Goal: Transaction & Acquisition: Purchase product/service

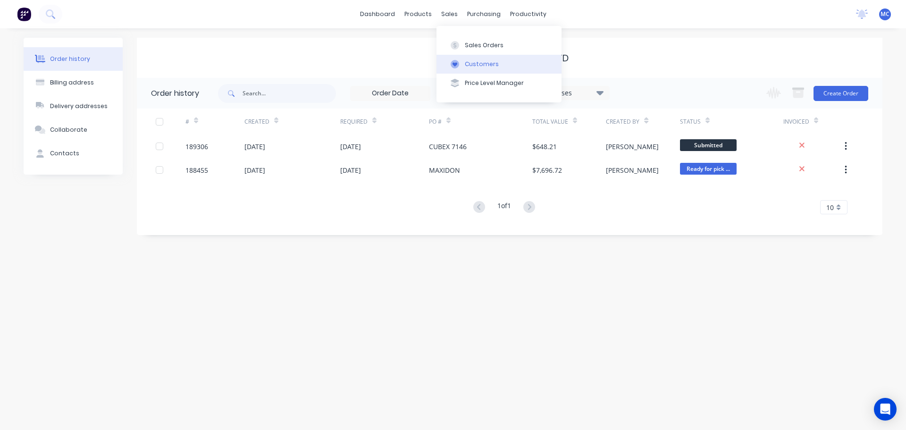
click at [477, 66] on div "Customers" at bounding box center [482, 64] width 34 height 8
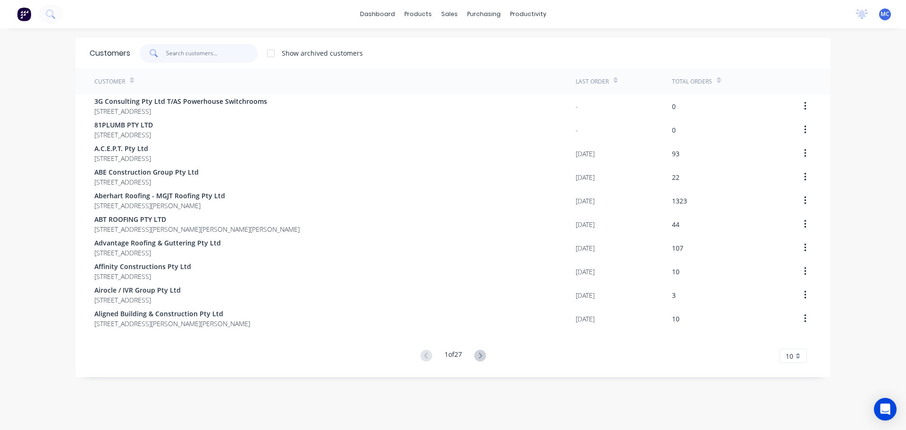
click at [193, 46] on input "text" at bounding box center [212, 53] width 92 height 19
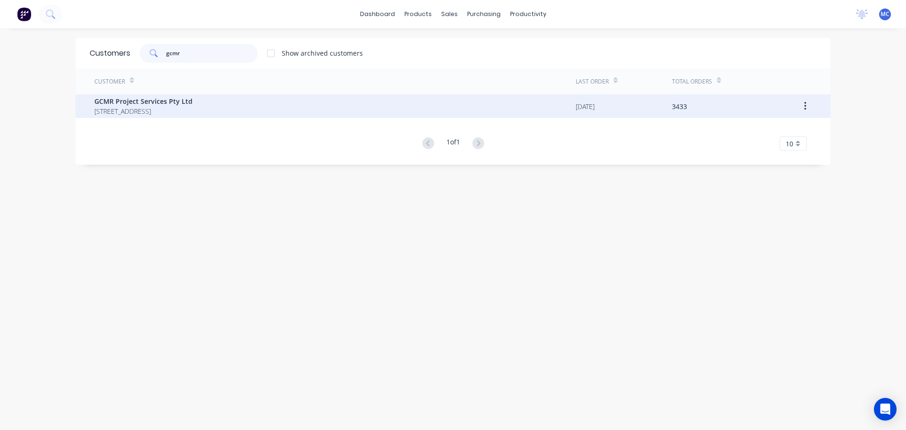
type input "gcmr"
click at [185, 108] on span "[STREET_ADDRESS]" at bounding box center [143, 111] width 98 height 10
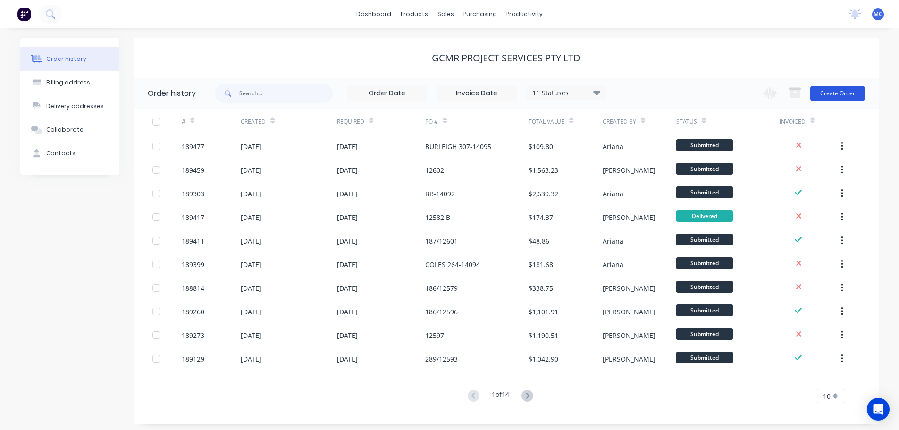
click at [837, 91] on button "Create Order" at bounding box center [837, 93] width 55 height 15
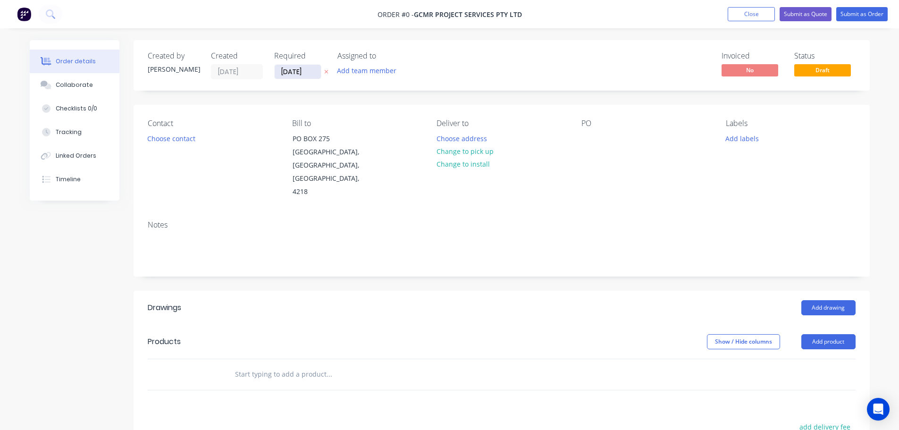
click at [294, 68] on input "[DATE]" at bounding box center [298, 72] width 46 height 14
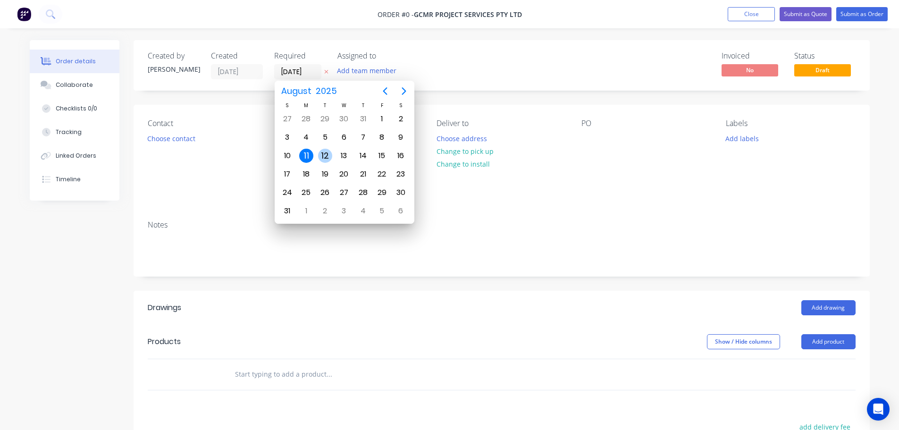
click at [325, 155] on div "12" at bounding box center [325, 156] width 14 height 14
type input "[DATE]"
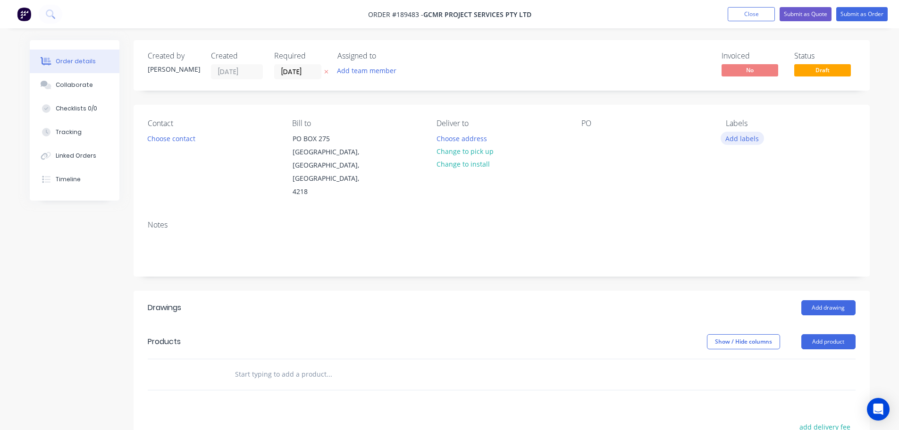
click at [751, 139] on button "Add labels" at bounding box center [742, 138] width 43 height 13
click at [743, 247] on div at bounding box center [743, 251] width 19 height 19
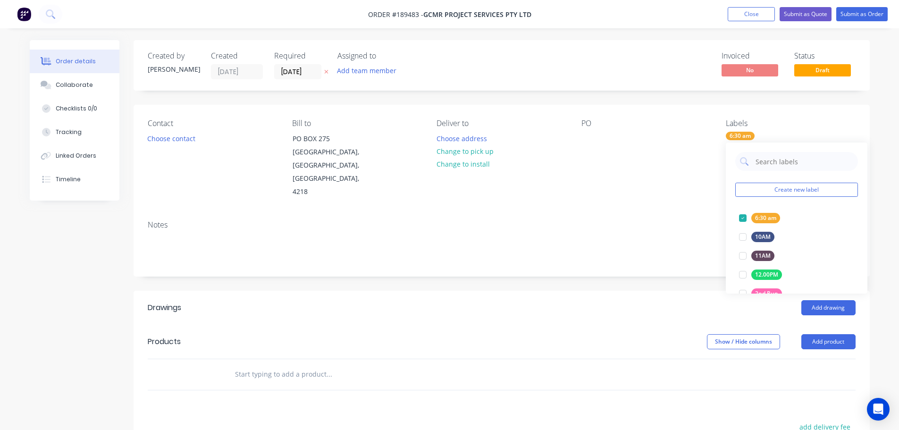
click at [658, 213] on div "Notes" at bounding box center [502, 244] width 736 height 63
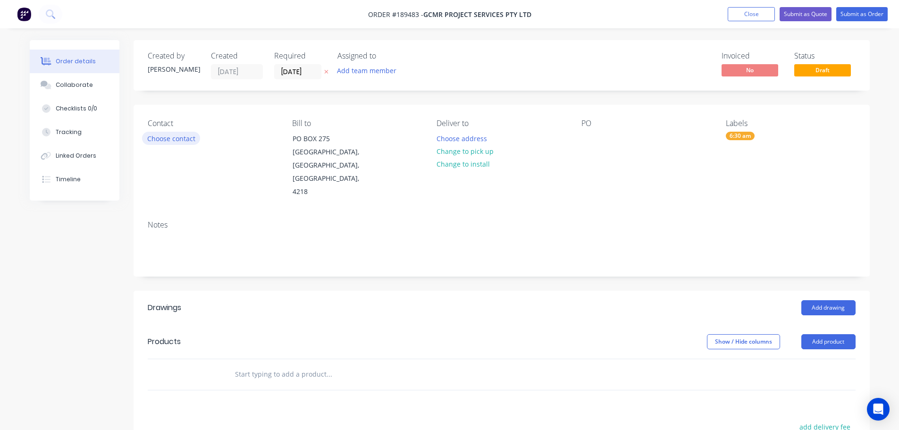
click at [165, 139] on button "Choose contact" at bounding box center [171, 138] width 58 height 13
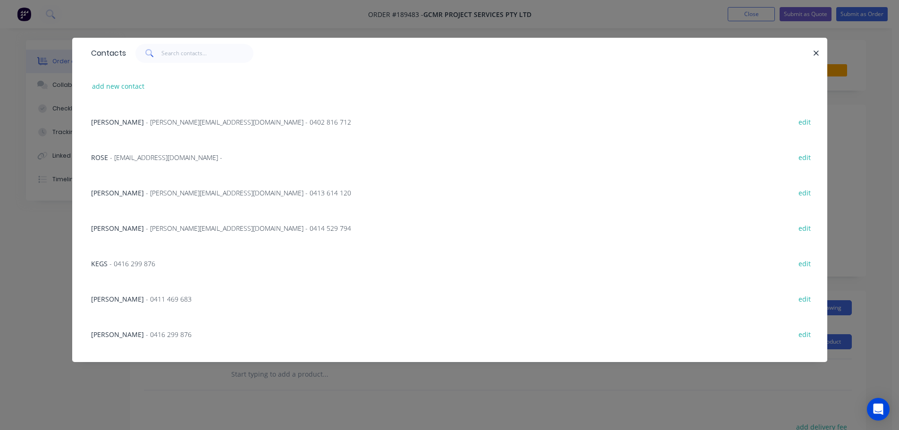
click at [152, 229] on span "- [PERSON_NAME][EMAIL_ADDRESS][DOMAIN_NAME] - 0414 529 794" at bounding box center [248, 228] width 205 height 9
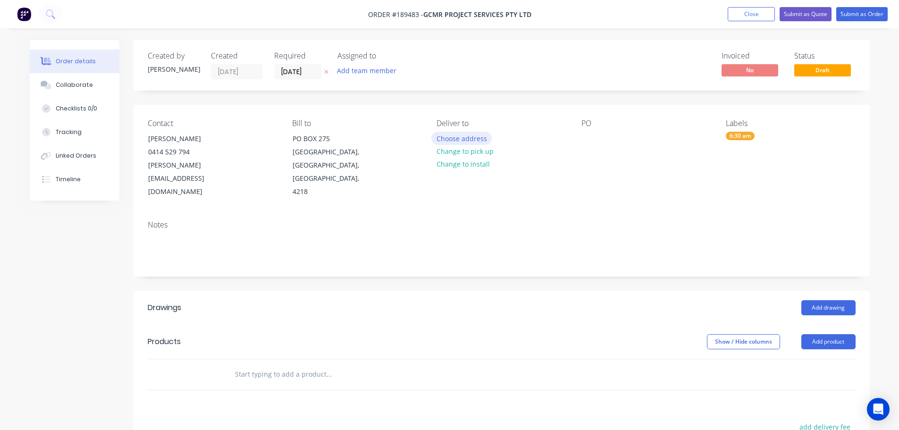
click at [463, 139] on button "Choose address" at bounding box center [461, 138] width 60 height 13
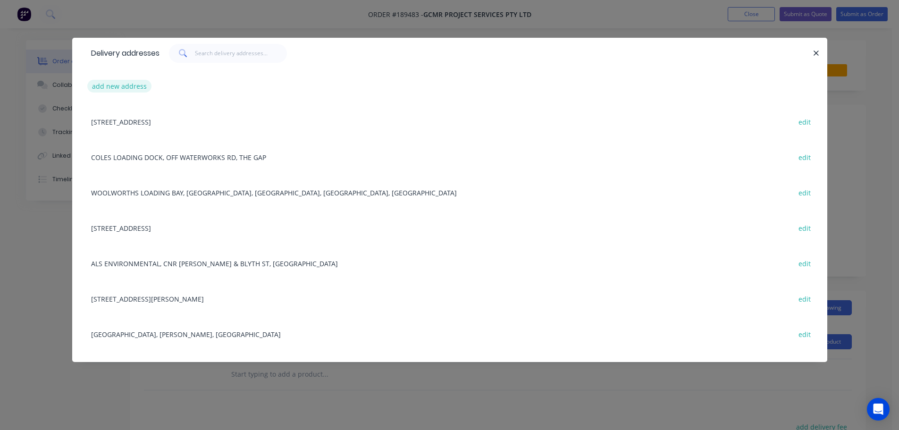
click at [126, 84] on button "add new address" at bounding box center [119, 86] width 65 height 13
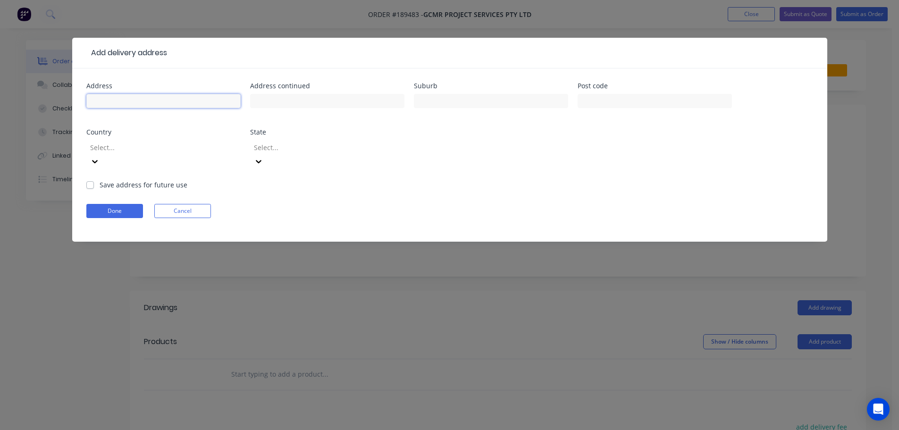
click at [96, 98] on input "text" at bounding box center [163, 101] width 154 height 14
type input "[STREET_ADDRESS][PERSON_NAME]"
type input "[PERSON_NAME]"
click button "Done" at bounding box center [114, 211] width 57 height 14
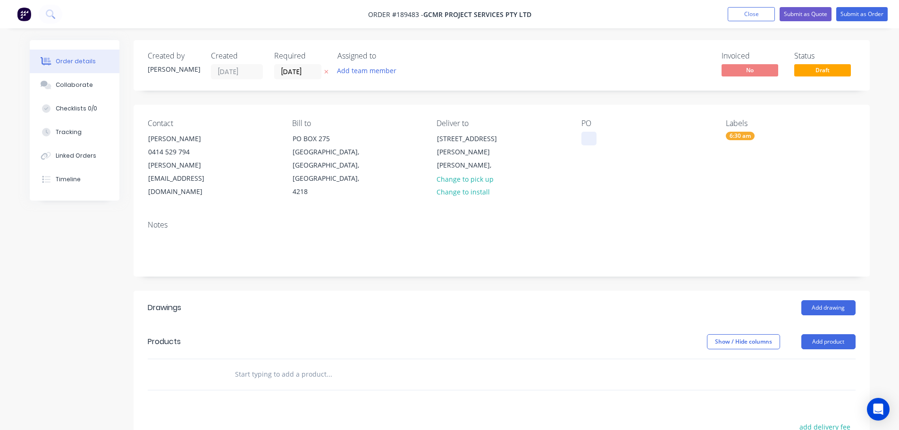
click at [587, 139] on div at bounding box center [589, 139] width 15 height 14
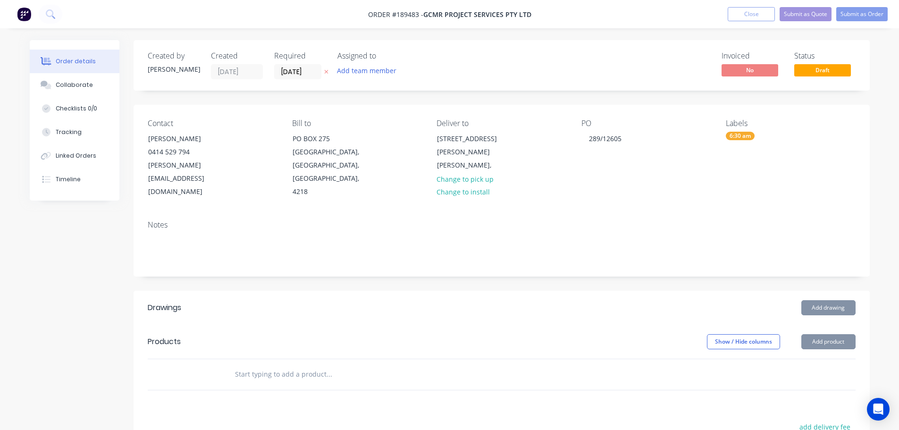
click at [834, 300] on button "Add drawing" at bounding box center [829, 307] width 54 height 15
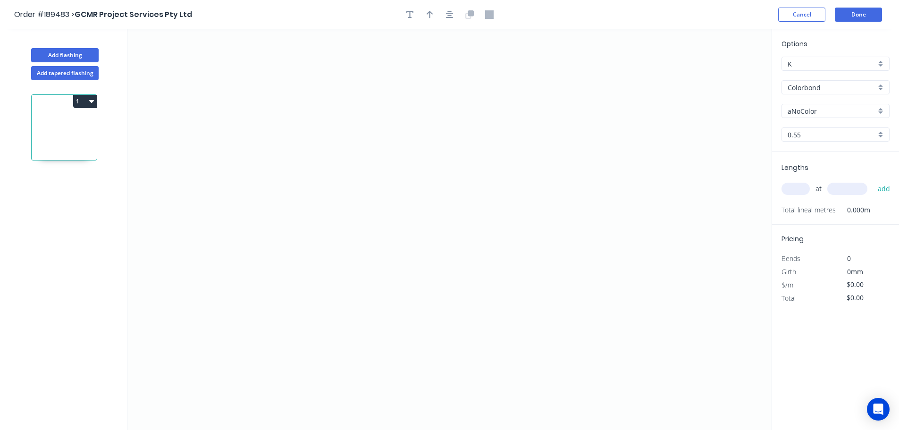
click at [802, 107] on input "aNoColor" at bounding box center [832, 111] width 88 height 10
click at [802, 153] on div "Ironstone" at bounding box center [835, 152] width 107 height 17
type input "Ironstone"
click at [798, 188] on input "text" at bounding box center [796, 189] width 28 height 12
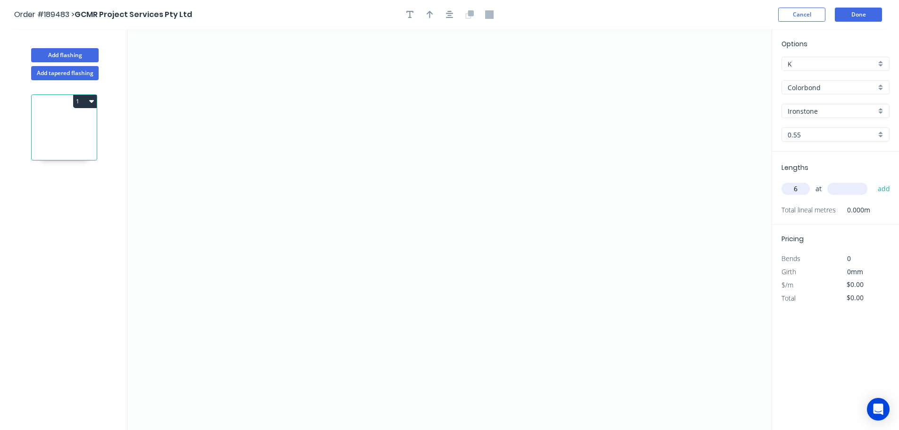
type input "6"
type input "4600"
click at [873, 181] on button "add" at bounding box center [884, 189] width 22 height 16
type input "1"
type input "1600"
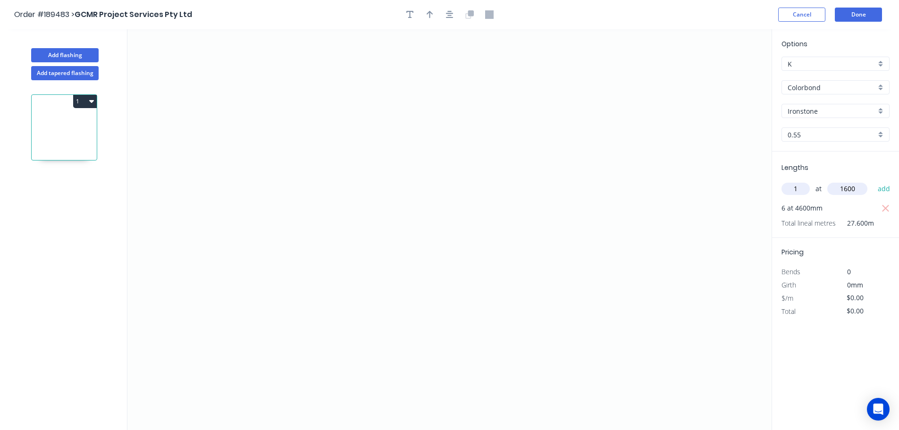
click at [873, 181] on button "add" at bounding box center [884, 189] width 22 height 16
click at [598, 63] on icon "0" at bounding box center [449, 229] width 644 height 401
click at [600, 232] on icon "0" at bounding box center [449, 229] width 644 height 401
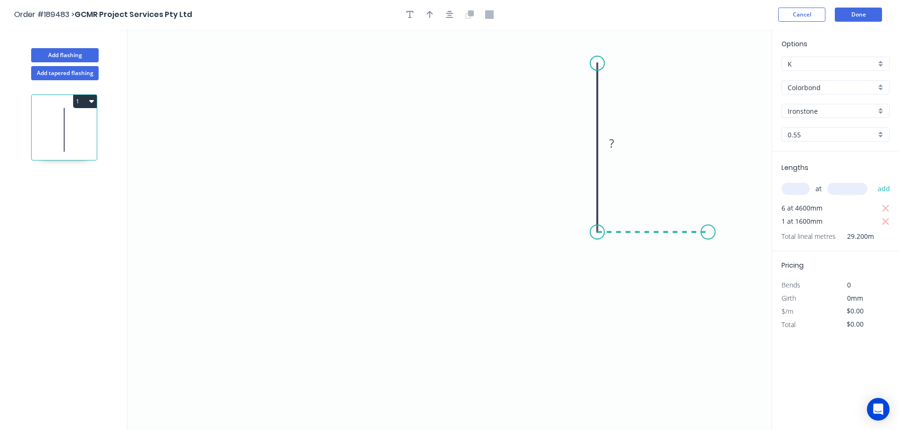
click at [709, 237] on icon "0 ?" at bounding box center [449, 229] width 644 height 401
click at [705, 320] on icon "0 ? ?" at bounding box center [449, 229] width 644 height 401
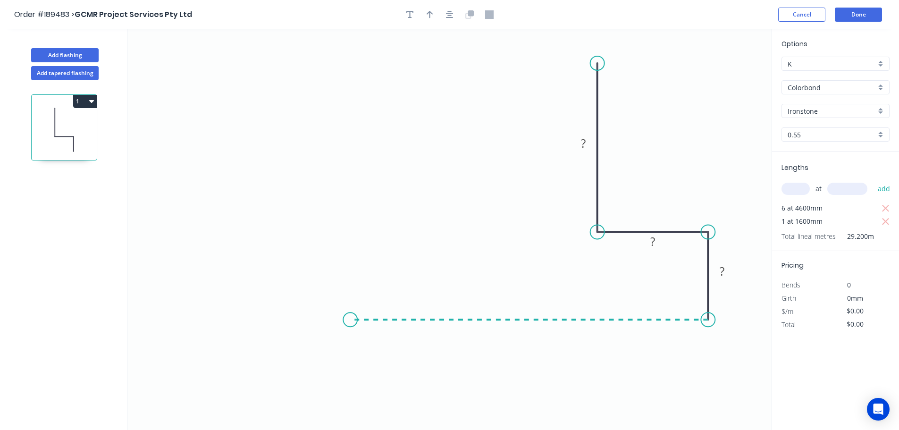
click at [350, 302] on icon "0 ? ? ?" at bounding box center [449, 229] width 644 height 401
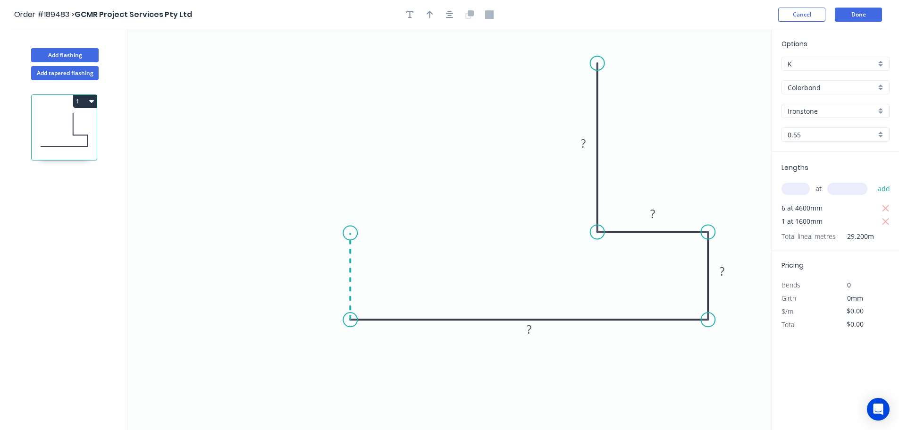
click at [354, 233] on icon "0 ? ? ? ?" at bounding box center [449, 229] width 644 height 401
click at [395, 233] on icon "0 ? ? ? ? ?" at bounding box center [449, 229] width 644 height 401
click at [398, 177] on icon "0 ? ? ? ? ? ?" at bounding box center [449, 229] width 644 height 401
click at [398, 177] on circle at bounding box center [395, 176] width 14 height 14
click at [448, 18] on icon "button" at bounding box center [450, 15] width 8 height 8
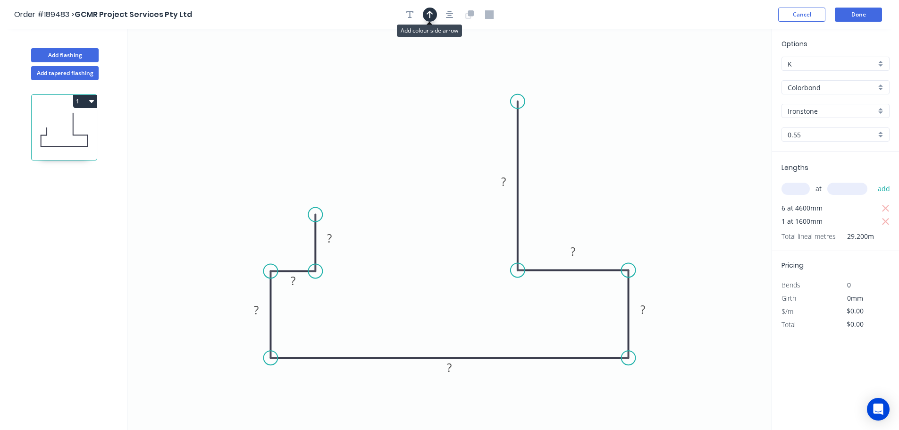
click at [430, 18] on icon "button" at bounding box center [430, 15] width 7 height 8
click at [724, 76] on icon at bounding box center [724, 66] width 8 height 30
click at [724, 76] on icon at bounding box center [723, 65] width 8 height 30
drag, startPoint x: 724, startPoint y: 76, endPoint x: 600, endPoint y: 170, distance: 155.5
click at [621, 166] on icon at bounding box center [630, 157] width 27 height 27
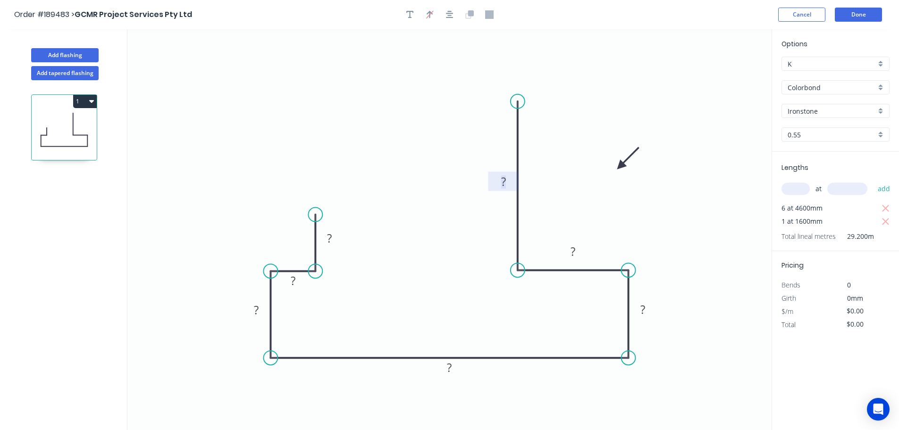
click at [505, 178] on tspan "?" at bounding box center [503, 182] width 5 height 16
type input "$15.94"
type input "$465.45"
click at [71, 72] on button "Add tapered flashing" at bounding box center [65, 73] width 68 height 14
type input "$0.00"
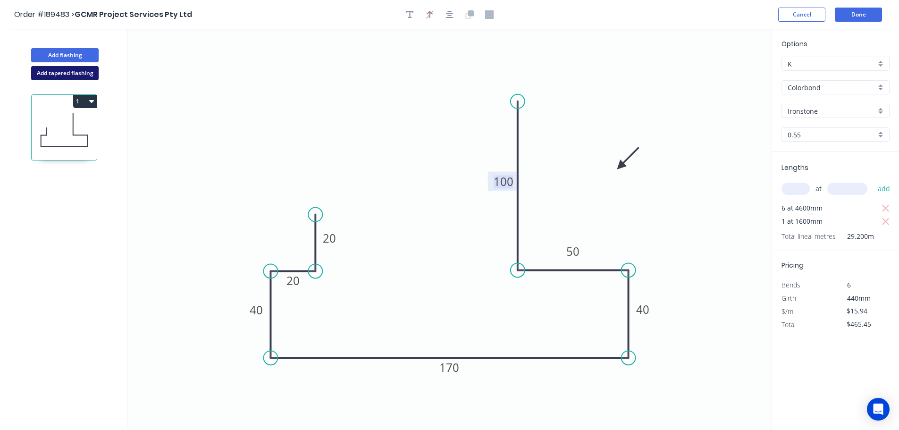
type input "$0.00"
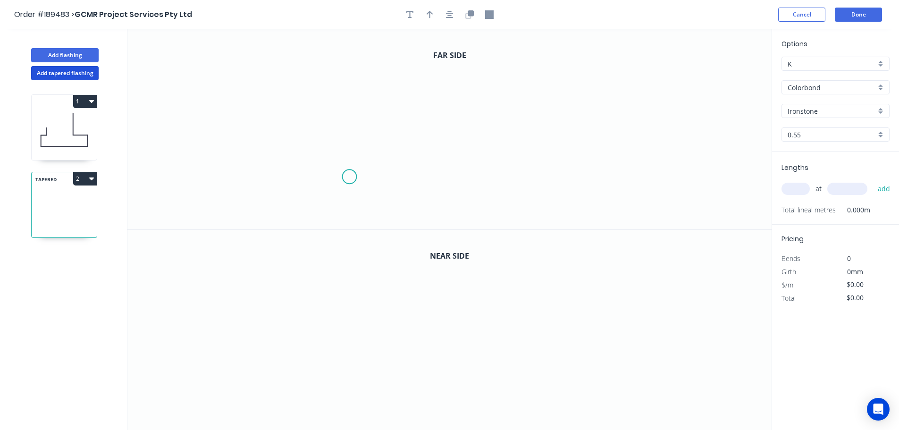
click at [349, 177] on icon "0" at bounding box center [449, 129] width 644 height 200
click at [323, 203] on icon "0" at bounding box center [449, 129] width 644 height 200
click at [328, 56] on icon "0 ?" at bounding box center [449, 129] width 644 height 200
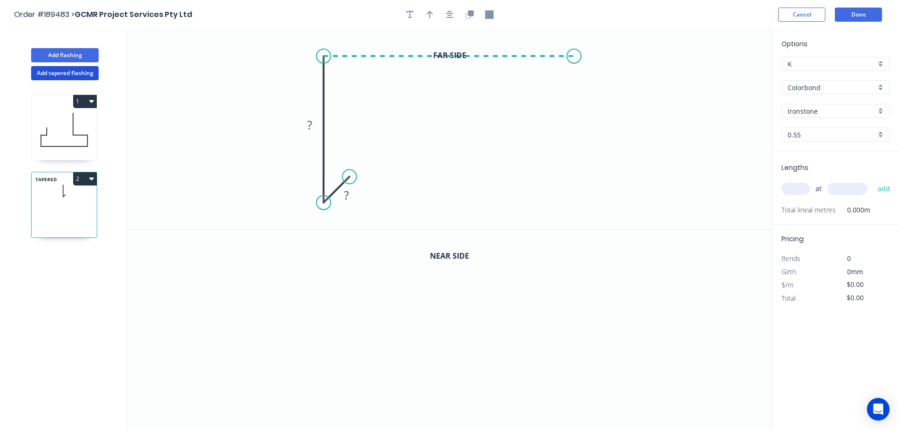
click at [574, 55] on icon "0 ? ?" at bounding box center [449, 129] width 644 height 200
click at [571, 103] on icon "0 ? ? ?" at bounding box center [449, 129] width 644 height 200
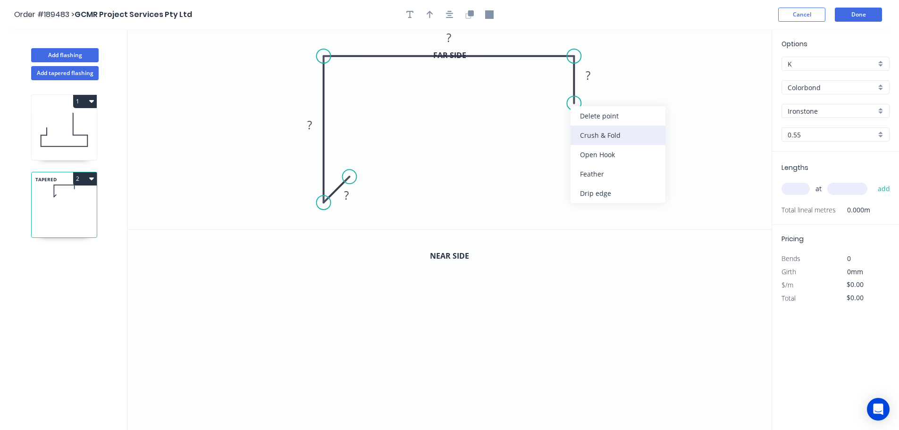
click at [608, 137] on div "Crush & Fold" at bounding box center [618, 135] width 95 height 19
click at [600, 134] on div "Flip bend" at bounding box center [621, 136] width 95 height 19
click at [570, 117] on icon "0 ? ? ? CF 10 ?" at bounding box center [449, 129] width 644 height 200
drag, startPoint x: 570, startPoint y: 117, endPoint x: 545, endPoint y: 121, distance: 25.8
click at [547, 121] on rect at bounding box center [535, 114] width 38 height 19
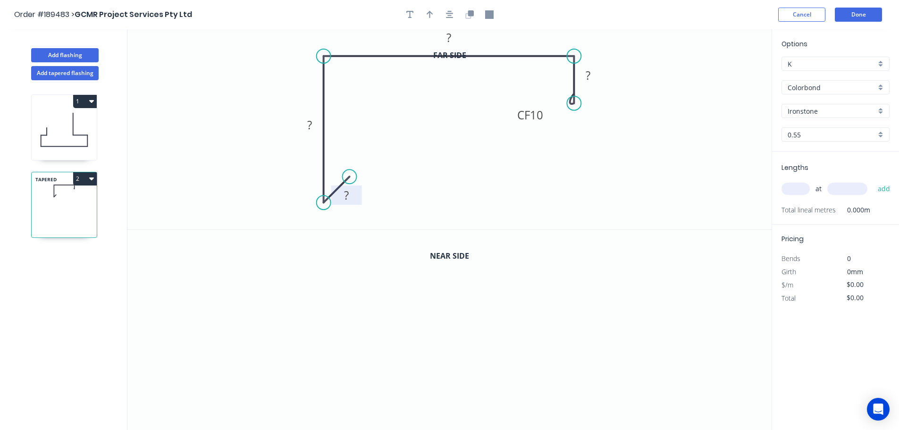
click at [346, 194] on tspan "?" at bounding box center [346, 195] width 5 height 16
click at [431, 15] on icon "button" at bounding box center [430, 14] width 7 height 8
drag, startPoint x: 724, startPoint y: 76, endPoint x: 273, endPoint y: 88, distance: 450.5
click at [273, 88] on icon at bounding box center [274, 79] width 8 height 30
click at [471, 19] on button "button" at bounding box center [470, 15] width 14 height 14
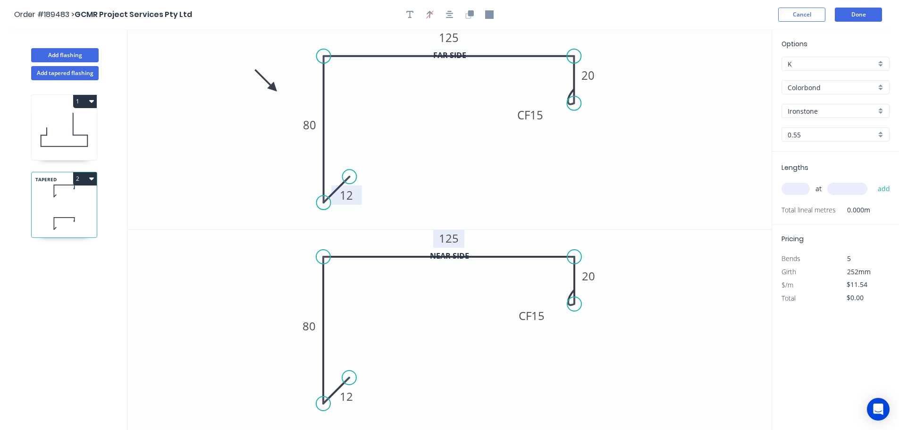
click at [451, 239] on tspan "125" at bounding box center [449, 238] width 20 height 16
type input "$12.98"
click at [799, 189] on input "text" at bounding box center [796, 189] width 28 height 12
type input "1"
type input "800"
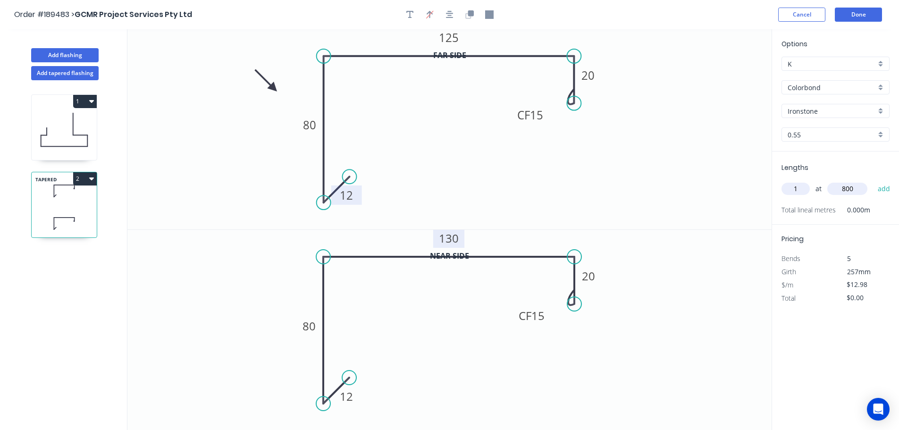
click at [873, 181] on button "add" at bounding box center [884, 189] width 22 height 16
type input "$12.98"
click at [66, 56] on button "Add flashing" at bounding box center [65, 55] width 68 height 14
type input "$0.00"
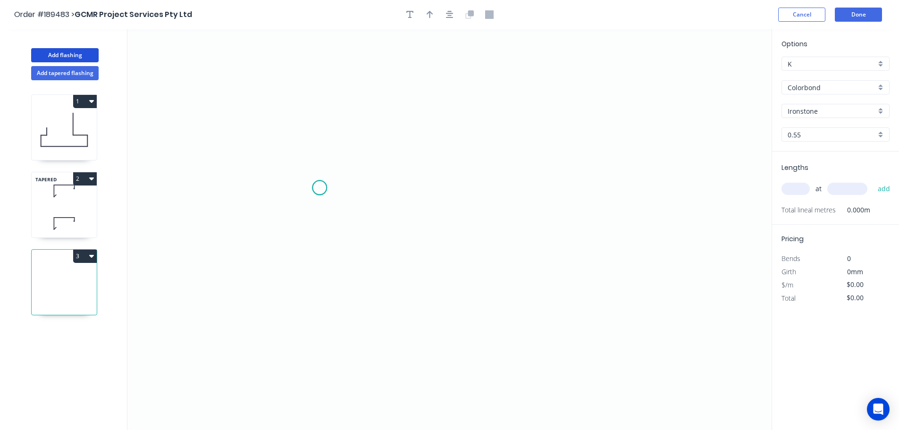
click at [320, 188] on icon "0" at bounding box center [449, 229] width 644 height 401
click at [295, 215] on icon "0" at bounding box center [449, 229] width 644 height 401
click at [306, 60] on icon "0 ?" at bounding box center [449, 229] width 644 height 401
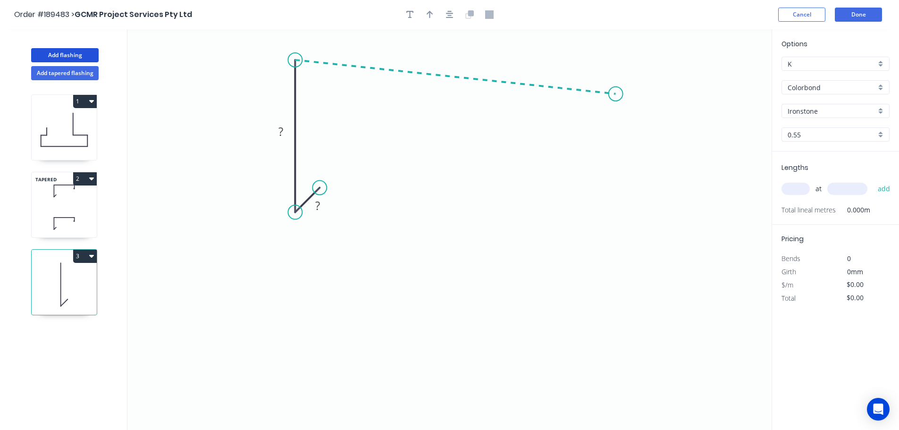
click at [616, 94] on icon "0 ? ?" at bounding box center [449, 229] width 644 height 401
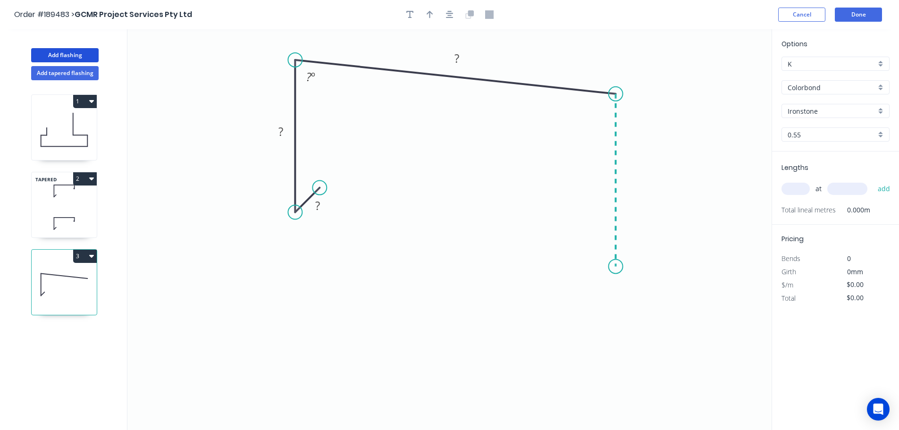
click at [614, 266] on icon "0 ? ? ? ? º" at bounding box center [449, 229] width 644 height 401
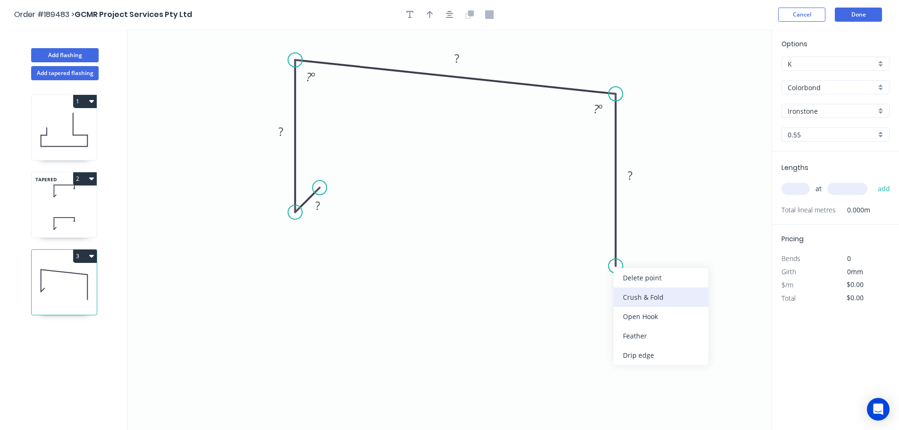
click at [635, 300] on div "Crush & Fold" at bounding box center [661, 296] width 95 height 19
click at [640, 296] on div "Flip bend" at bounding box center [663, 297] width 95 height 19
drag, startPoint x: 653, startPoint y: 249, endPoint x: 587, endPoint y: 263, distance: 68.0
click at [587, 263] on rect at bounding box center [569, 262] width 38 height 19
click at [319, 207] on tspan "?" at bounding box center [317, 206] width 5 height 16
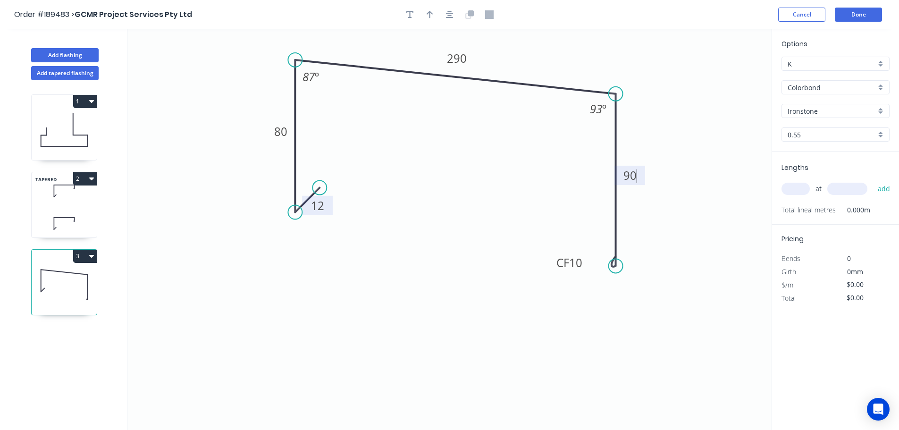
type input "$15.22"
click at [449, 11] on icon "button" at bounding box center [450, 15] width 8 height 8
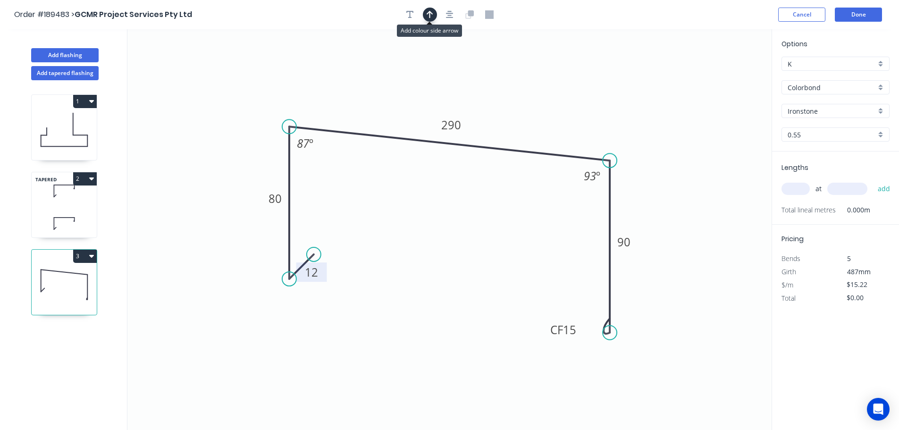
click at [431, 17] on icon "button" at bounding box center [430, 14] width 7 height 8
click at [727, 78] on icon "0 12 80 290 CF 15 90 87 º 93 º" at bounding box center [449, 229] width 644 height 401
click at [726, 76] on icon at bounding box center [724, 66] width 8 height 30
drag, startPoint x: 726, startPoint y: 76, endPoint x: 608, endPoint y: 102, distance: 120.8
click at [611, 102] on icon at bounding box center [624, 93] width 27 height 27
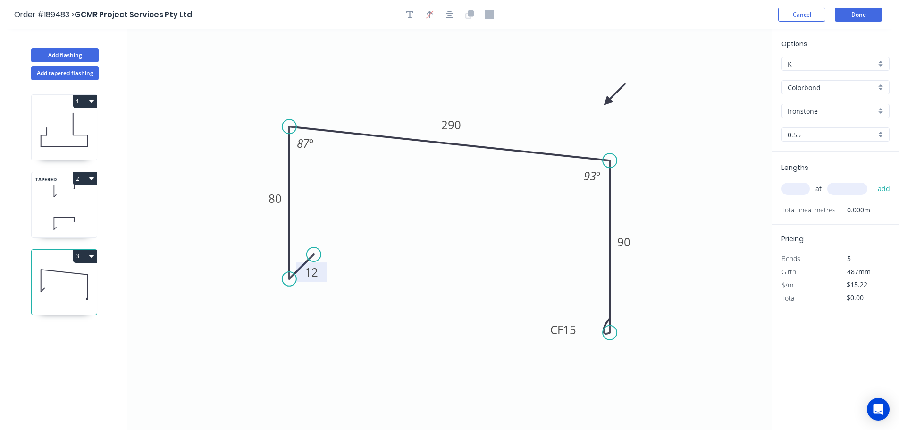
click at [797, 191] on input "text" at bounding box center [796, 189] width 28 height 12
type input "1"
type input "2500"
click at [873, 181] on button "add" at bounding box center [884, 189] width 22 height 16
type input "$38.05"
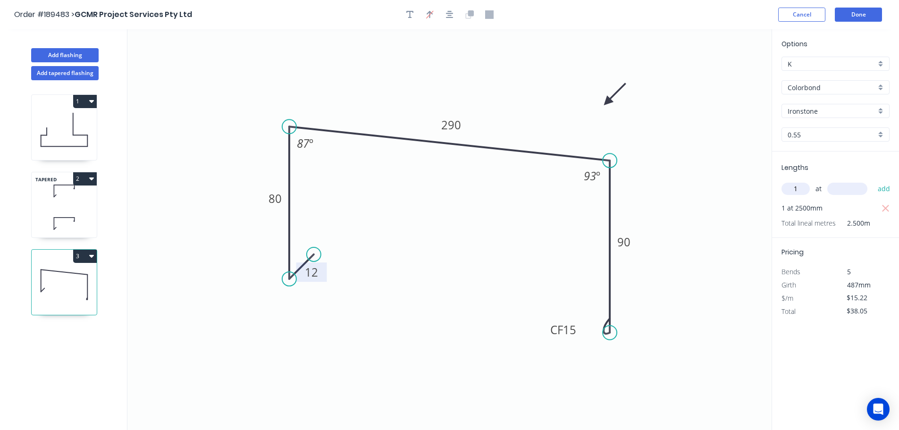
type input "1"
type input "2200"
click at [873, 181] on button "add" at bounding box center [884, 189] width 22 height 16
click at [91, 259] on icon "button" at bounding box center [91, 256] width 5 height 8
click at [30, 279] on div "Duplicate" at bounding box center [52, 280] width 73 height 14
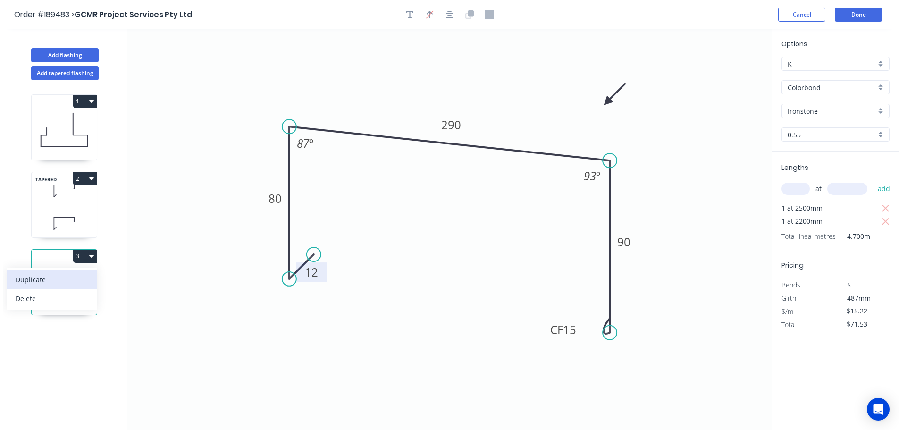
type input "$0.00"
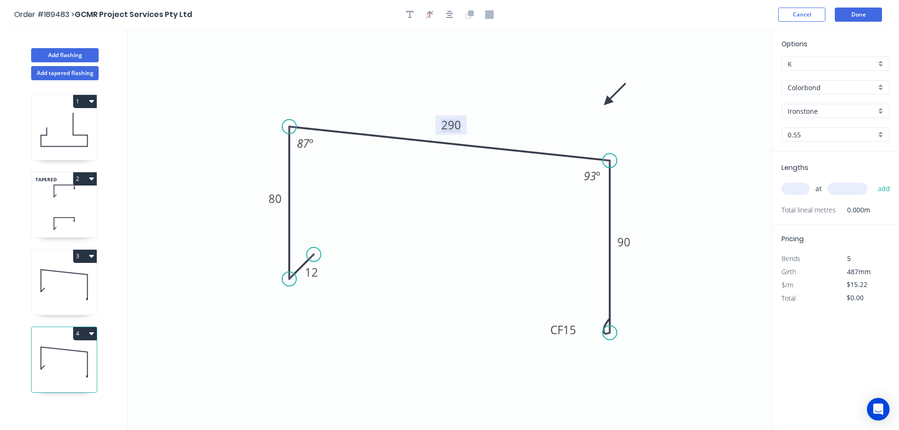
click at [452, 127] on tspan "290" at bounding box center [451, 125] width 20 height 16
click at [792, 192] on input "text" at bounding box center [796, 189] width 28 height 12
type input "$17.07"
type input "1"
type input "3200"
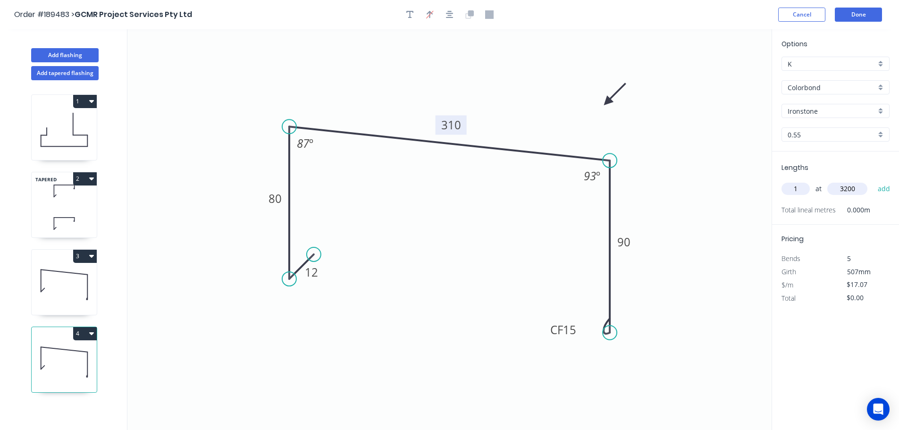
click at [873, 181] on button "add" at bounding box center [884, 189] width 22 height 16
click at [94, 331] on button "4" at bounding box center [85, 333] width 24 height 13
click at [38, 353] on div "Duplicate" at bounding box center [52, 357] width 73 height 14
type input "$0.00"
click at [450, 127] on tspan "310" at bounding box center [451, 125] width 20 height 16
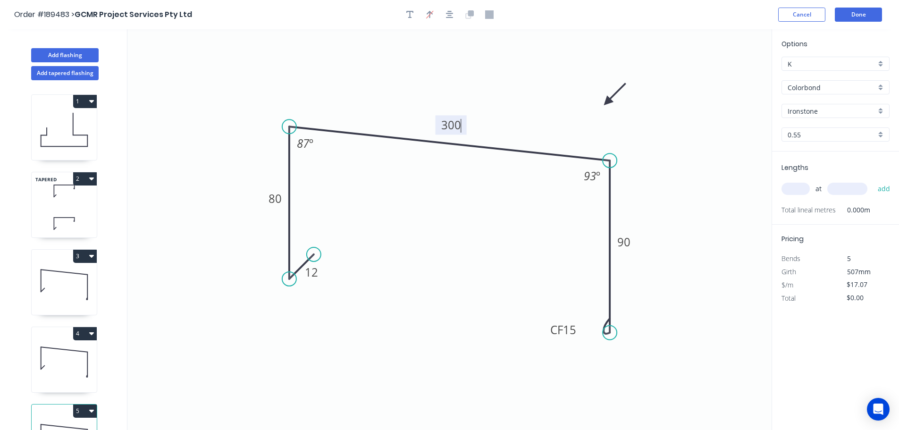
click at [796, 187] on input "text" at bounding box center [796, 189] width 28 height 12
type input "$15.22"
type input "1"
type input "3500"
click at [873, 181] on button "add" at bounding box center [884, 189] width 22 height 16
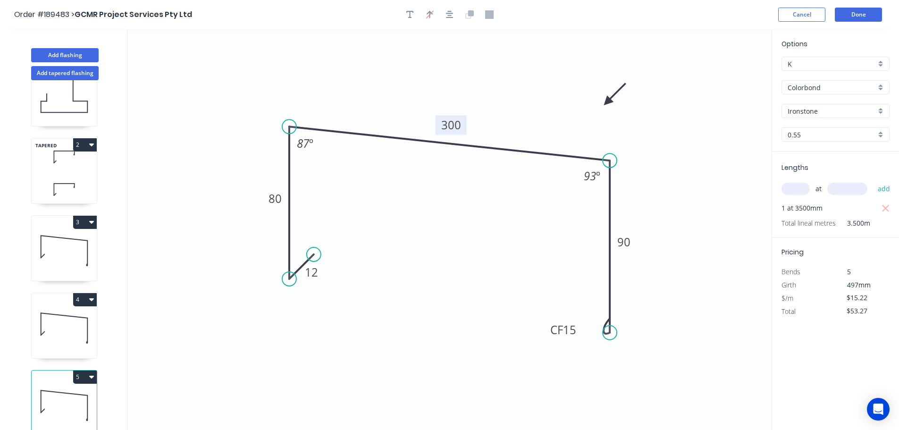
scroll to position [17, 0]
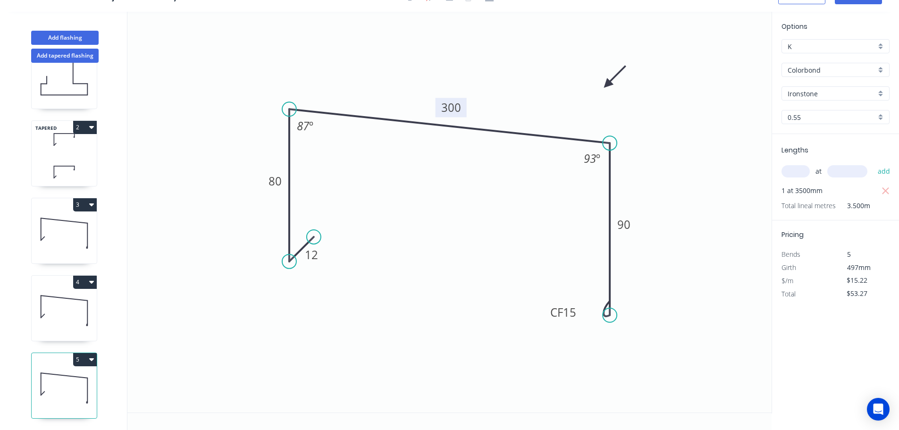
click at [92, 358] on icon "button" at bounding box center [91, 359] width 5 height 3
click at [30, 376] on div "Duplicate" at bounding box center [52, 383] width 73 height 14
type input "$0.00"
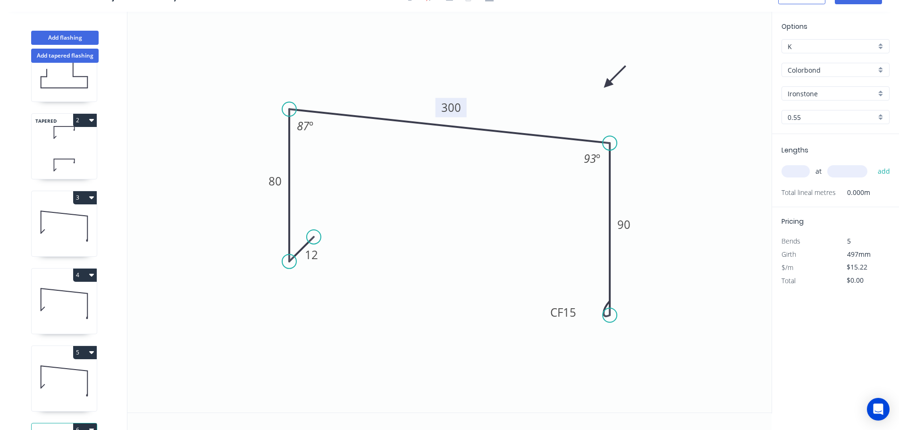
click at [448, 108] on tspan "300" at bounding box center [451, 108] width 20 height 16
click at [799, 172] on input "text" at bounding box center [796, 171] width 28 height 12
type input "$17.07"
type input "2"
type input "3500"
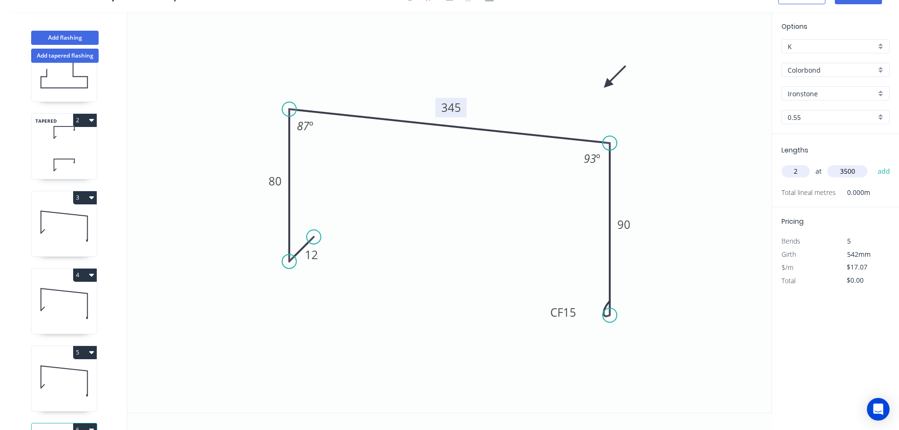
click at [873, 163] on button "add" at bounding box center [884, 171] width 22 height 16
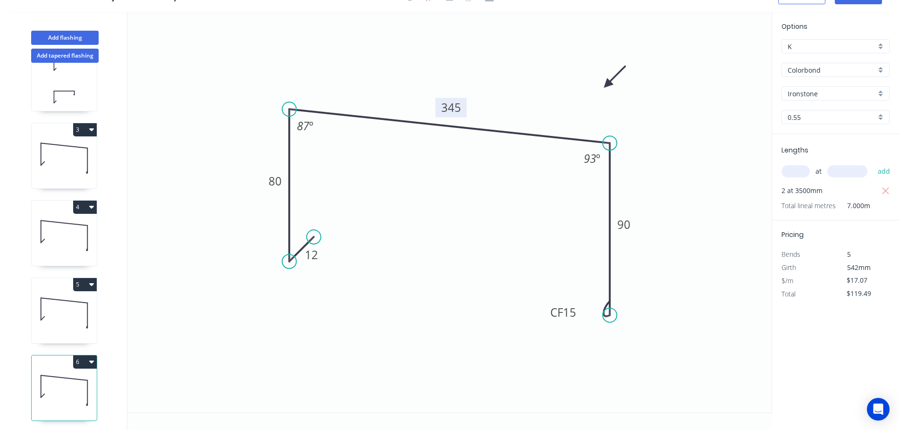
scroll to position [118, 0]
click at [92, 358] on icon "button" at bounding box center [91, 359] width 5 height 3
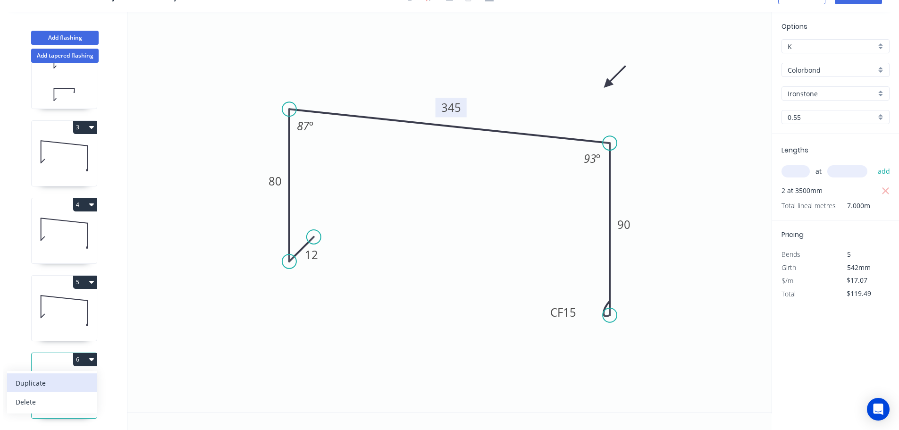
click at [36, 376] on div "Duplicate" at bounding box center [52, 383] width 73 height 14
type input "$0.00"
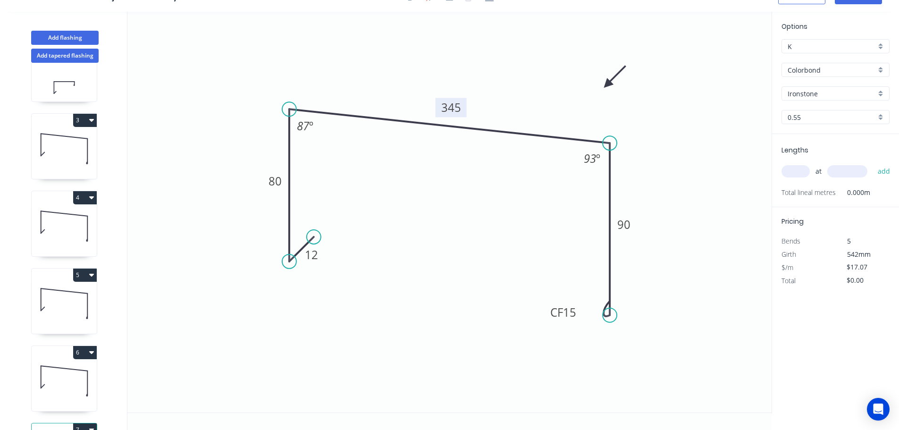
click at [454, 106] on tspan "345" at bounding box center [451, 108] width 20 height 16
click at [792, 169] on input "text" at bounding box center [796, 171] width 28 height 12
type input "1"
type input "5500"
click at [873, 163] on button "add" at bounding box center [884, 171] width 22 height 16
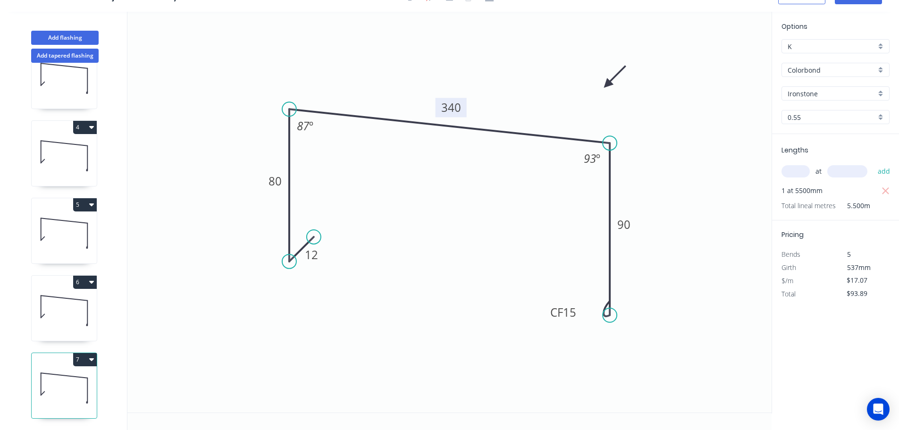
scroll to position [196, 0]
click at [91, 355] on icon "button" at bounding box center [91, 359] width 5 height 8
click at [40, 376] on div "Duplicate" at bounding box center [52, 383] width 73 height 14
type input "$0.00"
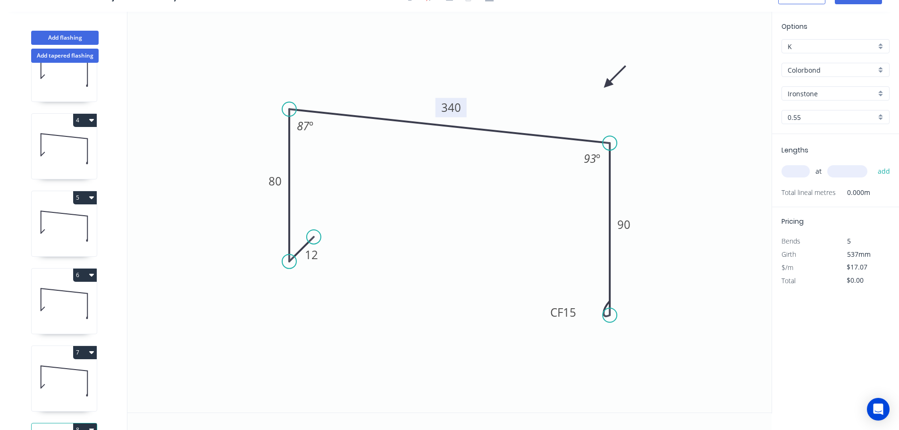
click at [452, 104] on tspan "340" at bounding box center [451, 108] width 20 height 16
type input "$13.38"
click at [794, 169] on input "text" at bounding box center [796, 171] width 28 height 12
type input "2"
type input "3000"
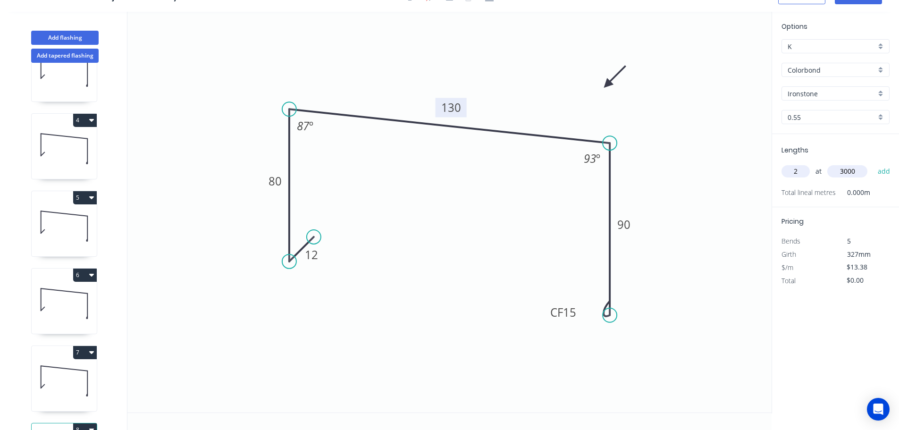
click at [873, 163] on button "add" at bounding box center [884, 171] width 22 height 16
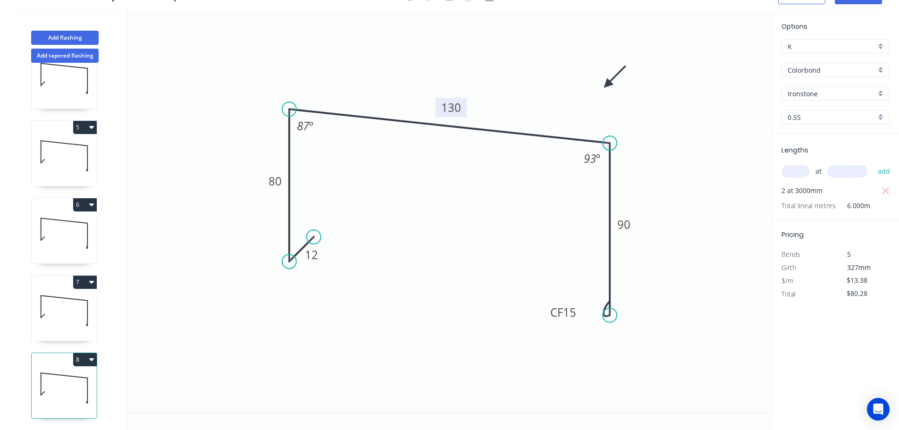
drag, startPoint x: 92, startPoint y: 352, endPoint x: 85, endPoint y: 355, distance: 7.2
click at [91, 358] on icon "button" at bounding box center [91, 359] width 5 height 3
click at [42, 376] on div "Duplicate" at bounding box center [52, 383] width 73 height 14
type input "$0.00"
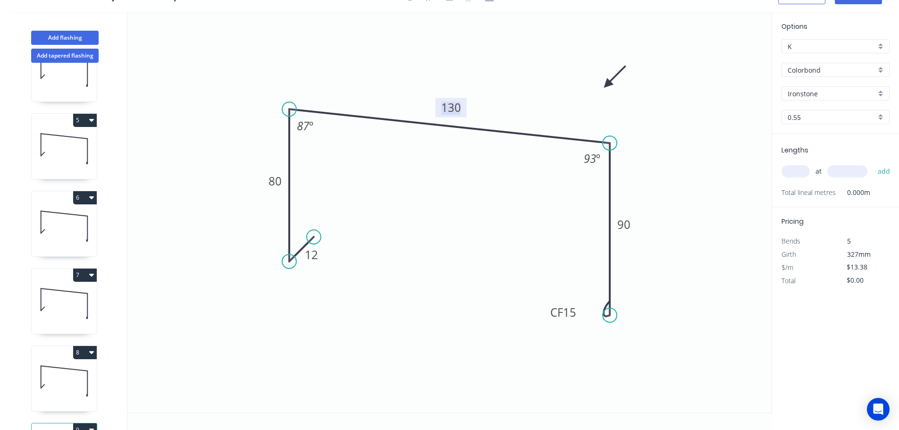
click at [455, 110] on tspan "130" at bounding box center [451, 108] width 20 height 16
click at [800, 164] on div "at add" at bounding box center [837, 171] width 110 height 16
click at [799, 172] on input "text" at bounding box center [796, 171] width 28 height 12
type input "1"
type input "800"
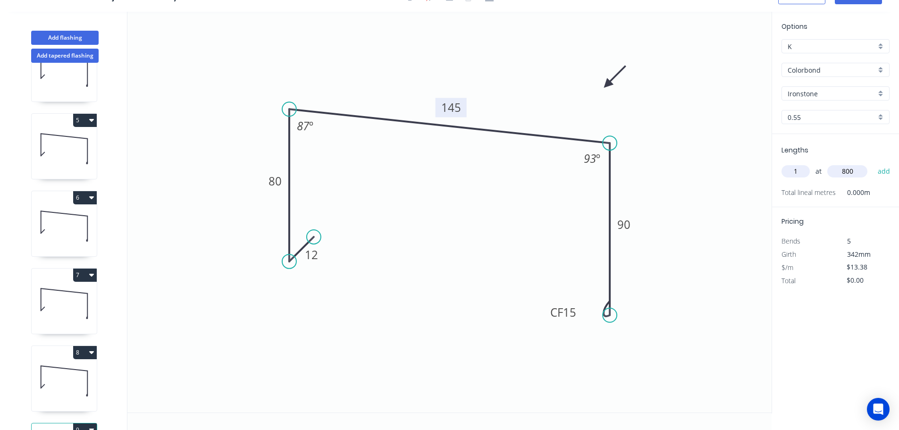
click at [873, 163] on button "add" at bounding box center [884, 171] width 22 height 16
type input "$13.38"
click at [61, 34] on button "Add flashing" at bounding box center [65, 38] width 68 height 14
type input "$0.00"
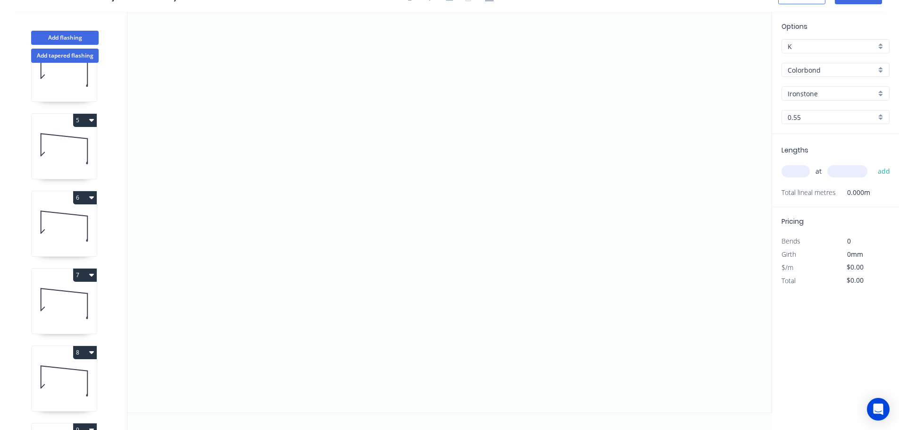
click at [819, 68] on input "Colorbond" at bounding box center [832, 70] width 88 height 10
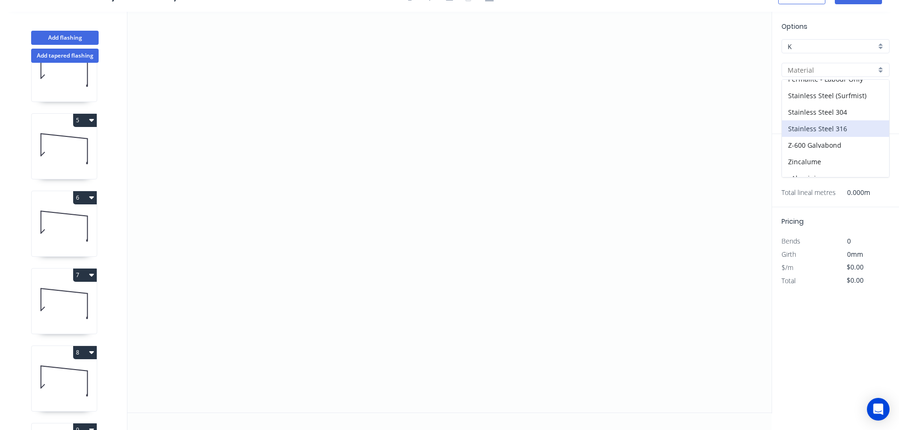
scroll to position [217, 0]
click at [798, 150] on div "Zincalume" at bounding box center [835, 152] width 107 height 17
type input "Zincalume"
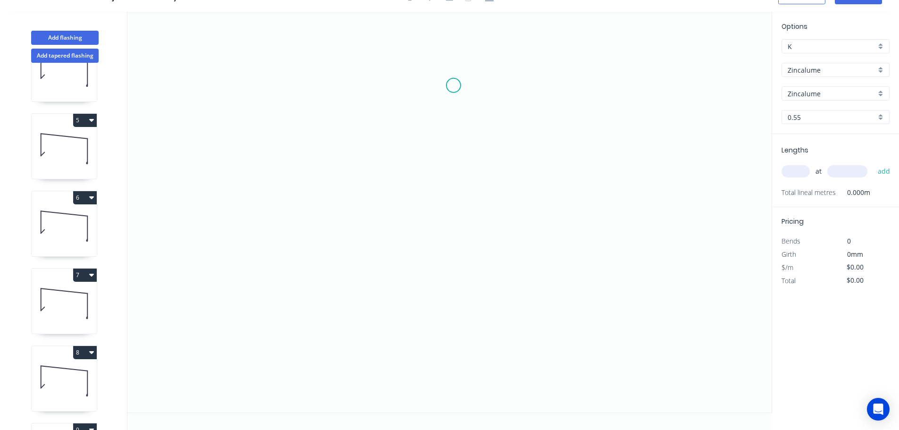
click at [454, 85] on icon "0" at bounding box center [449, 212] width 644 height 401
click at [521, 84] on icon "0" at bounding box center [449, 212] width 644 height 401
click at [520, 313] on icon "0 ?" at bounding box center [449, 212] width 644 height 401
click at [490, 344] on icon "0 ? ?" at bounding box center [449, 212] width 644 height 401
click at [490, 344] on circle at bounding box center [490, 343] width 14 height 14
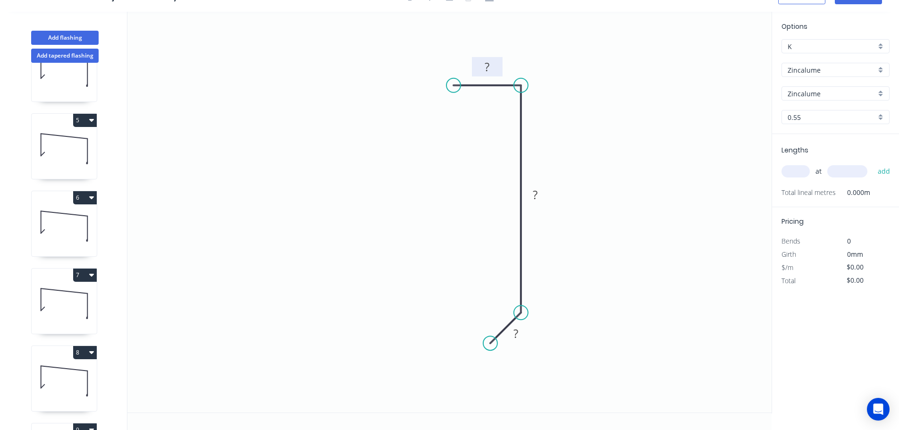
click at [487, 64] on tspan "?" at bounding box center [487, 67] width 5 height 16
type input "$5.46"
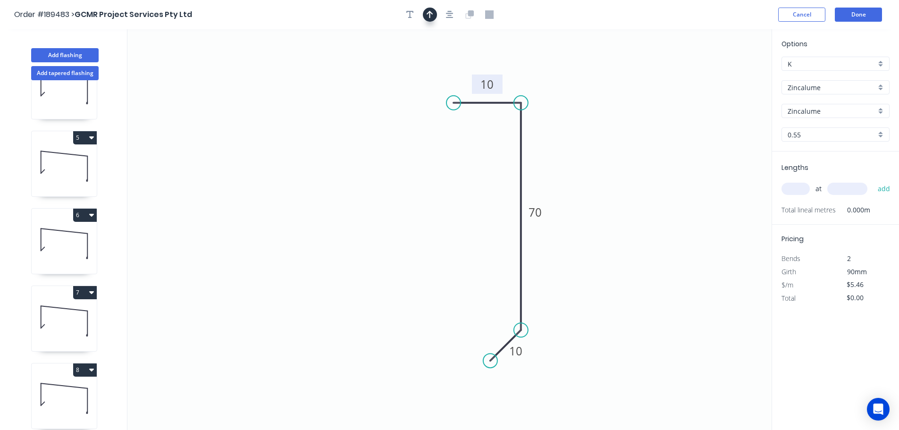
click at [433, 15] on icon "button" at bounding box center [430, 14] width 7 height 8
click at [722, 75] on icon at bounding box center [724, 66] width 8 height 30
drag, startPoint x: 724, startPoint y: 77, endPoint x: 598, endPoint y: 123, distance: 134.1
click at [603, 123] on icon at bounding box center [616, 109] width 27 height 27
click at [801, 188] on input "text" at bounding box center [796, 189] width 28 height 12
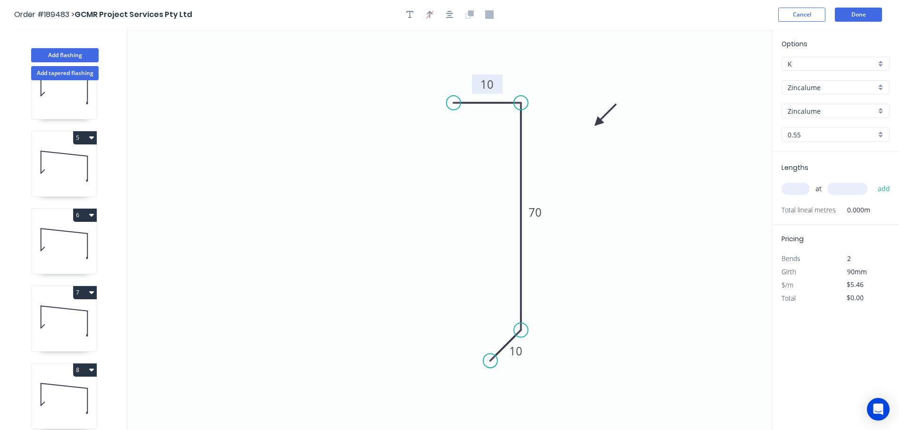
type input "1"
type input "2"
type input "800"
click at [873, 181] on button "add" at bounding box center [884, 189] width 22 height 16
type input "$10.92"
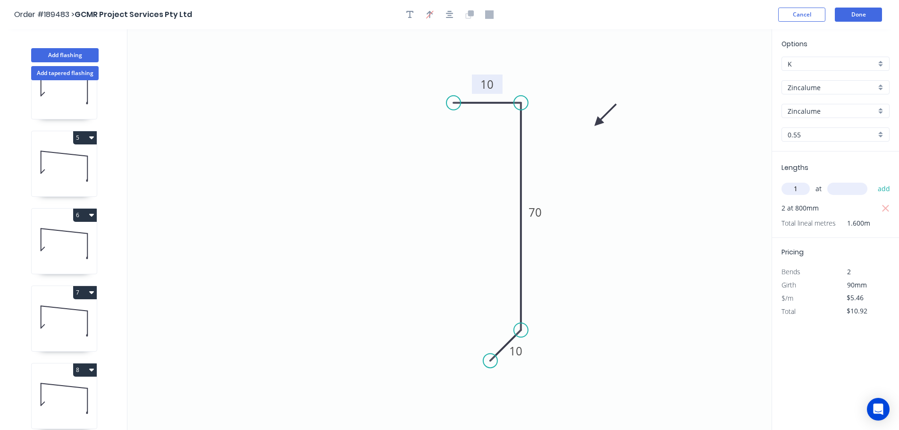
type input "1"
type input "3200"
click at [873, 181] on button "add" at bounding box center [884, 189] width 22 height 16
type input "$28.39"
type input "1"
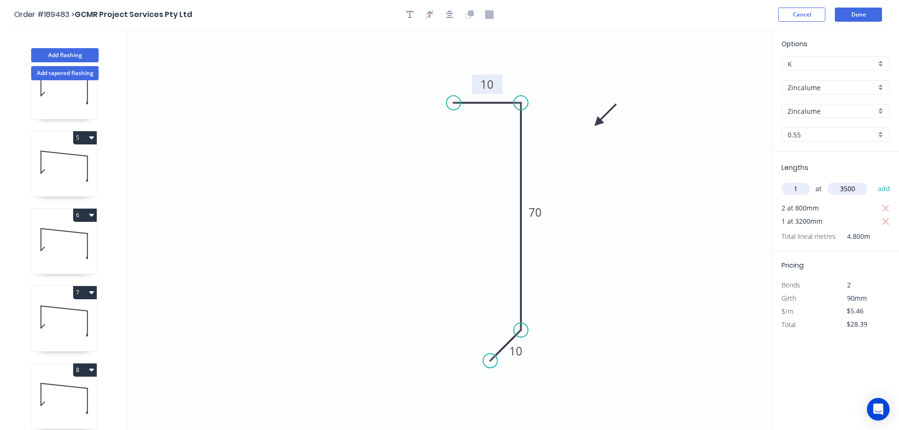
type input "3500"
click at [873, 181] on button "add" at bounding box center [884, 189] width 22 height 16
type input "$47.50"
type input "2"
type input "3500"
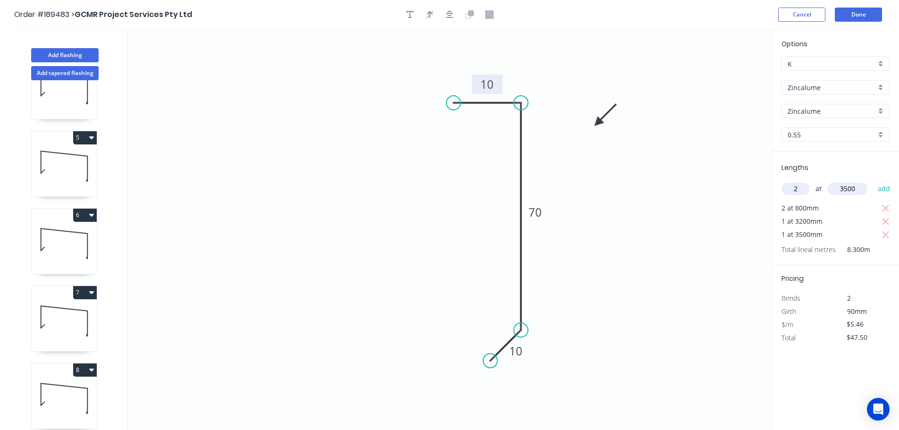
click at [799, 187] on input "2" at bounding box center [796, 189] width 28 height 12
type input "3"
click at [873, 181] on button "add" at bounding box center [884, 189] width 22 height 16
click at [886, 234] on icon "button" at bounding box center [885, 234] width 7 height 7
type input "$85.72"
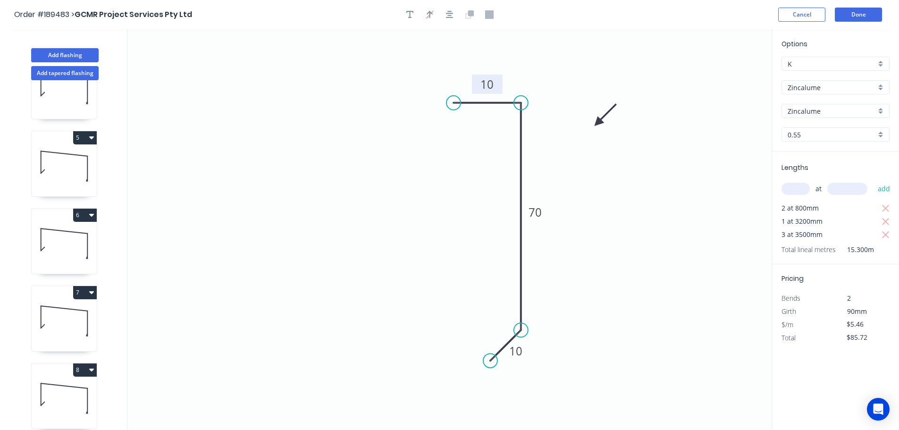
click at [794, 189] on input "text" at bounding box center [796, 189] width 28 height 12
type input "1"
type input "5500"
click at [873, 181] on button "add" at bounding box center [884, 189] width 22 height 16
type input "$115.75"
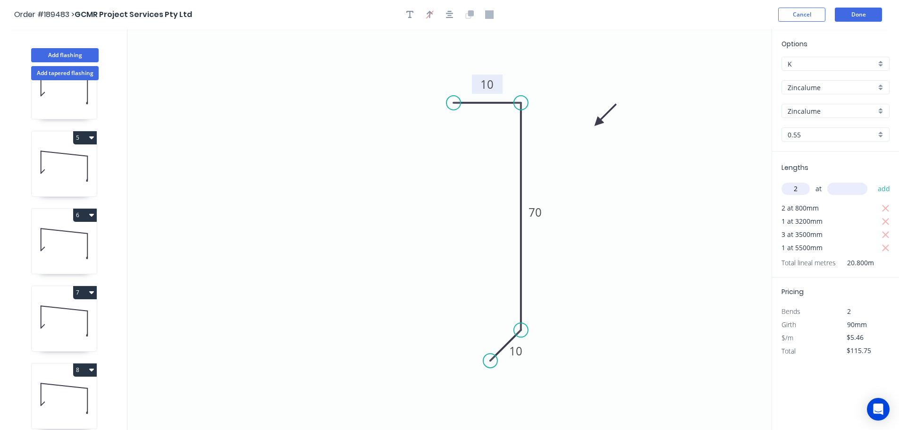
type input "2"
type input "3000"
click at [873, 181] on button "add" at bounding box center [884, 189] width 22 height 16
type input "$148.51"
click at [61, 55] on button "Add flashing" at bounding box center [65, 55] width 68 height 14
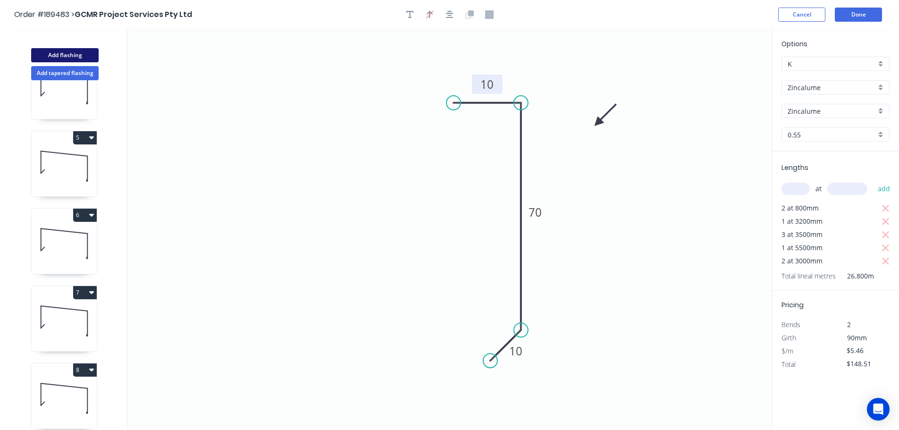
type input "$0.00"
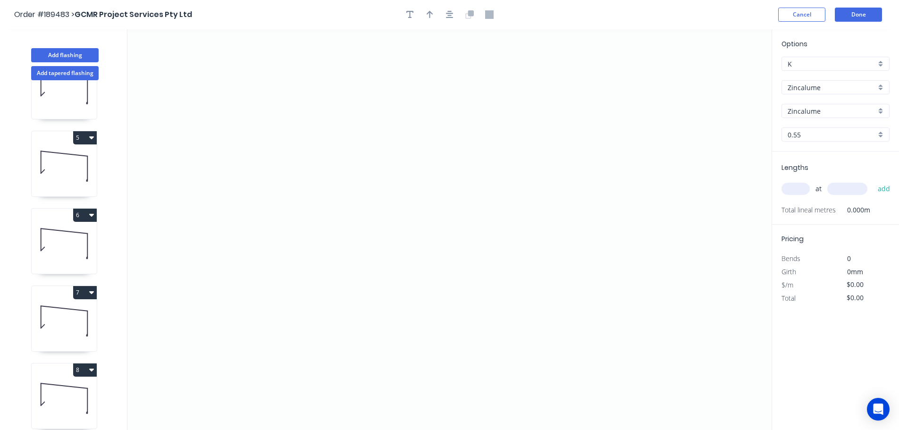
click at [819, 84] on input "Zincalume" at bounding box center [832, 88] width 88 height 10
click at [794, 106] on div "Colorbond" at bounding box center [835, 105] width 107 height 17
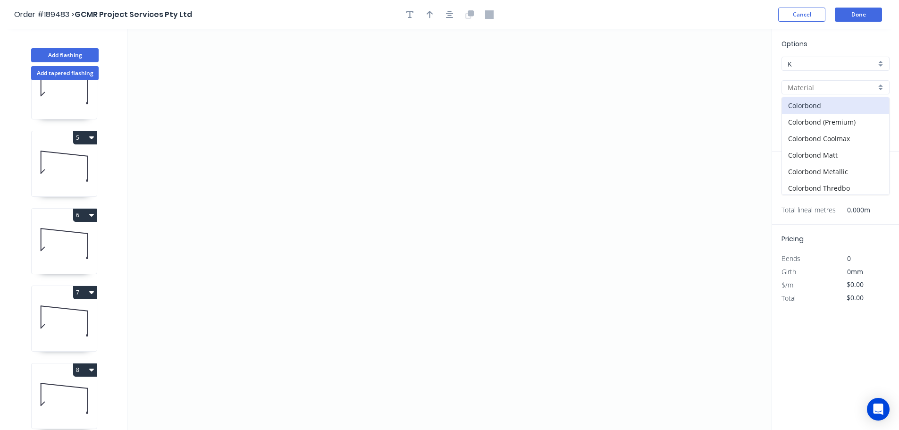
type input "Colorbond"
type input "aNoColor"
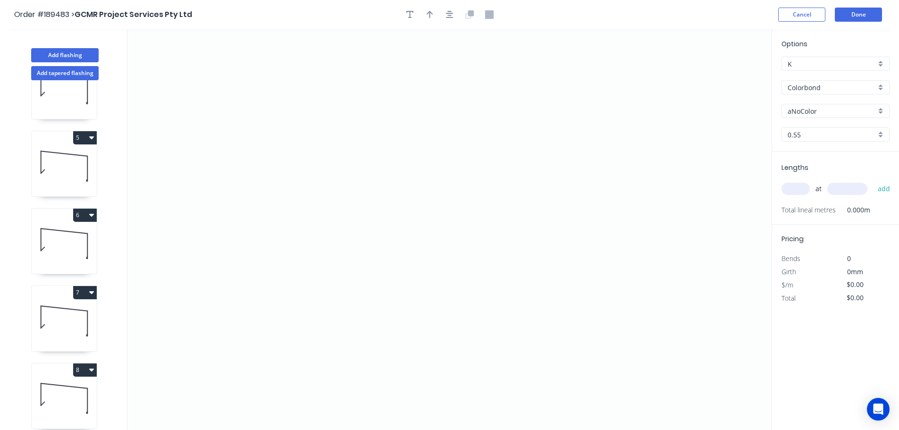
click at [800, 112] on input "aNoColor" at bounding box center [832, 111] width 88 height 10
click at [806, 172] on div "Surfmist" at bounding box center [835, 174] width 107 height 17
type input "Surfmist"
click at [796, 187] on input "text" at bounding box center [796, 189] width 28 height 12
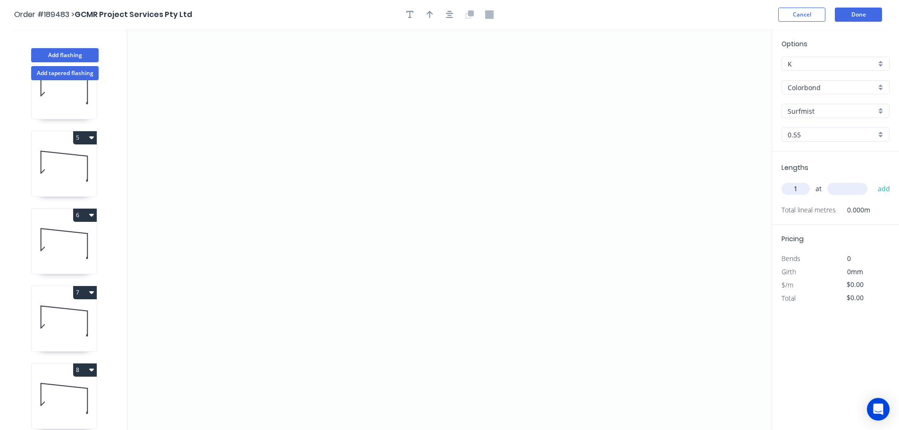
type input "1"
type input "1700"
click at [873, 181] on button "add" at bounding box center [884, 189] width 22 height 16
type input "1"
type input "3200"
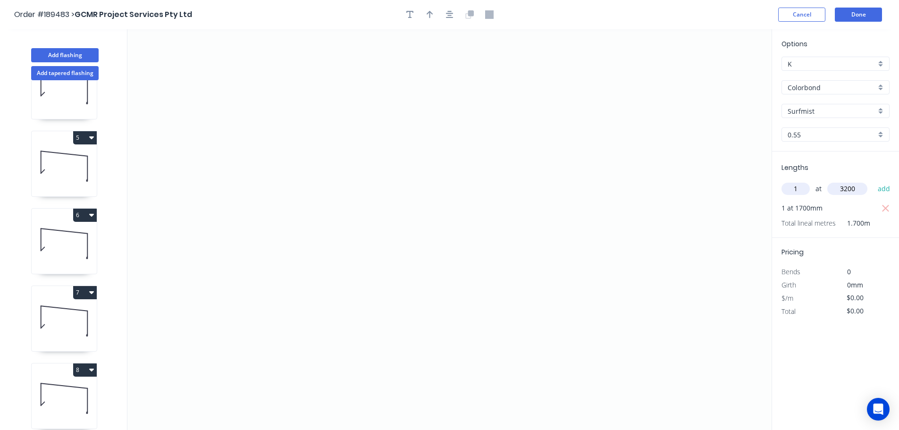
click at [873, 181] on button "add" at bounding box center [884, 189] width 22 height 16
click at [480, 72] on icon "0" at bounding box center [449, 229] width 644 height 401
click at [448, 104] on icon "0" at bounding box center [449, 229] width 644 height 401
click at [445, 214] on icon "0 ?" at bounding box center [449, 229] width 644 height 401
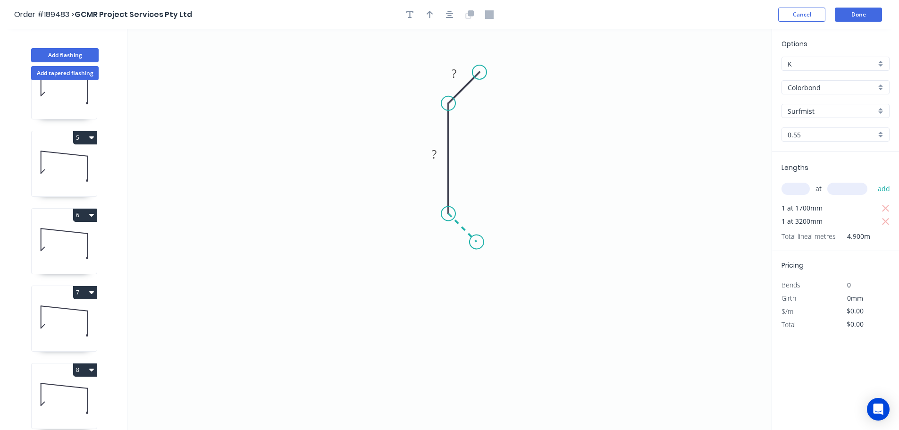
click at [477, 243] on icon "0 ? ?" at bounding box center [449, 229] width 644 height 401
click at [477, 364] on icon "0 ? ? ?" at bounding box center [449, 229] width 644 height 401
click at [450, 392] on icon "0 ? ? ? ?" at bounding box center [449, 229] width 644 height 401
click at [450, 392] on circle at bounding box center [450, 390] width 14 height 14
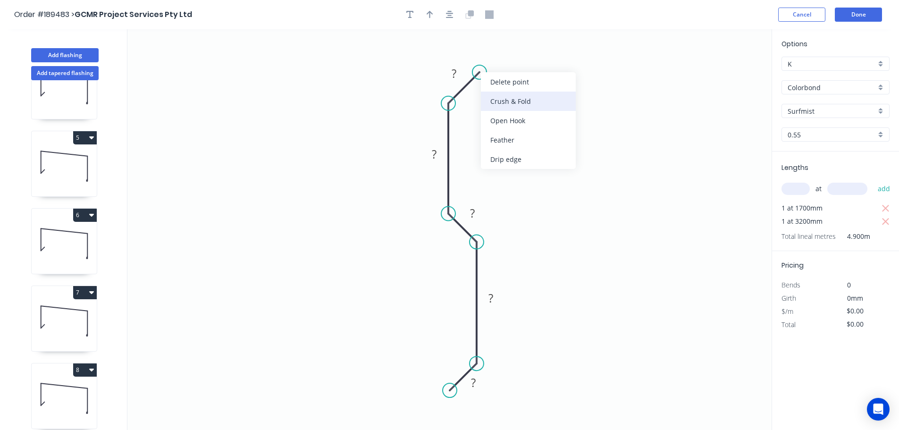
drag, startPoint x: 498, startPoint y: 100, endPoint x: 497, endPoint y: 94, distance: 6.3
click at [498, 100] on div "Crush & Fold" at bounding box center [528, 101] width 95 height 19
click at [483, 46] on tspan "10" at bounding box center [480, 45] width 13 height 16
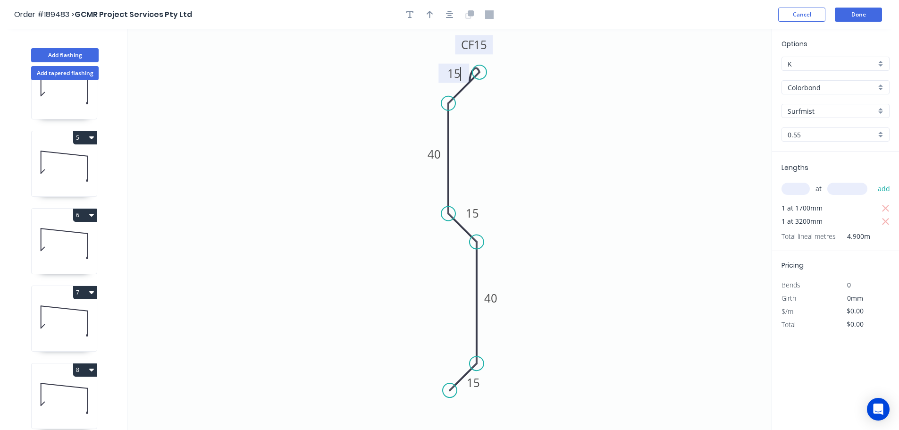
type input "$10.41"
type input "$51.01"
click at [430, 13] on icon "button" at bounding box center [430, 15] width 7 height 8
click at [725, 76] on icon at bounding box center [724, 66] width 8 height 30
drag, startPoint x: 725, startPoint y: 76, endPoint x: 539, endPoint y: 152, distance: 200.7
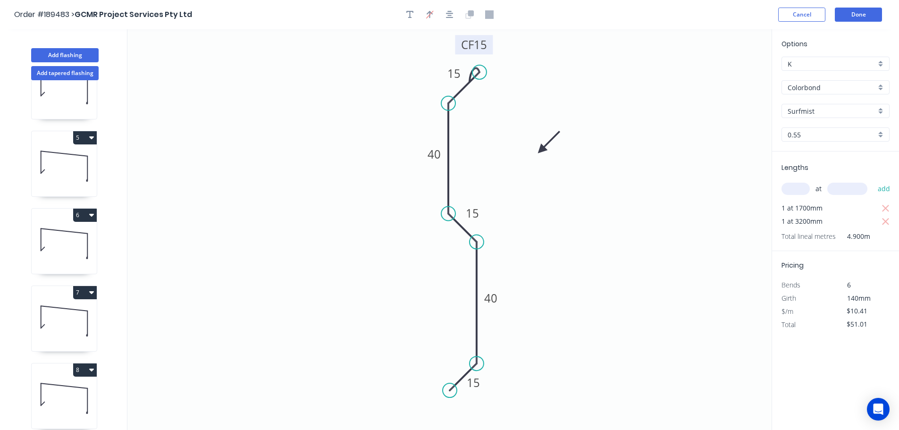
click at [539, 152] on icon at bounding box center [548, 141] width 27 height 27
drag, startPoint x: 542, startPoint y: 150, endPoint x: 566, endPoint y: 145, distance: 24.5
click at [566, 145] on icon at bounding box center [573, 137] width 27 height 27
click at [75, 76] on button "Add tapered flashing" at bounding box center [65, 73] width 68 height 14
type input "$0.00"
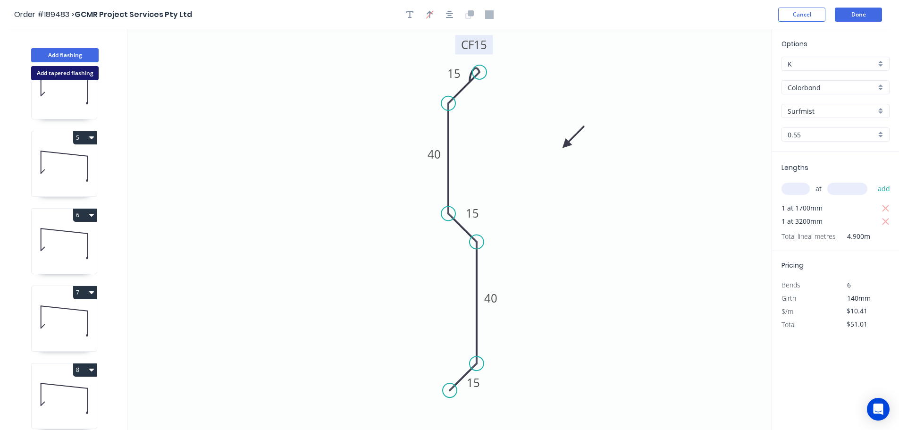
type input "$0.00"
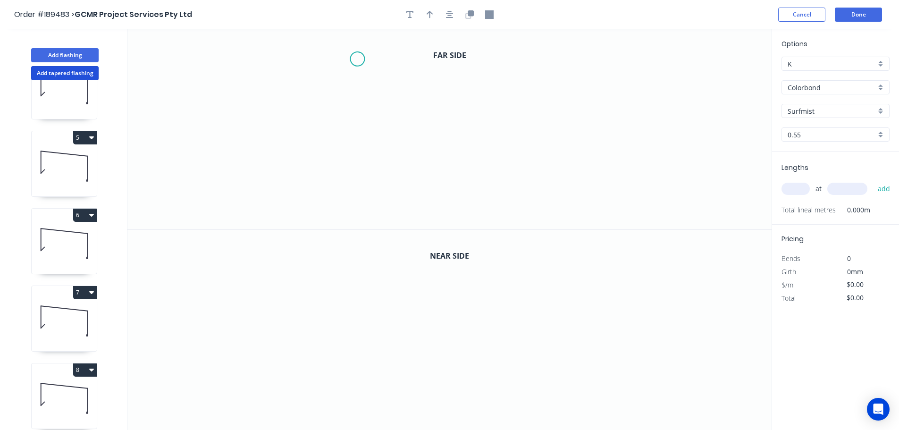
click at [357, 59] on icon "0" at bounding box center [449, 129] width 644 height 200
click at [356, 183] on icon "0" at bounding box center [449, 129] width 644 height 200
click at [568, 172] on icon "0 ?" at bounding box center [449, 129] width 644 height 200
click at [586, 229] on icon "0 ? ?" at bounding box center [449, 129] width 644 height 200
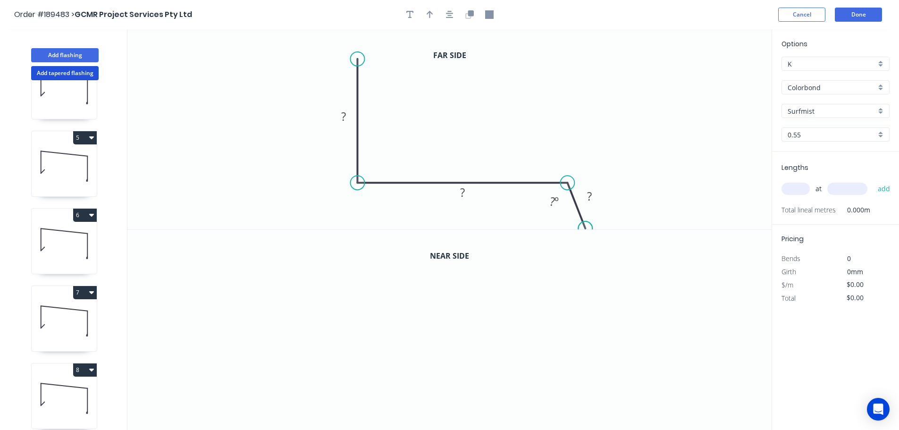
click at [586, 229] on circle at bounding box center [585, 228] width 14 height 14
click at [343, 115] on tspan "?" at bounding box center [343, 117] width 5 height 16
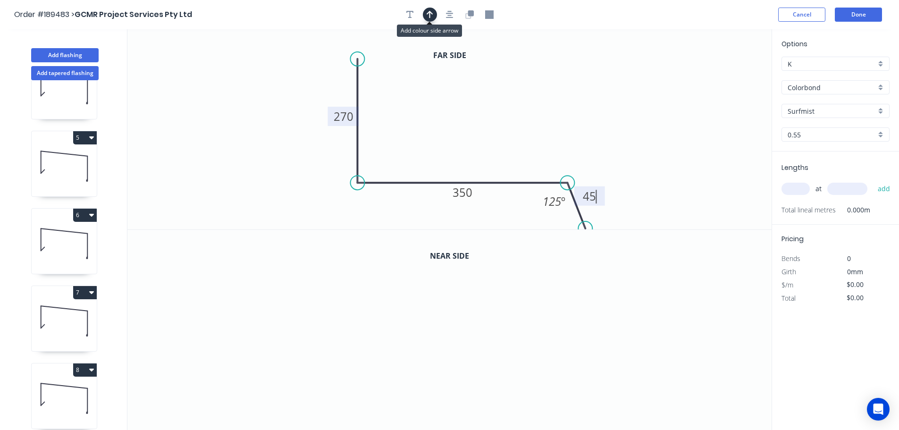
click at [429, 15] on icon "button" at bounding box center [430, 14] width 7 height 8
click at [724, 76] on icon at bounding box center [724, 66] width 8 height 30
drag, startPoint x: 724, startPoint y: 76, endPoint x: 519, endPoint y: 93, distance: 205.6
click at [538, 91] on icon at bounding box center [551, 80] width 27 height 27
click at [468, 17] on icon "button" at bounding box center [469, 14] width 8 height 8
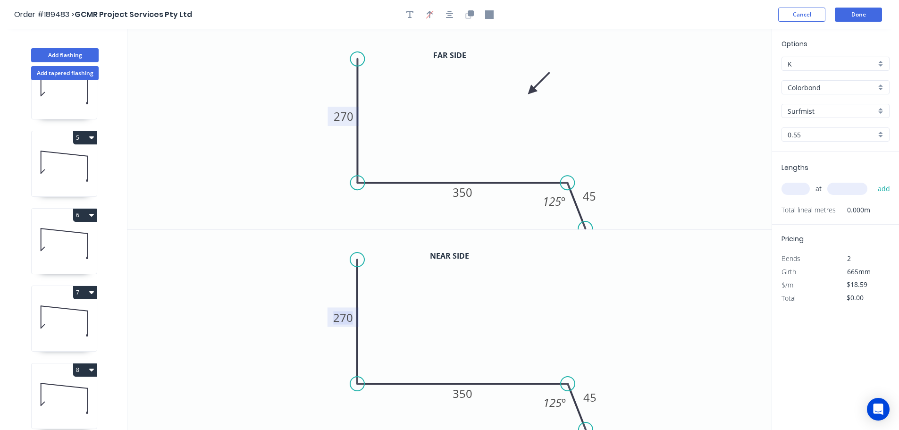
click at [343, 318] on tspan "270" at bounding box center [343, 318] width 20 height 16
click at [795, 184] on input "text" at bounding box center [796, 189] width 28 height 12
type input "$20.03"
type input "1"
type input "3000"
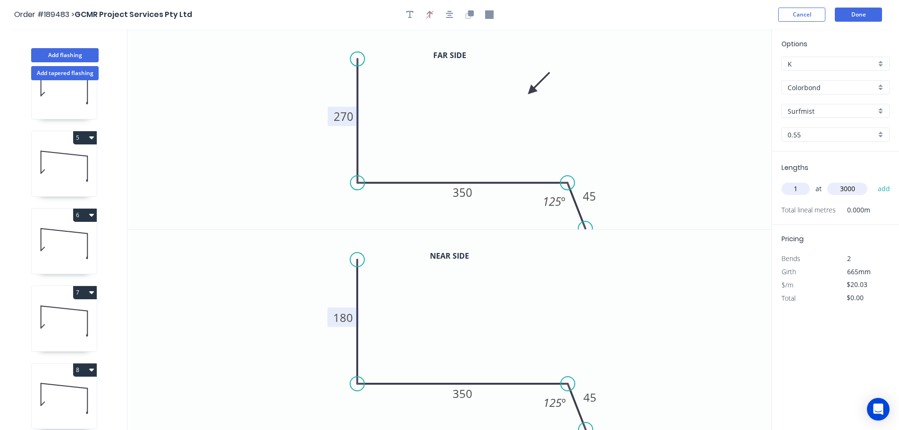
click at [873, 181] on button "add" at bounding box center [884, 189] width 22 height 16
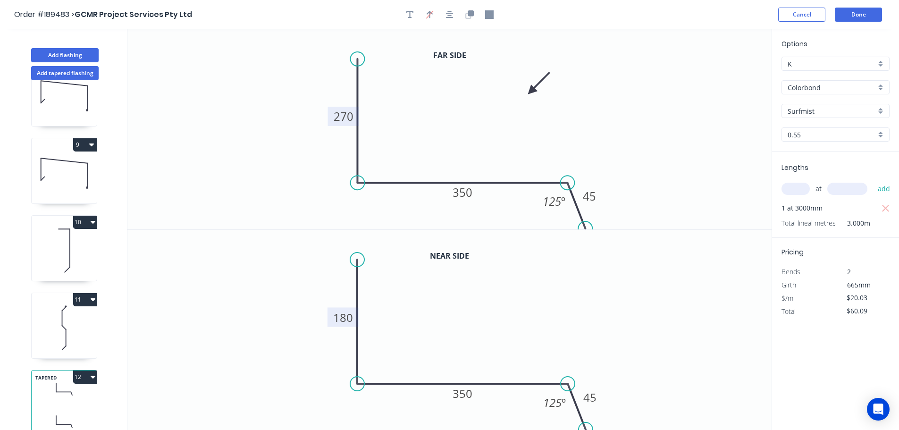
scroll to position [583, 0]
click at [93, 376] on icon "button" at bounding box center [93, 377] width 5 height 3
click at [40, 394] on div "Duplicate" at bounding box center [52, 401] width 73 height 14
type input "$0.00"
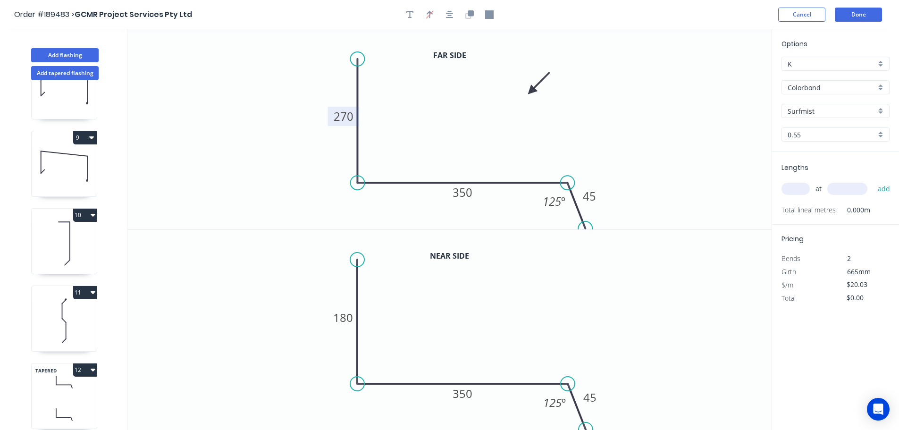
click at [346, 116] on tspan "270" at bounding box center [344, 117] width 20 height 16
click at [471, 13] on icon "button" at bounding box center [471, 13] width 6 height 6
type input "$20.03"
click at [344, 317] on tspan "180" at bounding box center [343, 318] width 20 height 16
click at [797, 189] on input "text" at bounding box center [796, 189] width 28 height 12
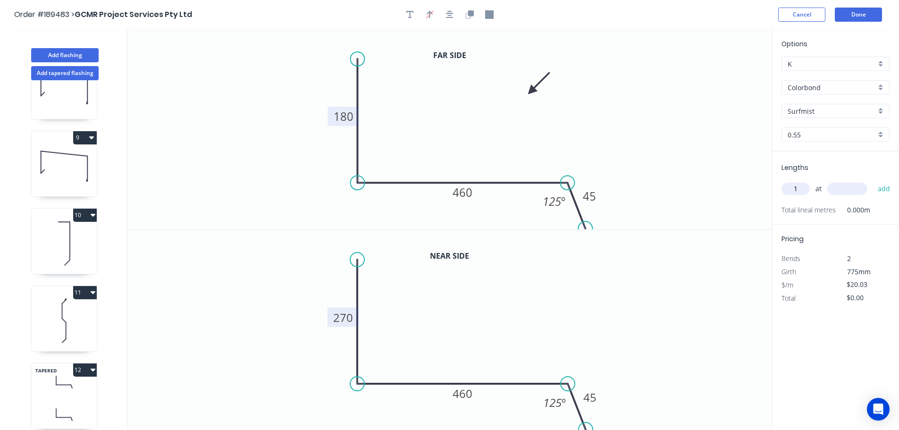
type input "1"
type input "3000"
click at [873, 181] on button "add" at bounding box center [884, 189] width 22 height 16
type input "$60.09"
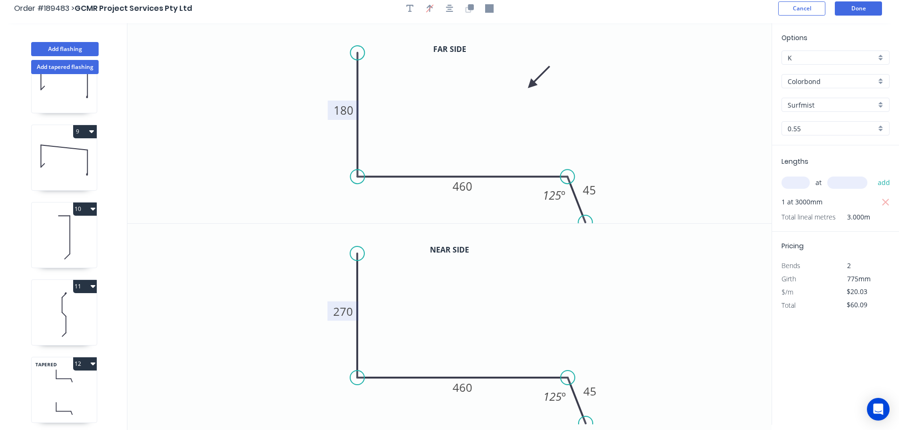
scroll to position [0, 0]
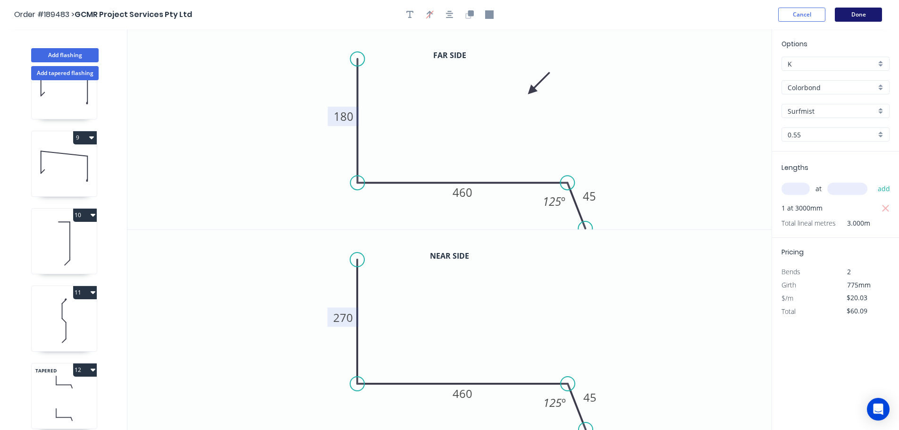
click at [869, 14] on button "Done" at bounding box center [858, 15] width 47 height 14
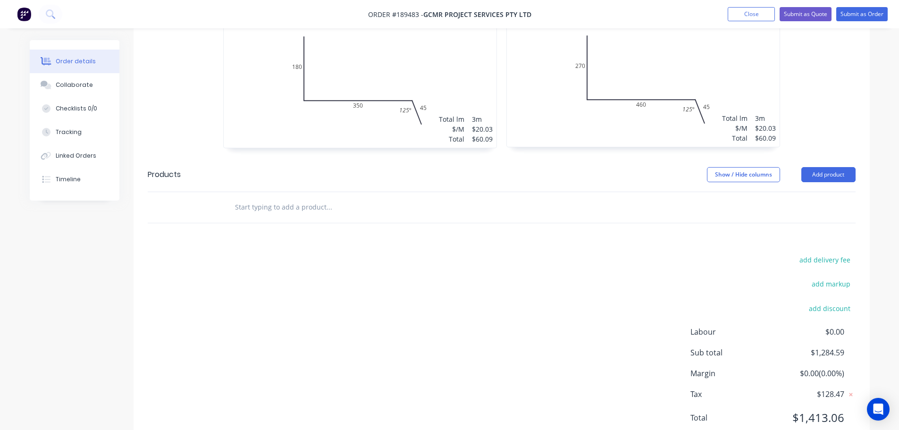
scroll to position [1531, 0]
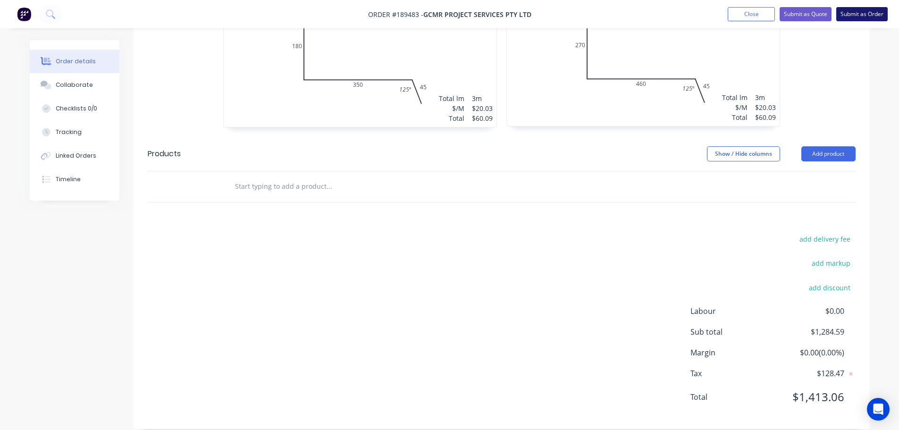
click at [867, 14] on button "Submit as Order" at bounding box center [861, 14] width 51 height 14
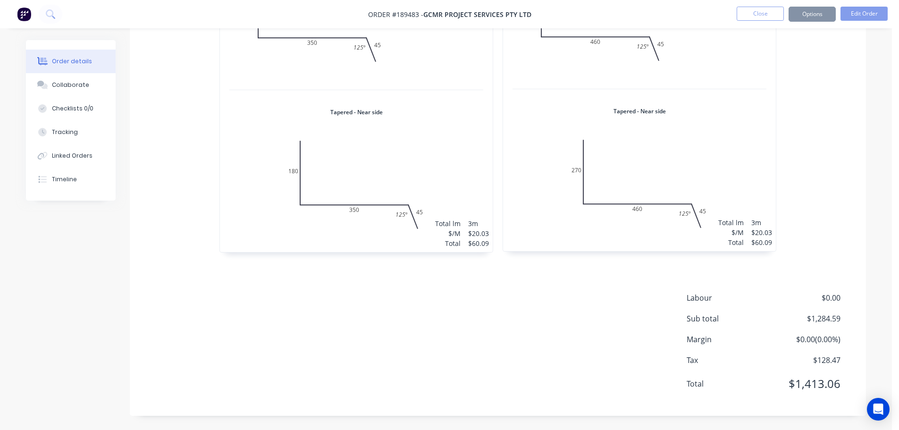
scroll to position [0, 0]
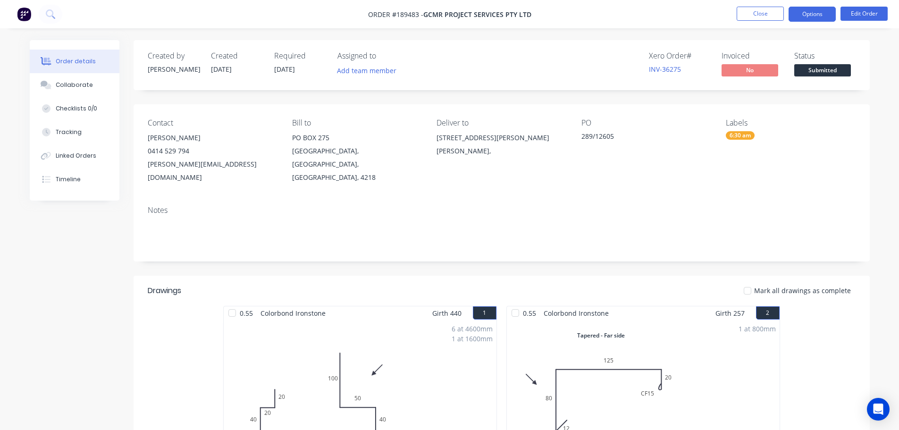
click at [816, 13] on button "Options" at bounding box center [812, 14] width 47 height 15
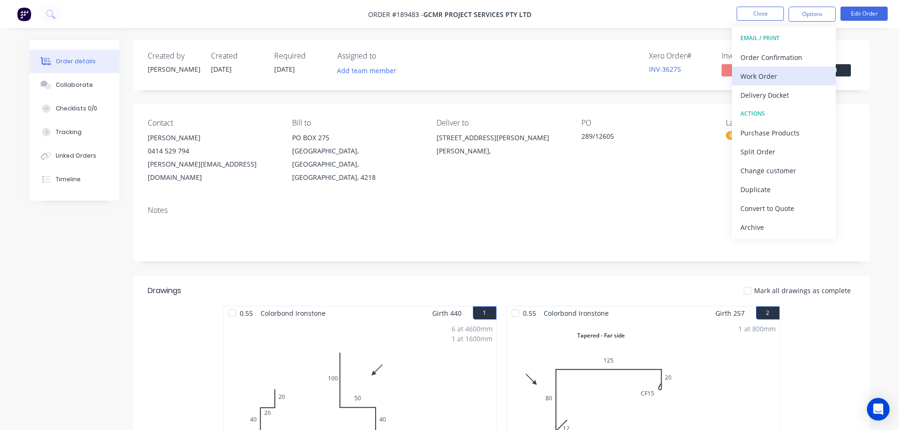
click at [768, 76] on div "Work Order" at bounding box center [784, 76] width 87 height 14
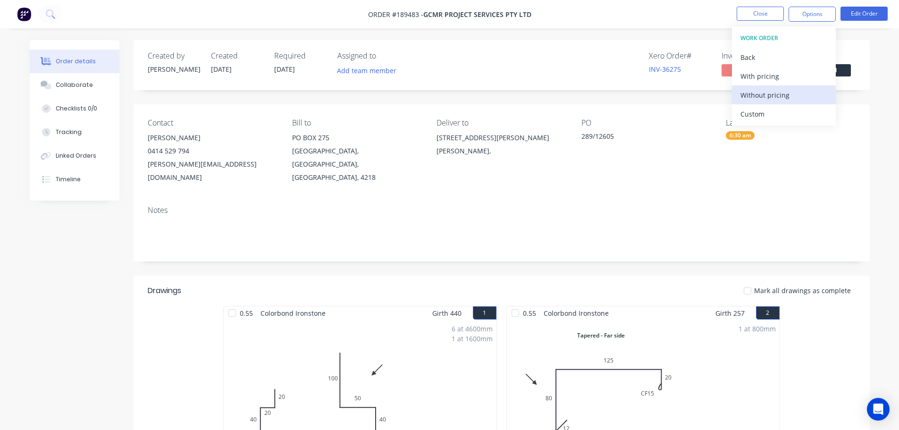
click at [755, 92] on div "Without pricing" at bounding box center [784, 95] width 87 height 14
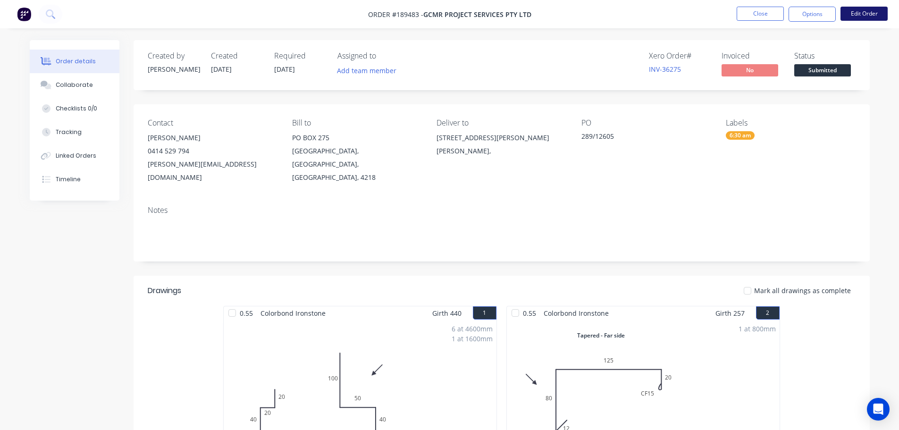
click at [864, 11] on button "Edit Order" at bounding box center [864, 14] width 47 height 14
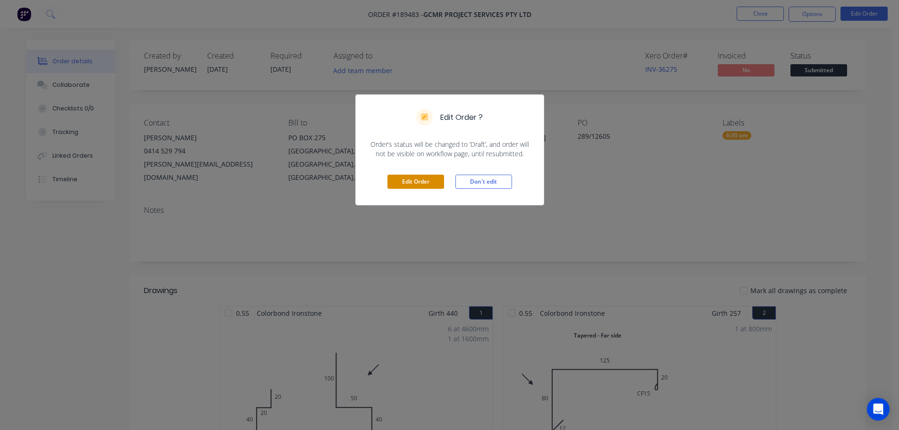
click at [408, 176] on button "Edit Order" at bounding box center [416, 182] width 57 height 14
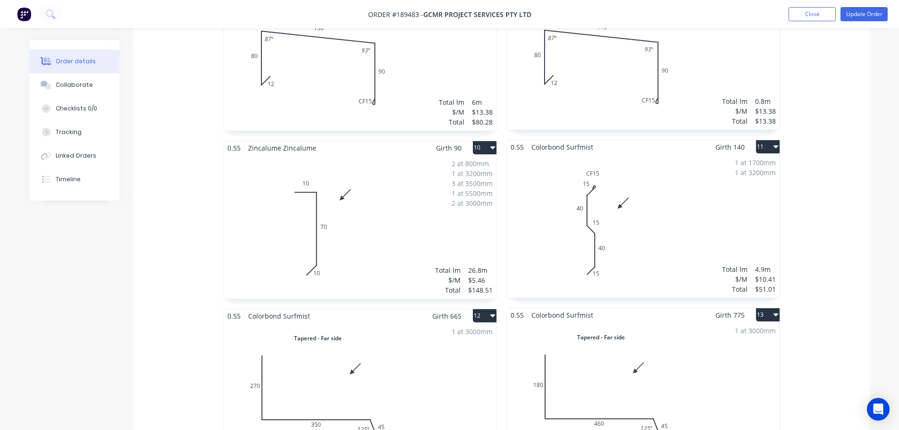
scroll to position [991, 0]
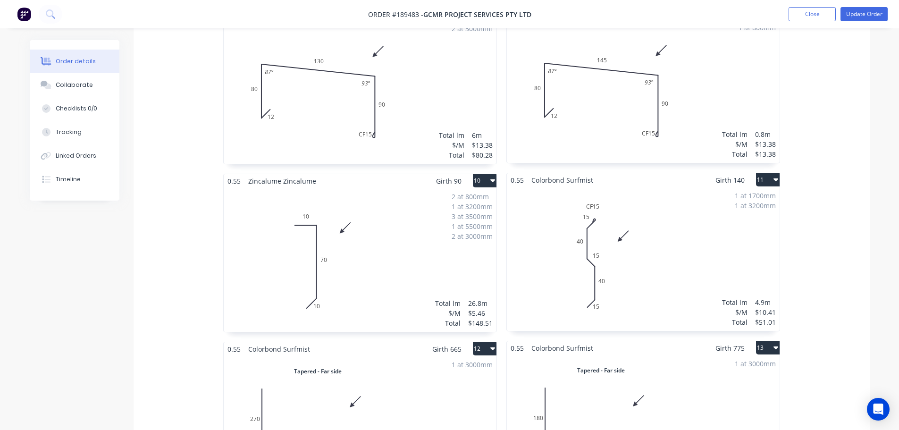
click at [368, 237] on div "2 at 800mm 1 at 3200mm 3 at 3500mm 1 at 5500mm 2 at 3000mm Total lm $/M Total 2…" at bounding box center [360, 260] width 273 height 144
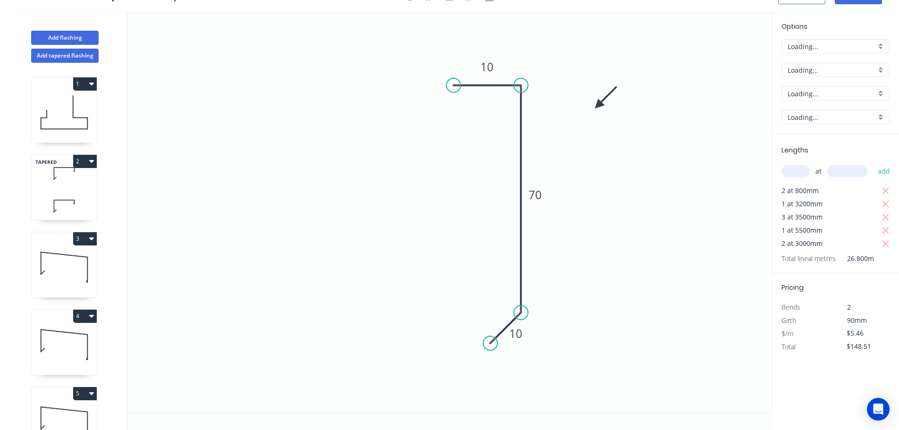
scroll to position [17, 0]
click at [794, 172] on input "text" at bounding box center [796, 171] width 28 height 12
type input "1"
type input "2500"
click at [873, 163] on button "add" at bounding box center [884, 171] width 22 height 16
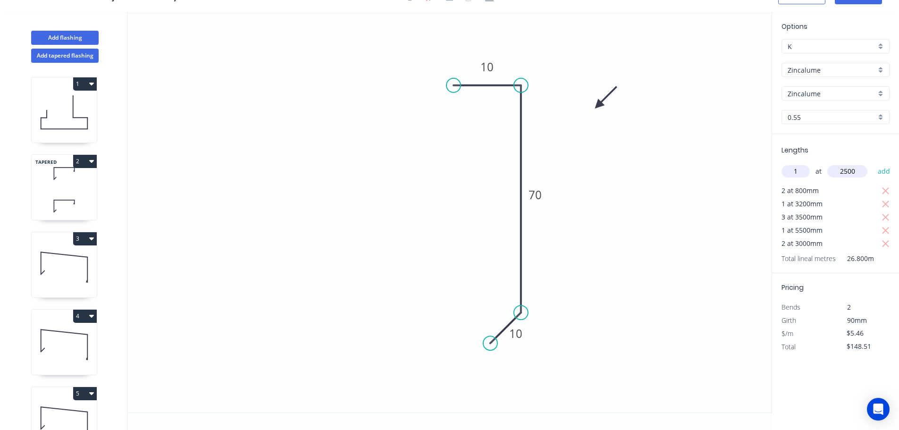
type input "$162.16"
type input "1"
type input "2200"
click at [873, 163] on button "add" at bounding box center [884, 171] width 22 height 16
type input "$174.17"
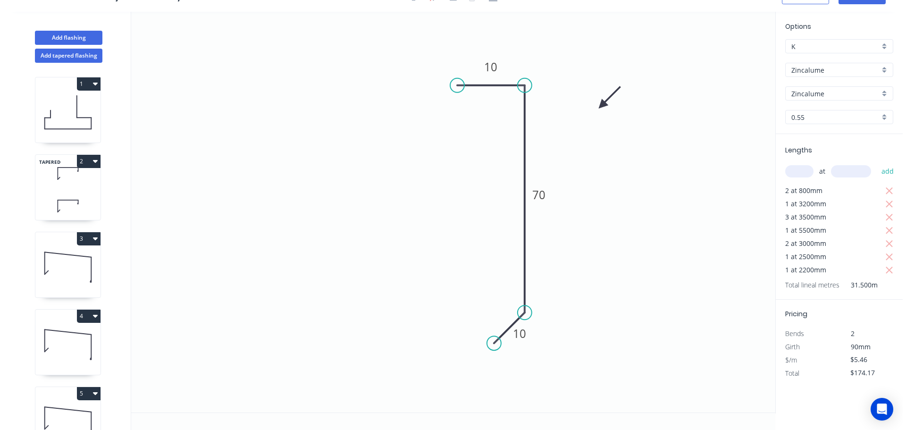
scroll to position [0, 0]
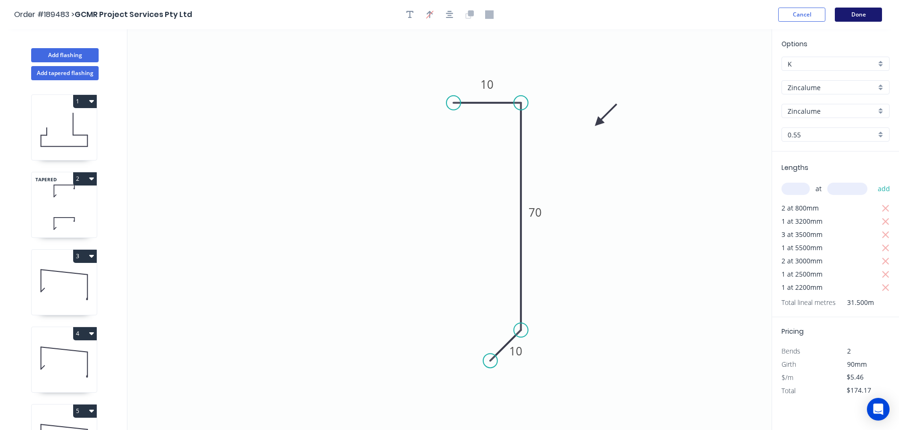
click at [862, 14] on button "Done" at bounding box center [858, 15] width 47 height 14
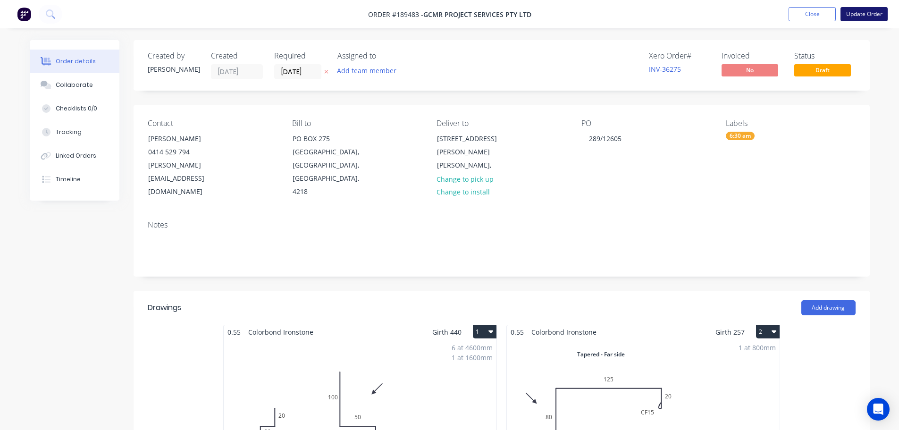
click at [865, 13] on button "Update Order" at bounding box center [864, 14] width 47 height 14
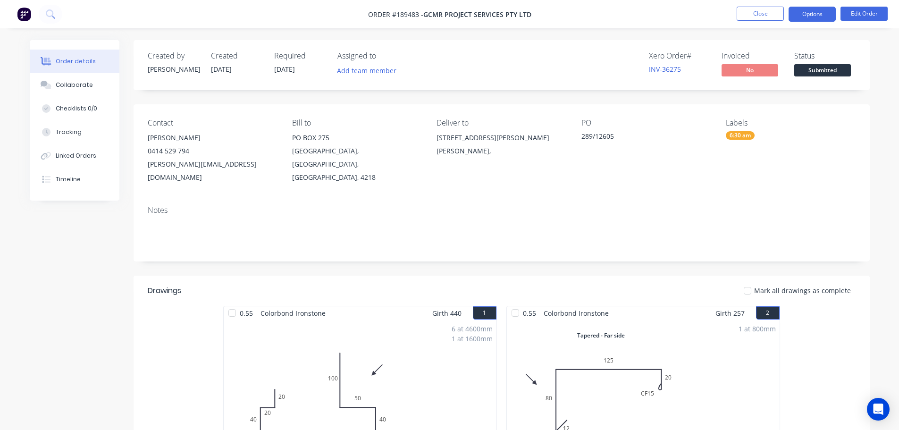
click at [815, 15] on button "Options" at bounding box center [812, 14] width 47 height 15
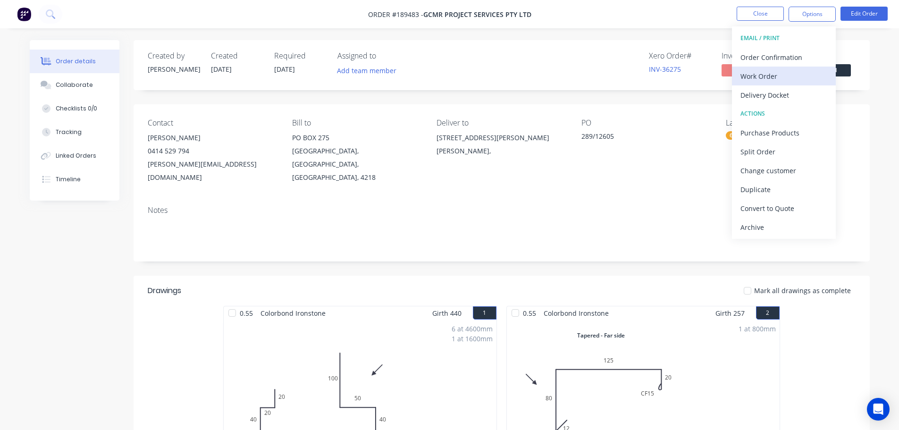
click at [757, 76] on div "Work Order" at bounding box center [784, 76] width 87 height 14
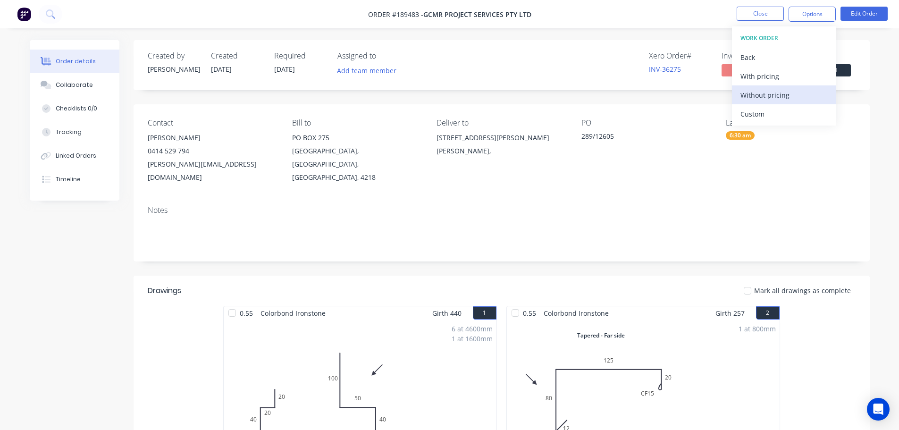
click at [747, 92] on div "Without pricing" at bounding box center [784, 95] width 87 height 14
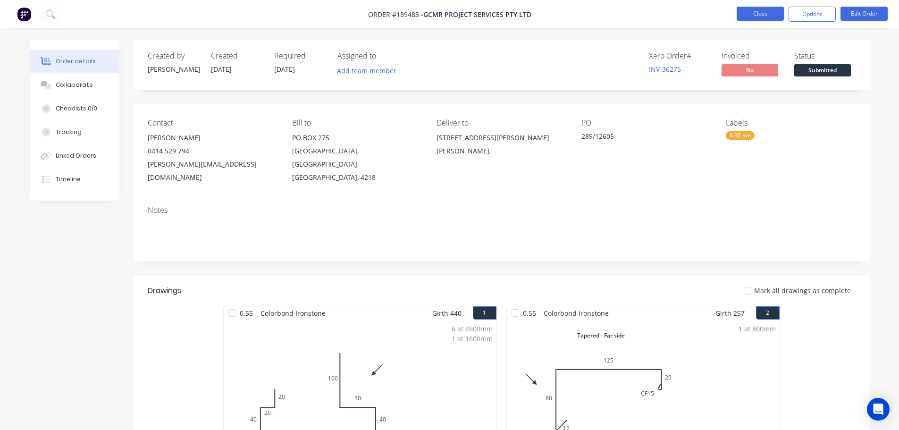
click at [755, 11] on button "Close" at bounding box center [760, 14] width 47 height 14
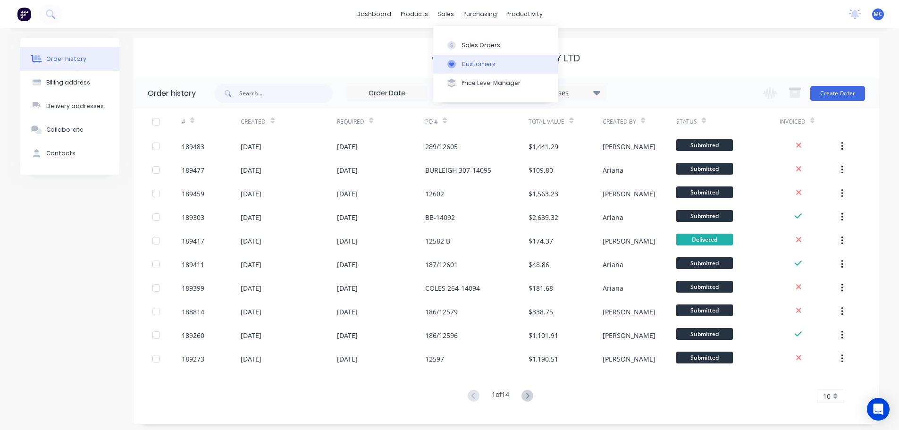
click at [467, 60] on div "Customers" at bounding box center [479, 64] width 34 height 8
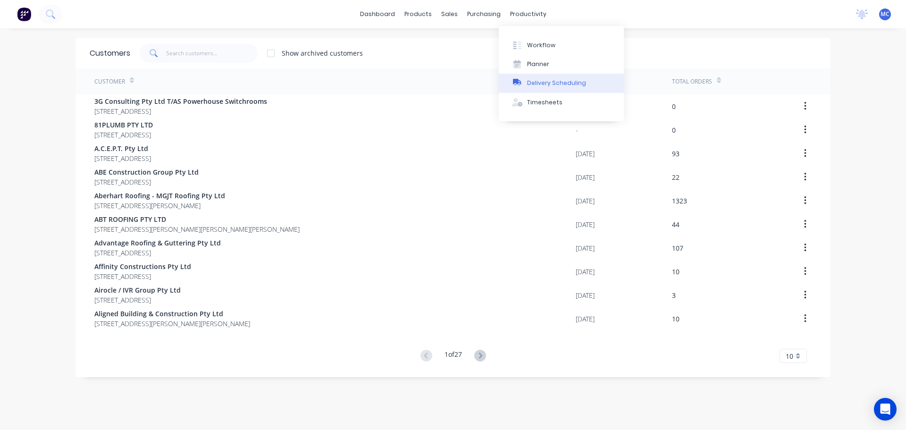
click at [554, 80] on div "Delivery Scheduling" at bounding box center [556, 83] width 59 height 8
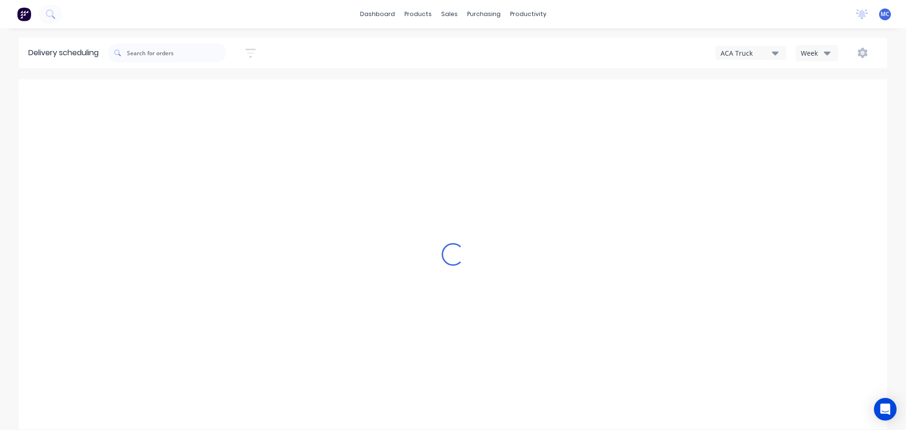
click at [256, 48] on icon "button" at bounding box center [250, 53] width 10 height 12
click at [206, 93] on input at bounding box center [207, 89] width 88 height 14
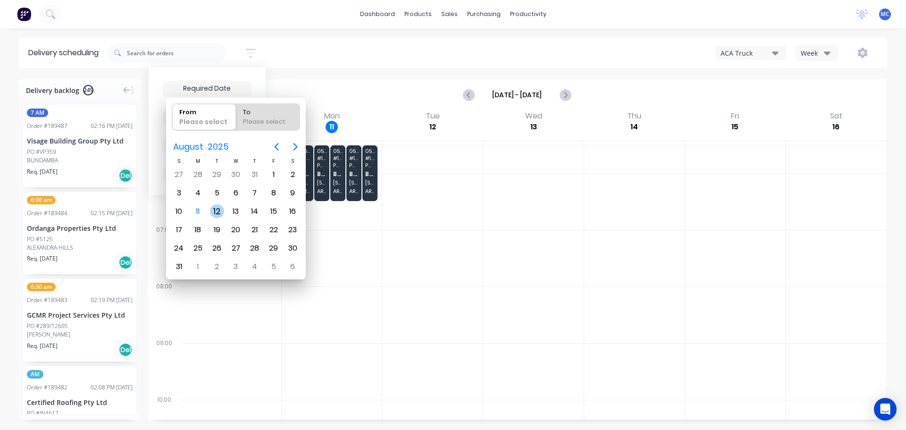
click at [219, 209] on div "12" at bounding box center [217, 211] width 14 height 14
type input "[DATE]"
radio input "false"
radio input "true"
click at [219, 210] on div "12" at bounding box center [217, 211] width 14 height 14
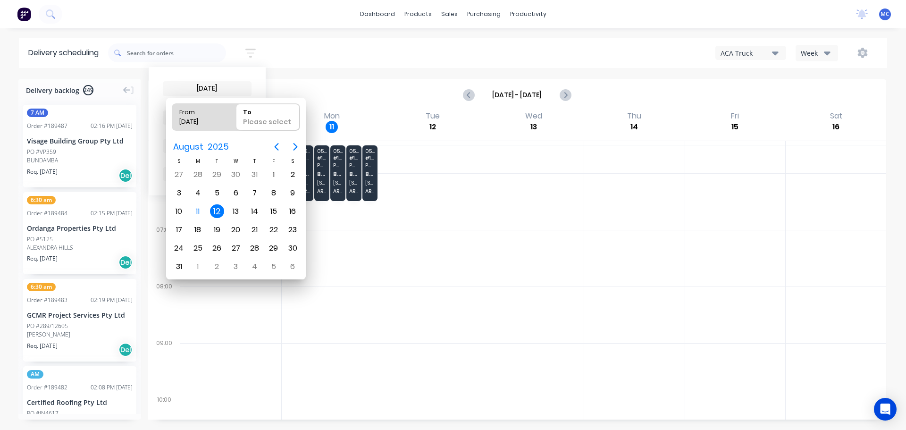
type input "[DATE] - [DATE]"
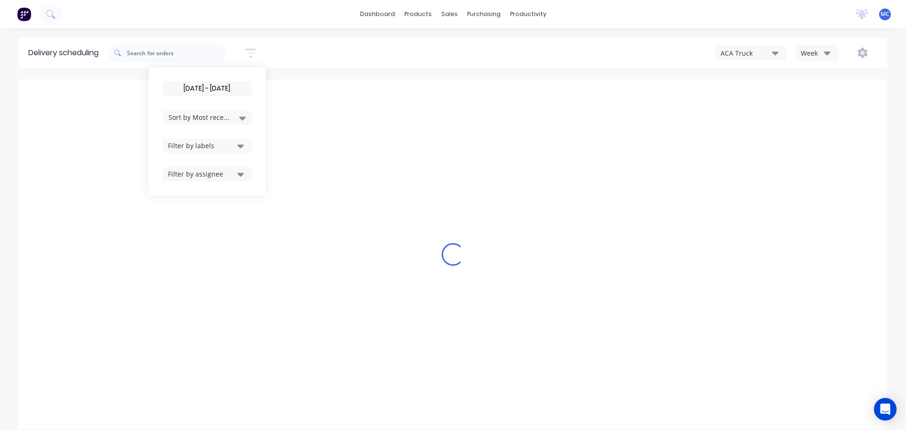
click at [827, 50] on icon "button" at bounding box center [827, 53] width 7 height 10
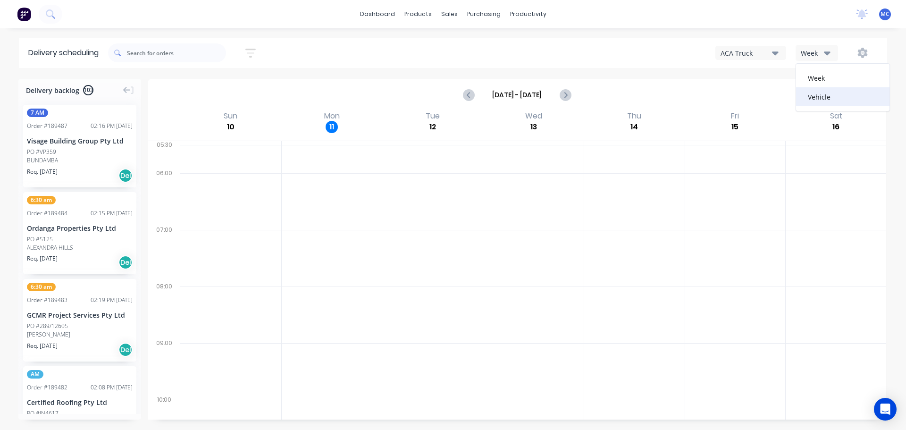
click at [827, 96] on div "Vehicle" at bounding box center [842, 96] width 93 height 19
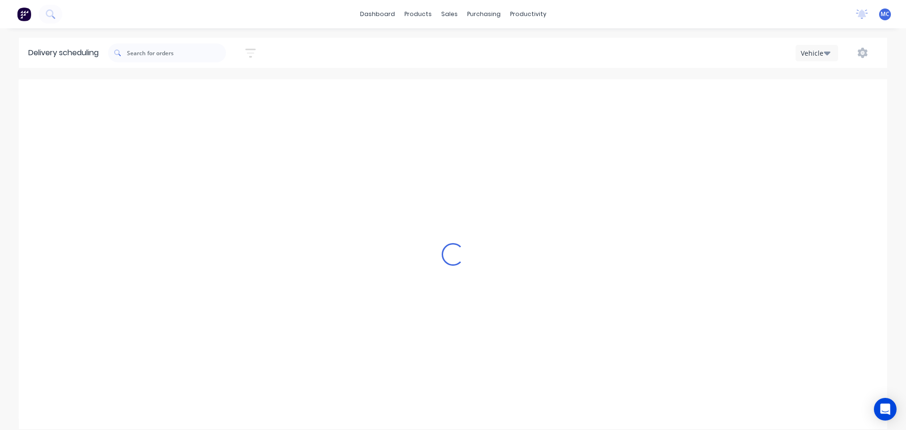
scroll to position [0, 0]
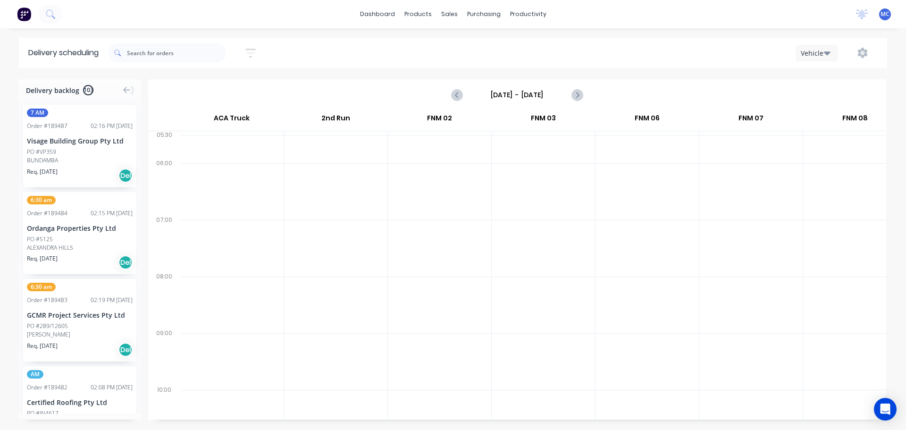
click at [84, 141] on div "Visage Building Group Pty Ltd" at bounding box center [80, 141] width 106 height 10
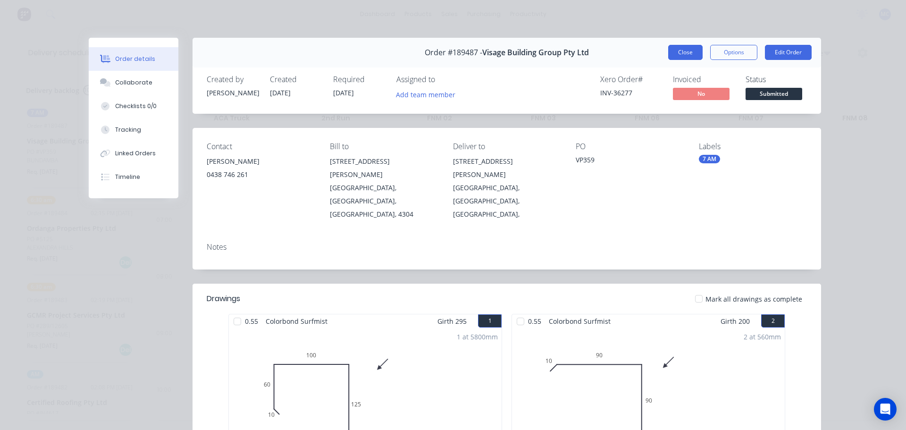
click at [678, 46] on button "Close" at bounding box center [685, 52] width 34 height 15
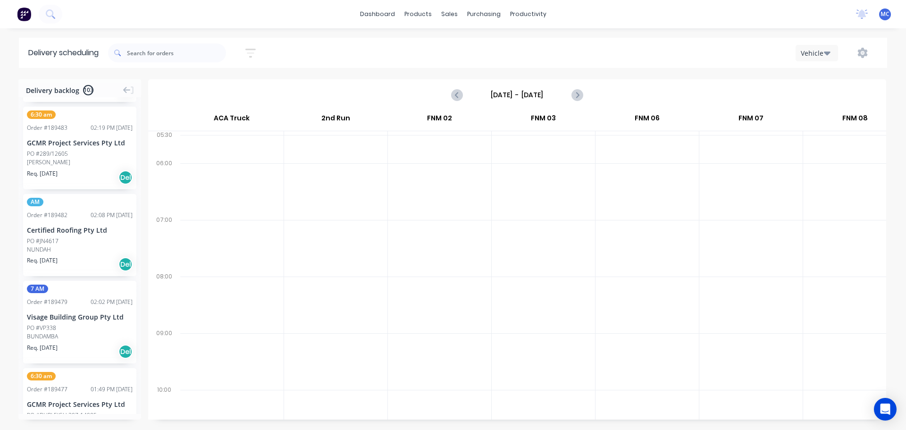
scroll to position [236, 0]
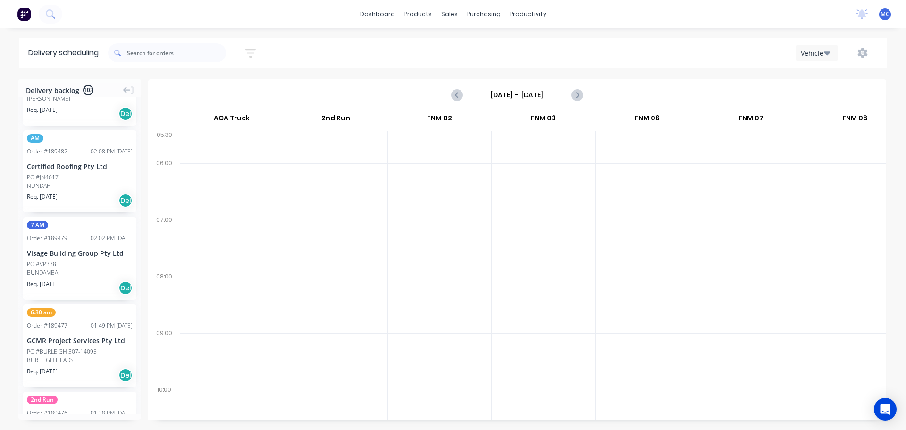
click at [69, 180] on div "PO #JN4617" at bounding box center [80, 177] width 106 height 8
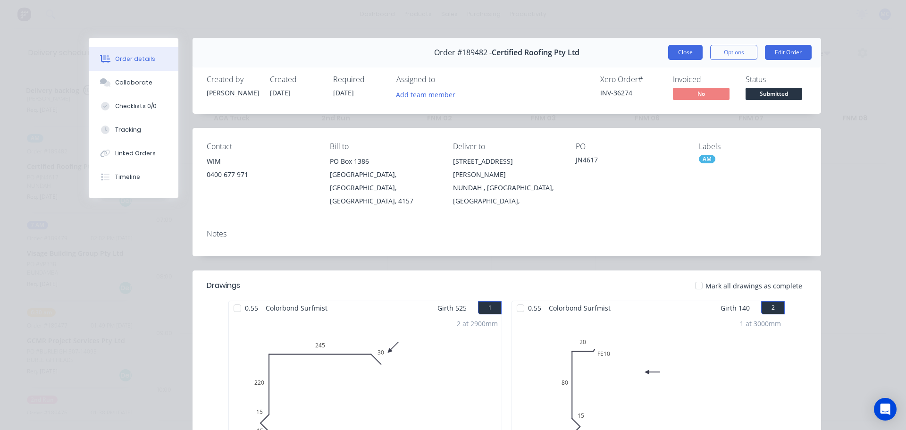
click at [682, 47] on button "Close" at bounding box center [685, 52] width 34 height 15
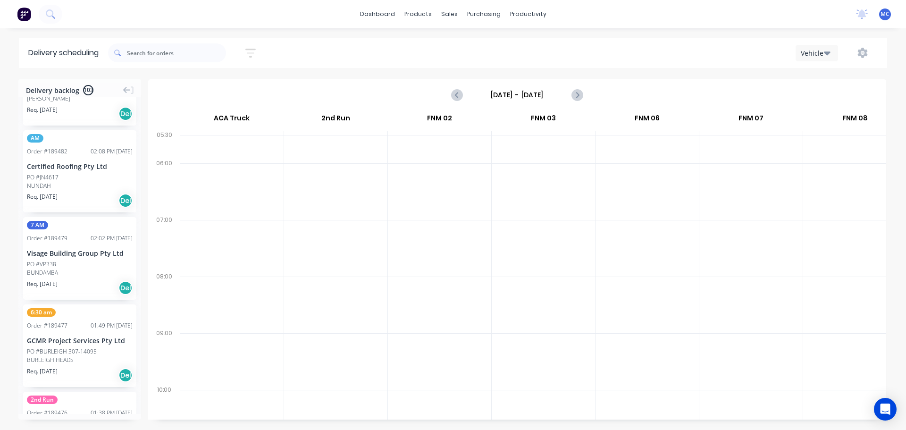
click at [69, 246] on div "7 AM Order # 189479 02:02 PM [DATE] Visage Building Group Pty Ltd PO #VP338 BUN…" at bounding box center [79, 258] width 113 height 83
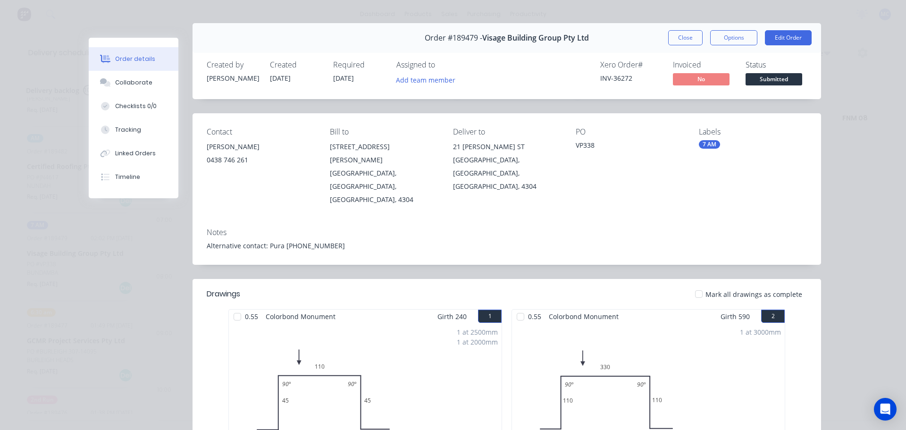
scroll to position [0, 0]
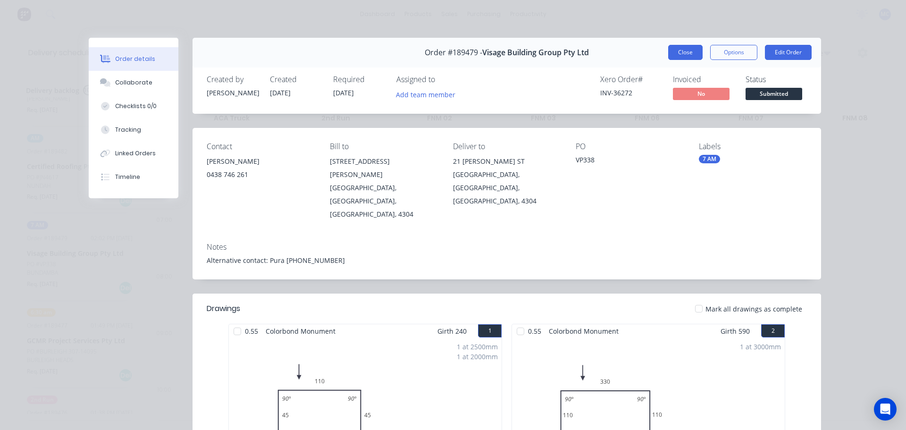
click at [681, 55] on button "Close" at bounding box center [685, 52] width 34 height 15
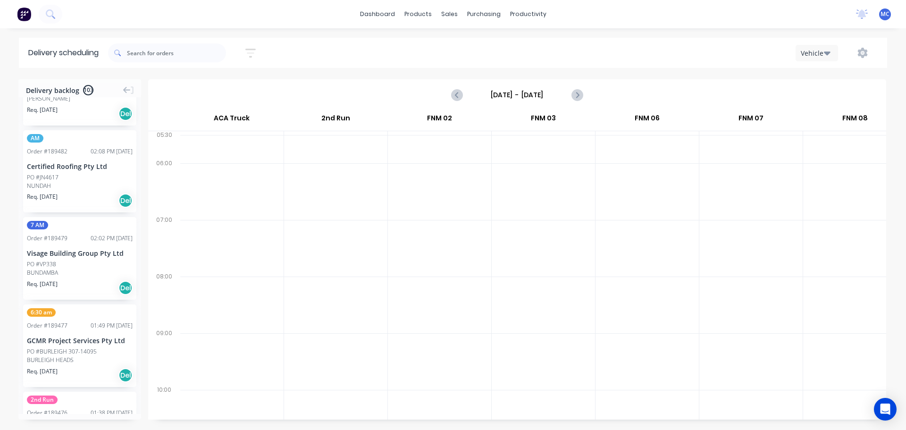
click at [532, 178] on div at bounding box center [543, 191] width 103 height 57
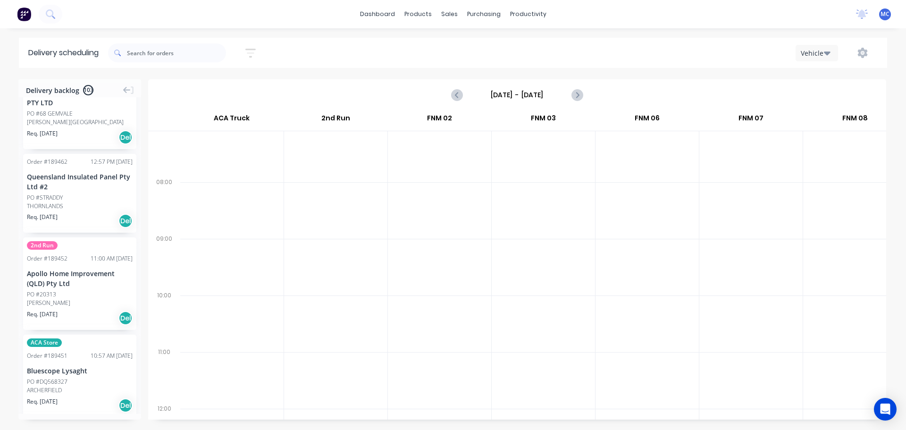
scroll to position [1038, 0]
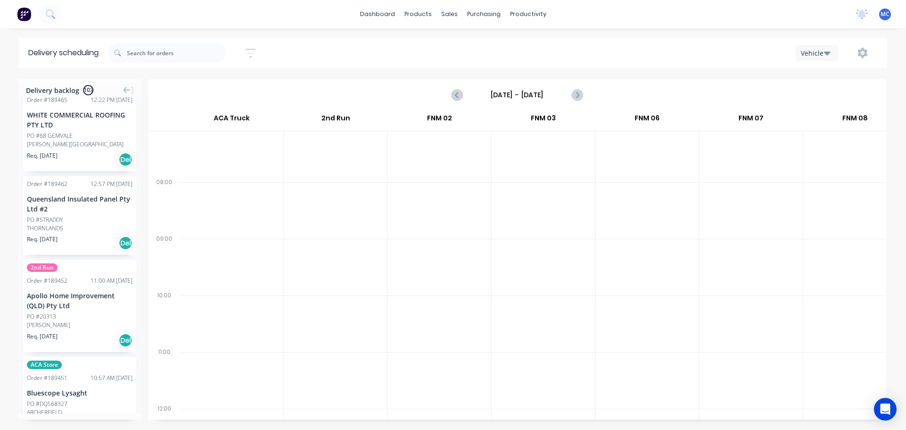
click at [78, 217] on div "PO #STRADDY" at bounding box center [80, 220] width 106 height 8
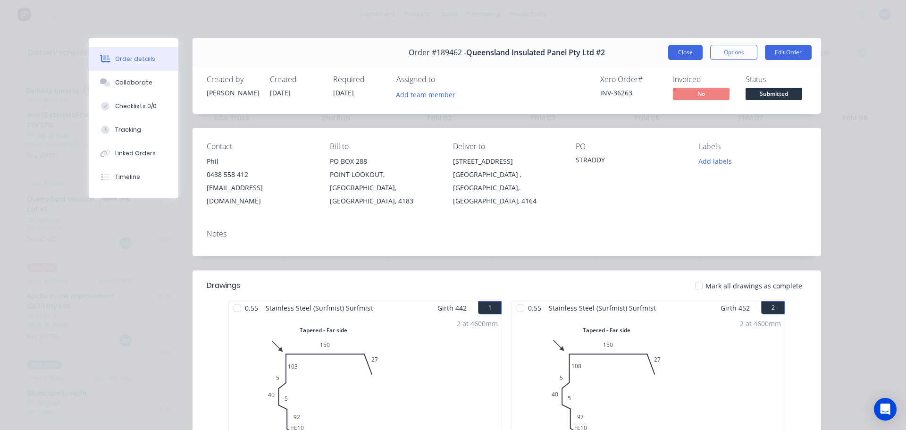
click at [681, 51] on button "Close" at bounding box center [685, 52] width 34 height 15
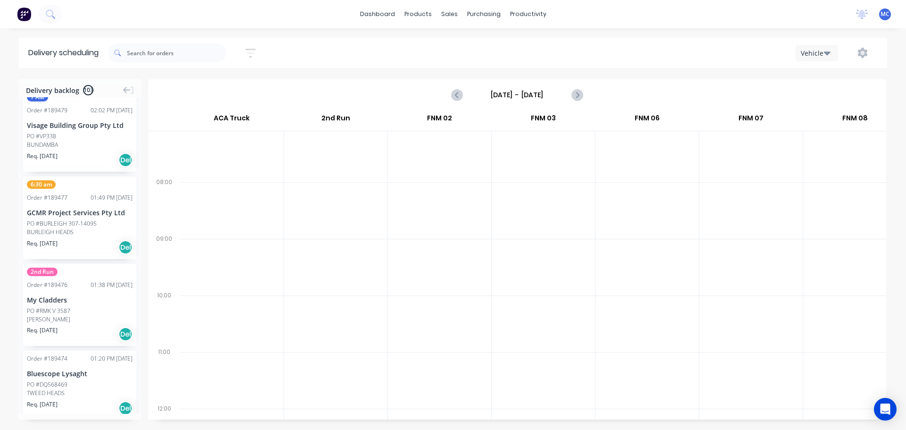
scroll to position [378, 0]
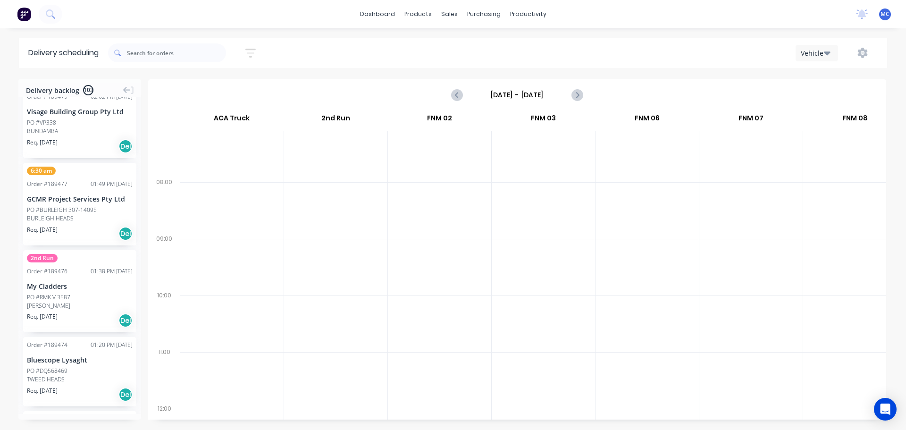
click at [253, 49] on icon "button" at bounding box center [250, 53] width 10 height 9
click at [209, 85] on input "[DATE] - [DATE]" at bounding box center [207, 89] width 88 height 14
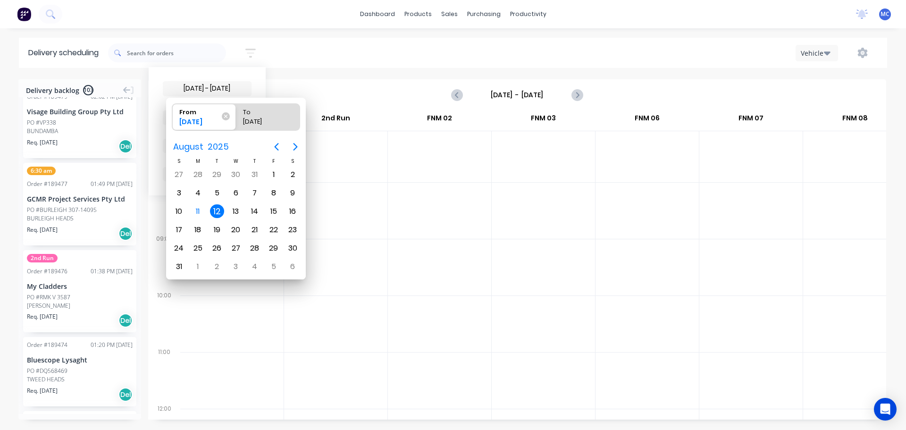
click at [214, 209] on div "12" at bounding box center [217, 211] width 14 height 14
radio input "false"
radio input "true"
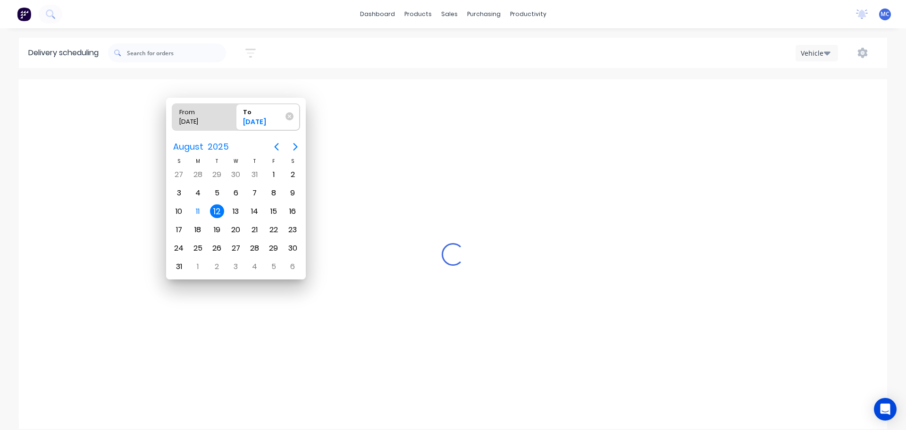
click at [214, 209] on div "12" at bounding box center [217, 211] width 14 height 14
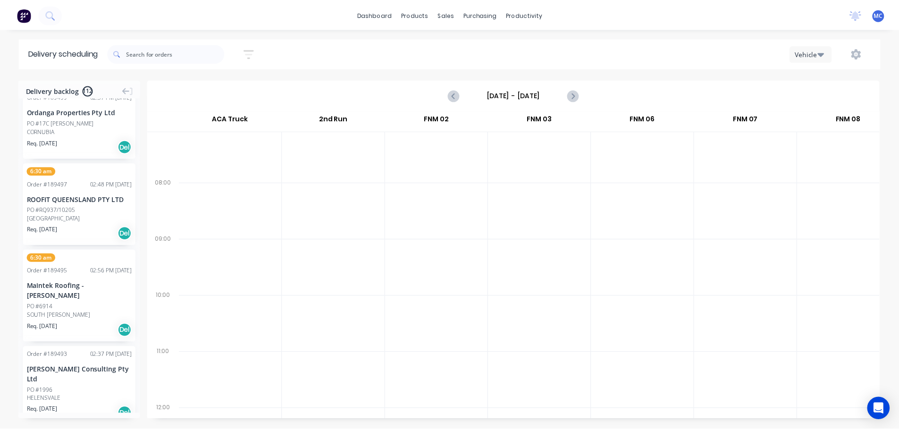
scroll to position [0, 0]
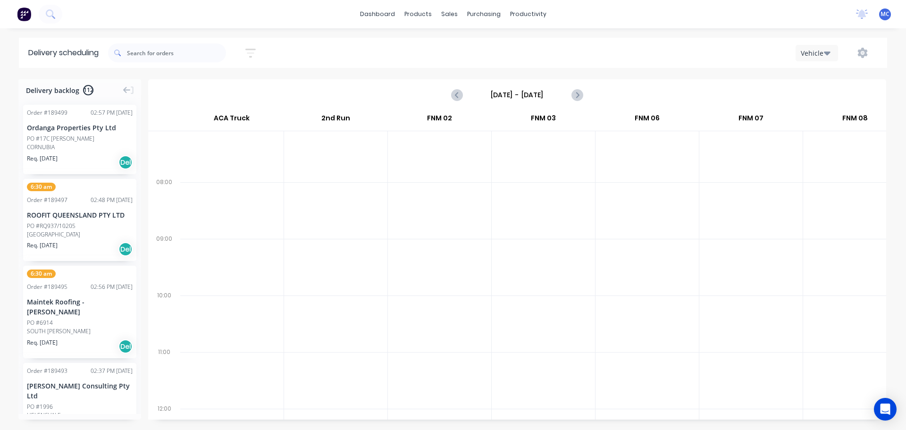
click at [60, 227] on div "PO #RQ937/10205" at bounding box center [51, 226] width 49 height 8
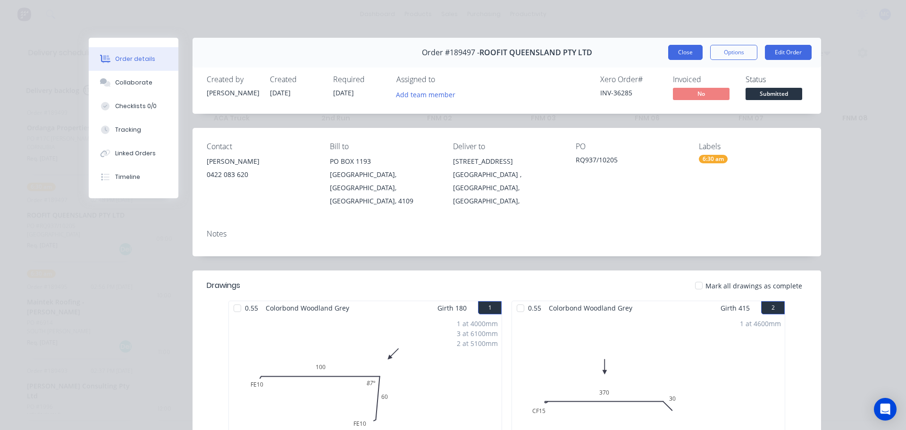
click at [678, 56] on button "Close" at bounding box center [685, 52] width 34 height 15
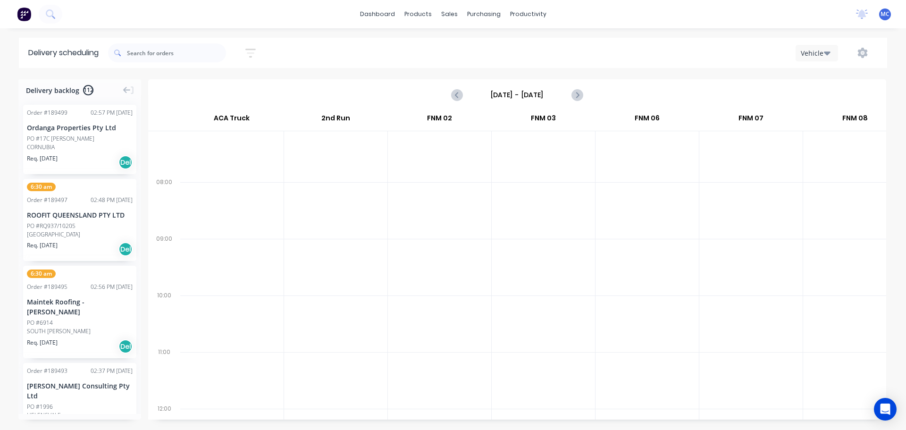
click at [255, 55] on icon "button" at bounding box center [250, 53] width 10 height 12
click at [219, 92] on input "[DATE] - [DATE]" at bounding box center [207, 89] width 88 height 14
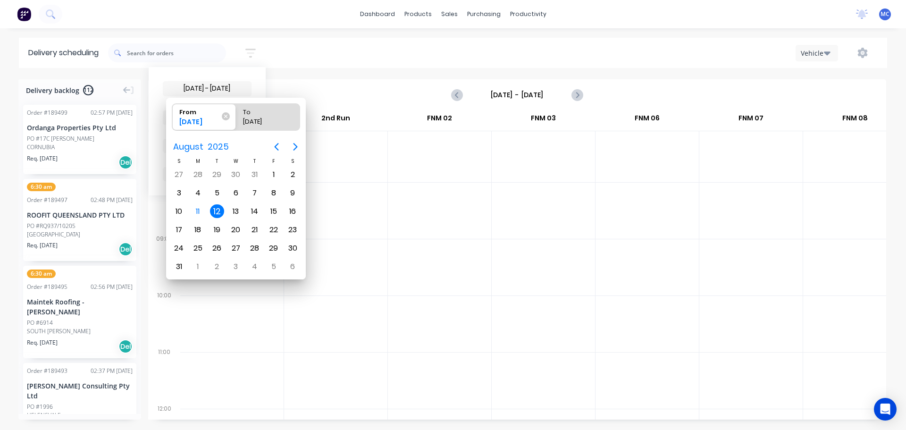
click at [215, 209] on div "12" at bounding box center [217, 211] width 14 height 14
radio input "false"
radio input "true"
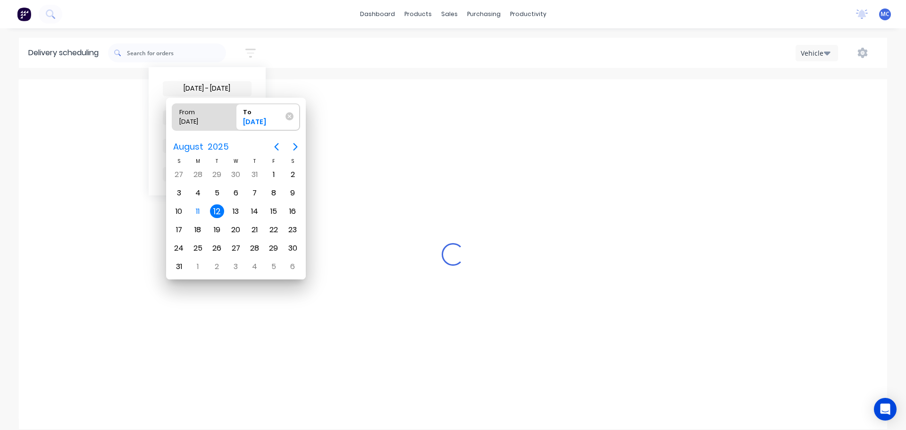
click at [215, 209] on div "12" at bounding box center [217, 211] width 14 height 14
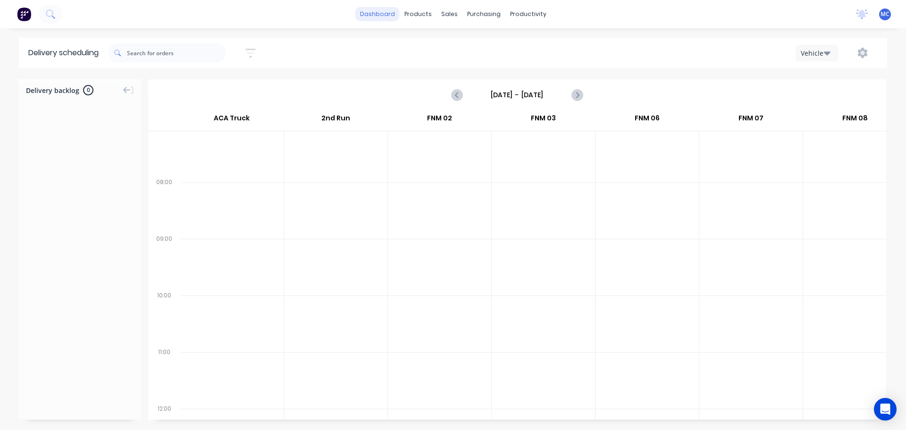
click at [387, 12] on link "dashboard" at bounding box center [377, 14] width 44 height 14
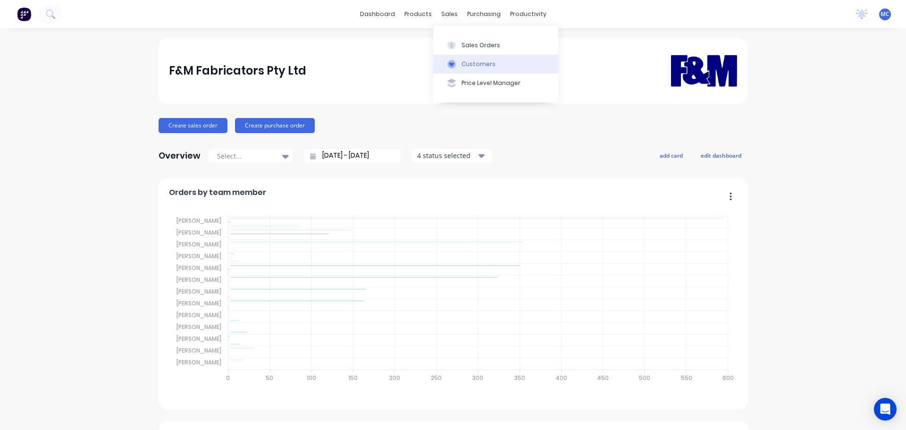
click at [477, 60] on div "Customers" at bounding box center [479, 64] width 34 height 8
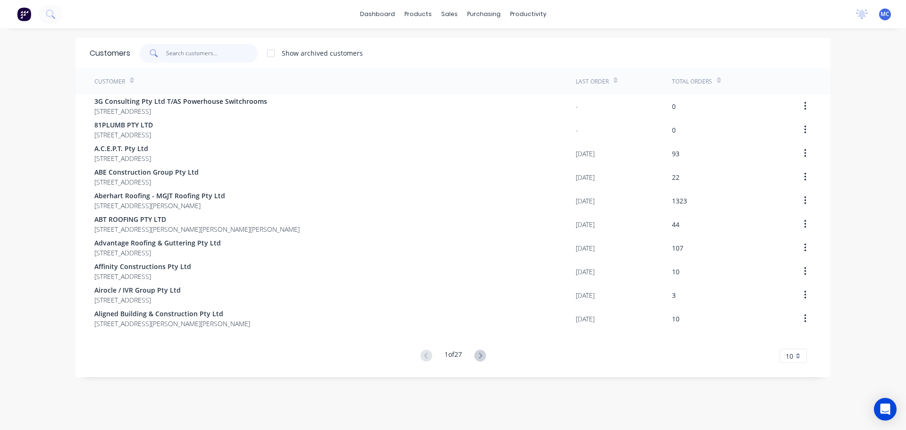
click at [175, 55] on input "text" at bounding box center [212, 53] width 92 height 19
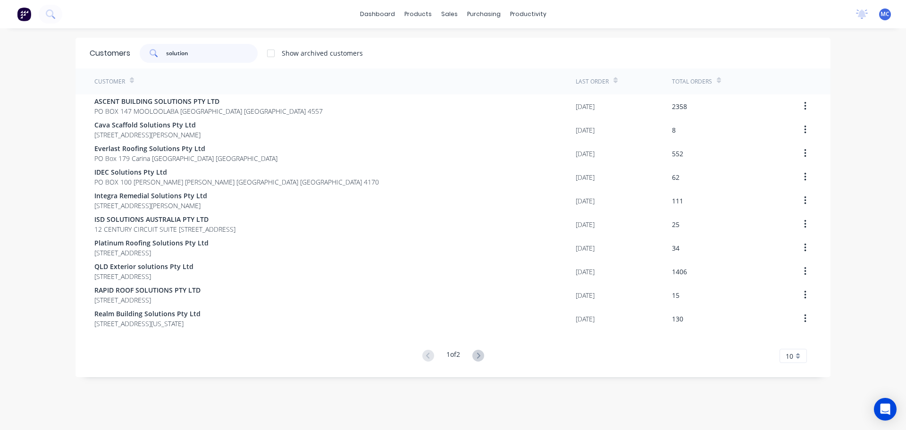
drag, startPoint x: 196, startPoint y: 53, endPoint x: 106, endPoint y: 54, distance: 89.7
click at [106, 54] on div "Customers solution Show archived customers" at bounding box center [453, 53] width 755 height 31
type input "solution"
click at [445, 339] on div "Customer Last Order Total Orders ASCENT BUILDING SOLUTIONS PTY LTD [STREET_ADDR…" at bounding box center [453, 215] width 755 height 295
click at [478, 354] on icon at bounding box center [479, 356] width 12 height 12
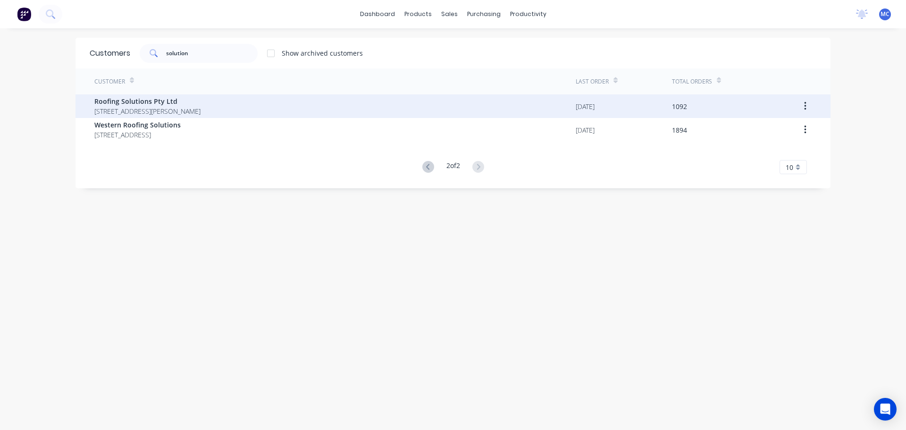
click at [121, 100] on span "Roofing Solutions Pty Ltd" at bounding box center [147, 101] width 106 height 10
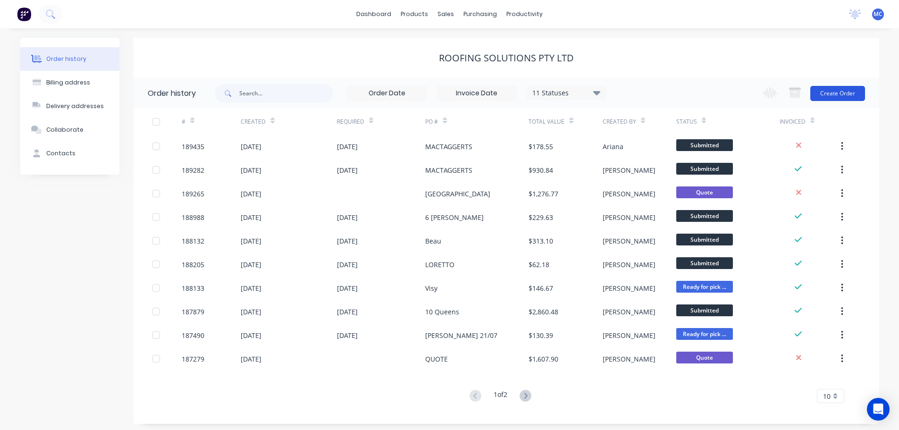
click at [837, 93] on button "Create Order" at bounding box center [837, 93] width 55 height 15
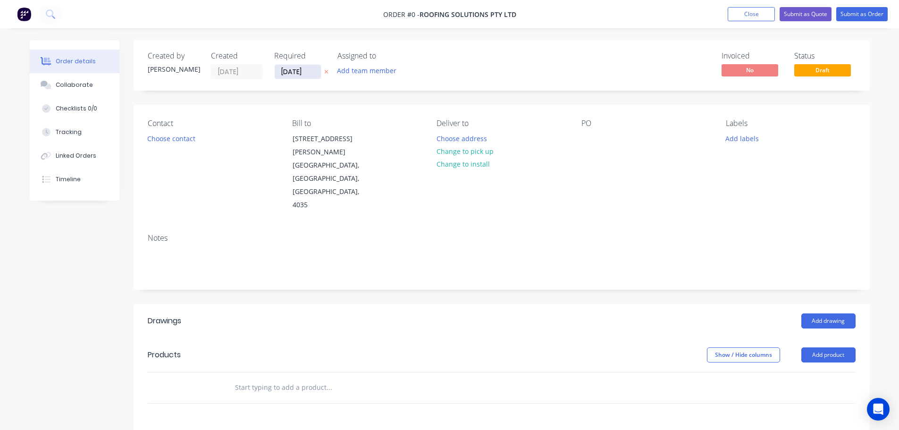
click at [292, 71] on input "[DATE]" at bounding box center [298, 72] width 46 height 14
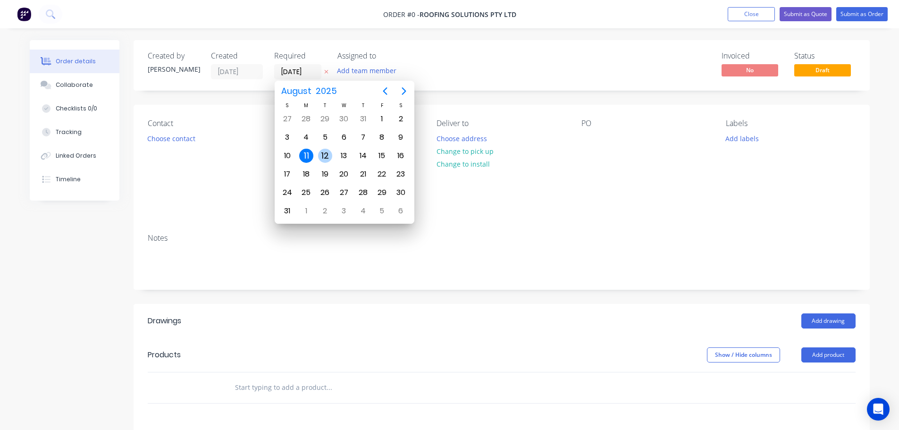
click at [328, 153] on div "12" at bounding box center [325, 156] width 14 height 14
type input "[DATE]"
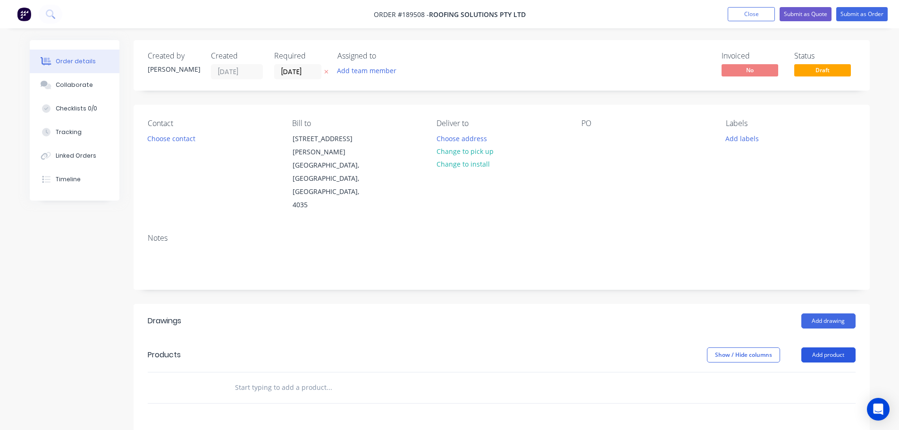
click at [826, 347] on button "Add product" at bounding box center [829, 354] width 54 height 15
click at [814, 372] on div "Product catalogue" at bounding box center [811, 379] width 73 height 14
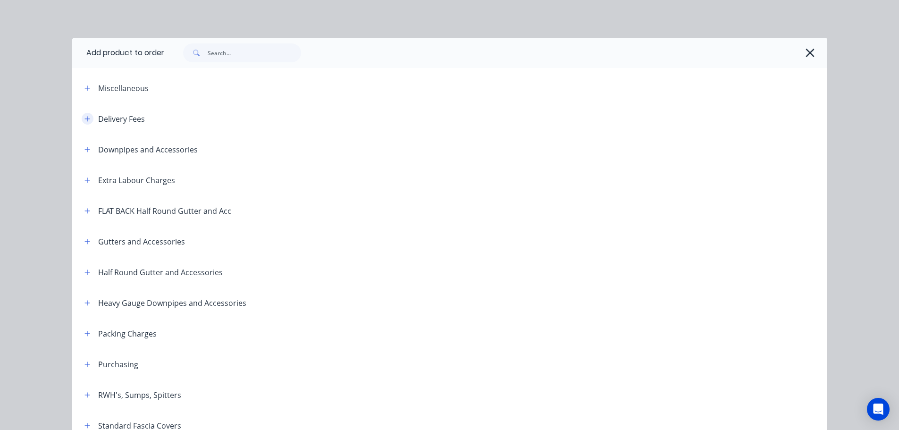
click at [82, 114] on button "button" at bounding box center [88, 119] width 12 height 12
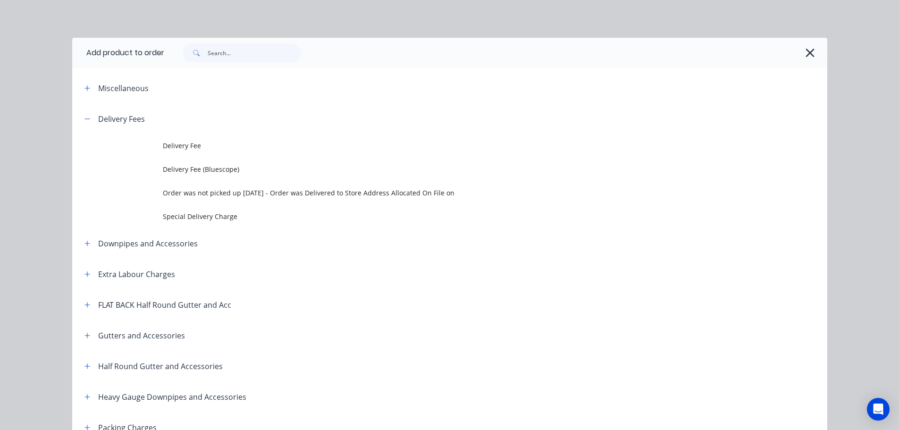
click at [182, 145] on span "Delivery Fee" at bounding box center [429, 146] width 532 height 10
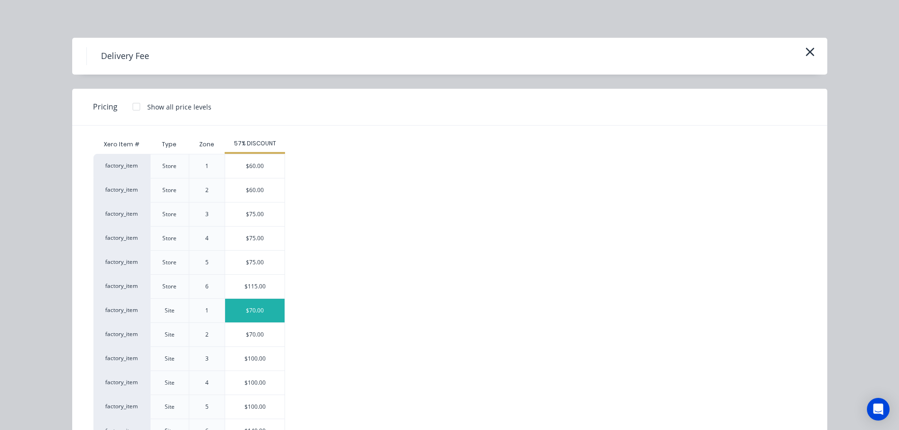
click at [253, 311] on div "$70.00" at bounding box center [254, 311] width 59 height 24
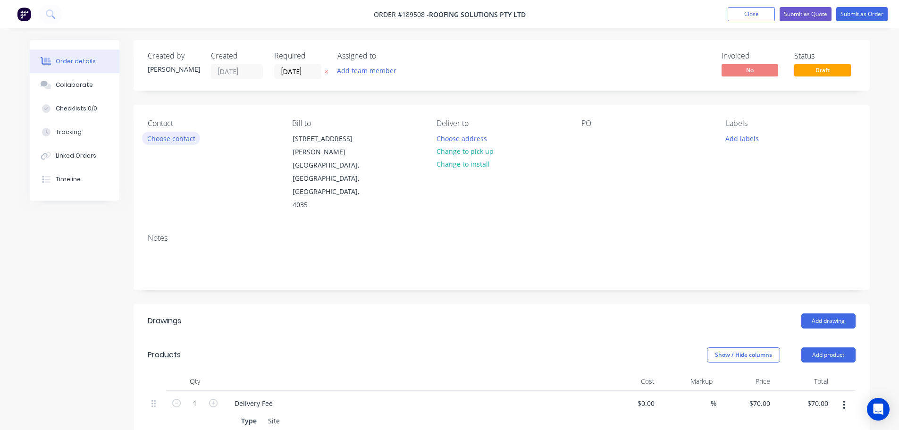
click at [177, 139] on button "Choose contact" at bounding box center [171, 138] width 58 height 13
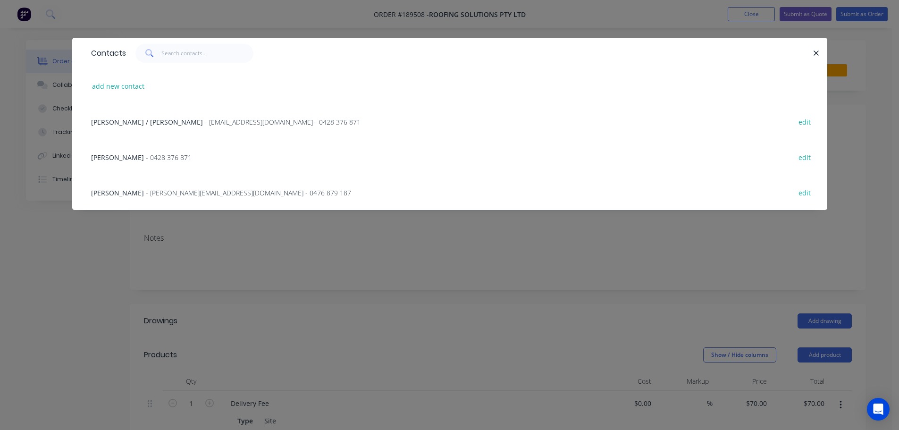
click at [205, 119] on span "- [EMAIL_ADDRESS][DOMAIN_NAME] - 0428 376 871" at bounding box center [283, 122] width 156 height 9
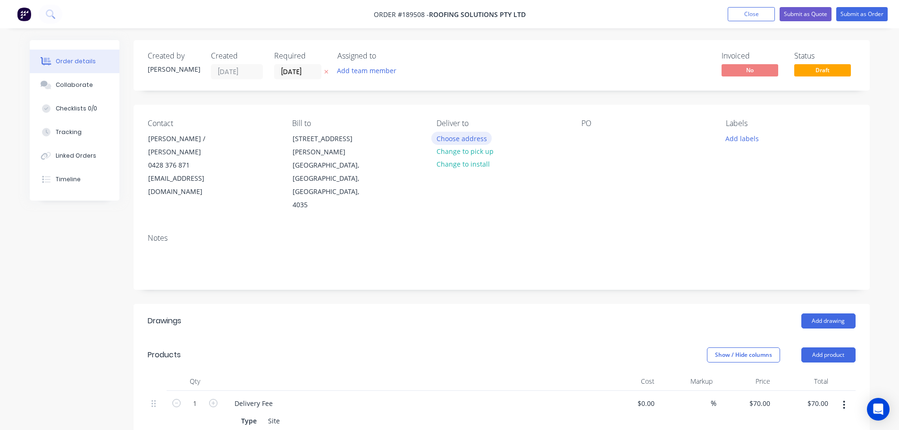
click at [461, 140] on button "Choose address" at bounding box center [461, 138] width 60 height 13
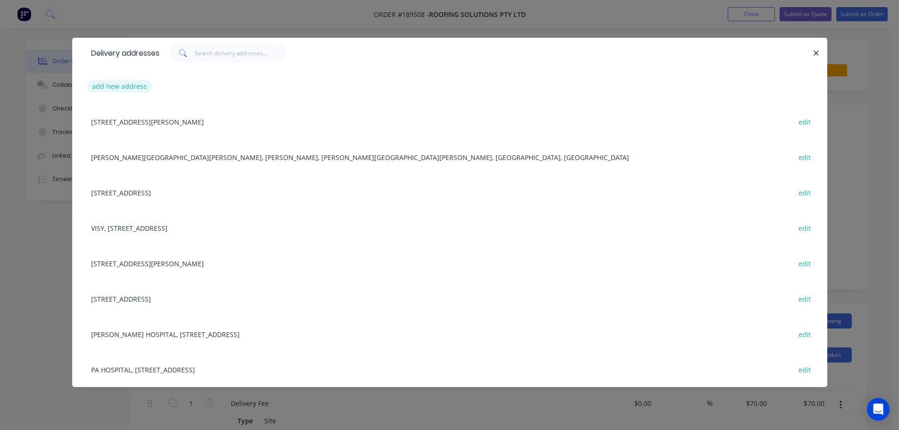
click at [114, 86] on button "add new address" at bounding box center [119, 86] width 65 height 13
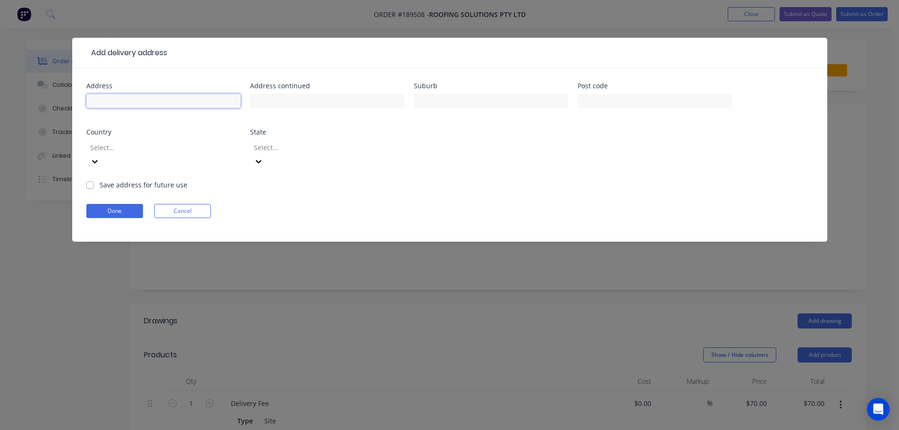
click at [116, 99] on input "text" at bounding box center [163, 101] width 154 height 14
type input "USQ University Dve"
type input "[GEOGRAPHIC_DATA]"
click button "Done" at bounding box center [114, 211] width 57 height 14
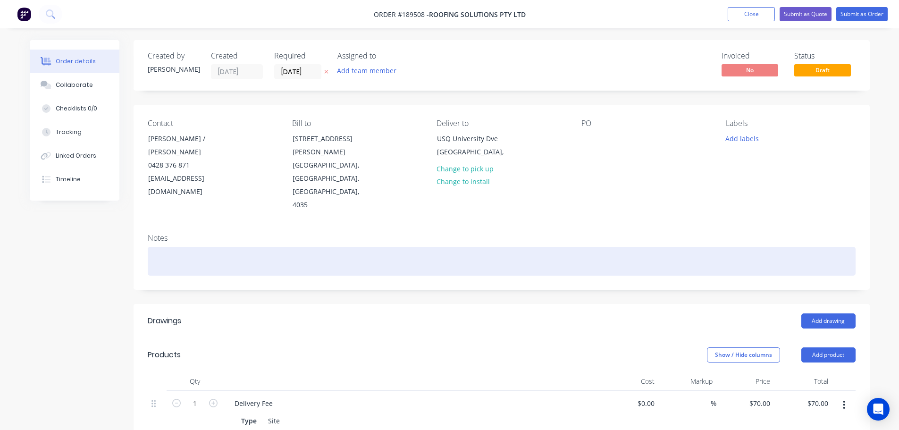
click at [162, 247] on div at bounding box center [502, 261] width 708 height 29
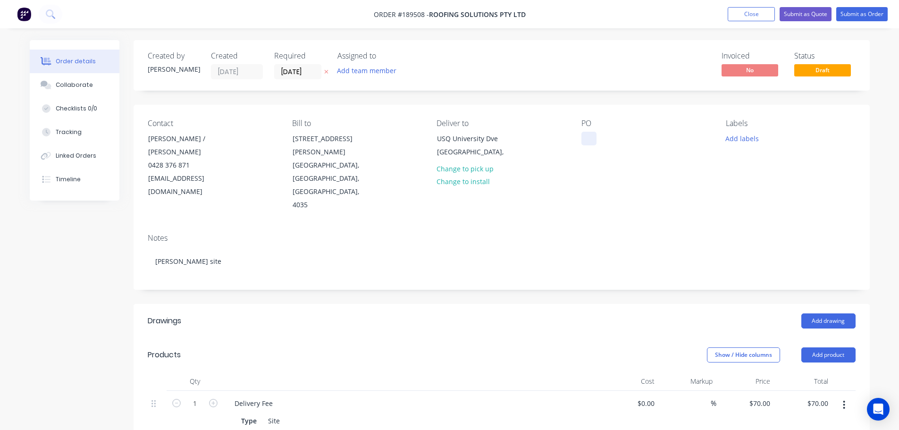
click at [588, 138] on div at bounding box center [589, 139] width 15 height 14
click at [832, 313] on button "Add drawing" at bounding box center [829, 320] width 54 height 15
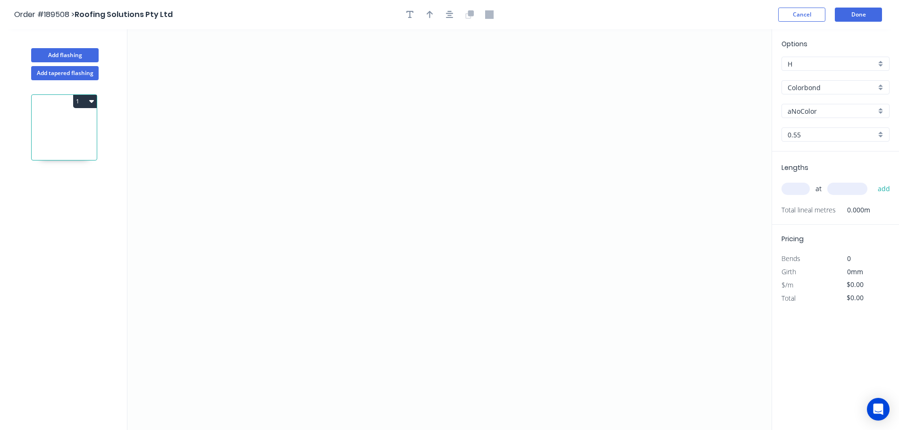
click at [802, 90] on input "Colorbond" at bounding box center [832, 88] width 88 height 10
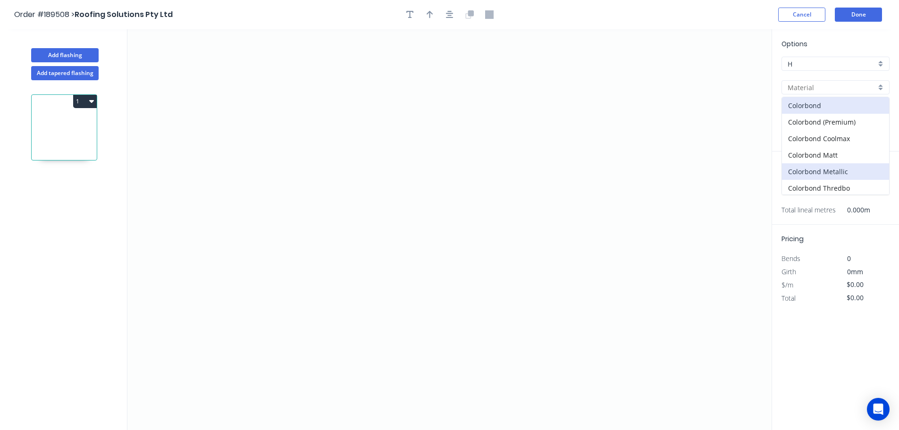
scroll to position [217, 0]
click at [801, 169] on div "Zincalume" at bounding box center [835, 169] width 107 height 17
type input "Zincalume"
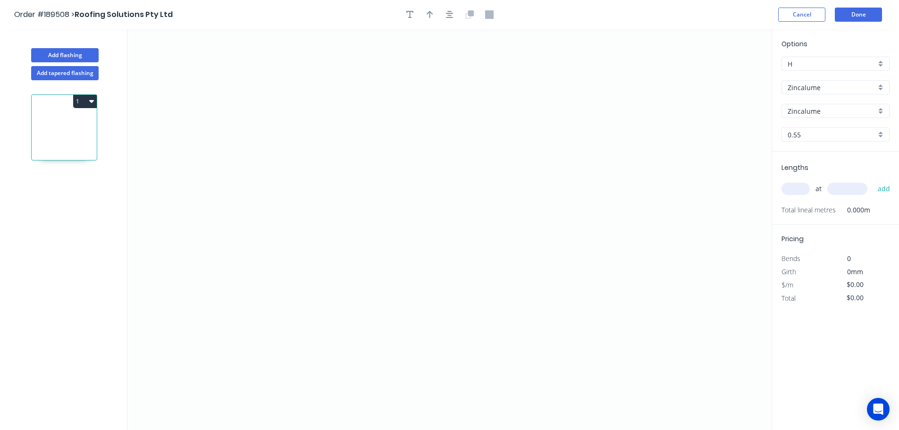
click at [796, 189] on input "text" at bounding box center [796, 189] width 28 height 12
type input "1"
type input "1500"
click at [873, 181] on button "add" at bounding box center [884, 189] width 22 height 16
click at [262, 102] on icon "0" at bounding box center [449, 229] width 644 height 401
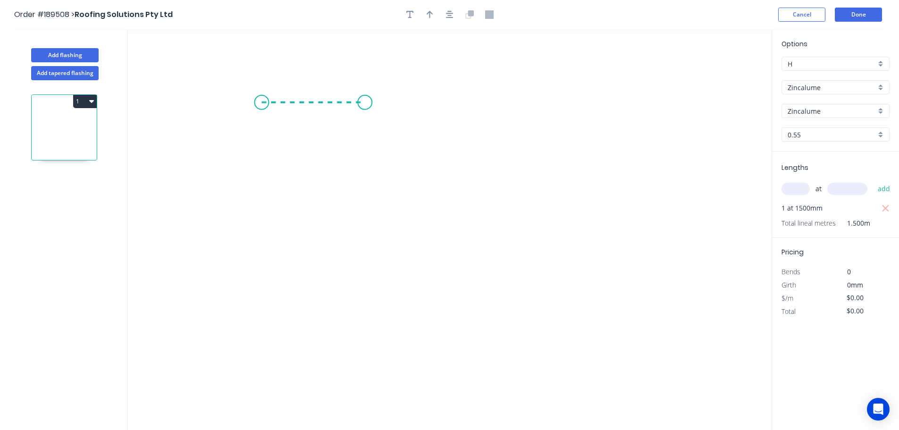
click at [365, 102] on icon "0" at bounding box center [449, 229] width 644 height 401
click at [365, 176] on icon "0 ?" at bounding box center [449, 229] width 644 height 401
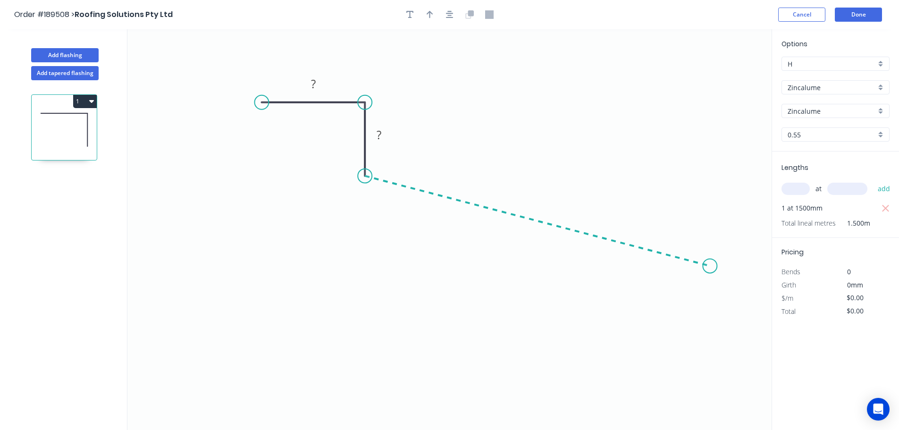
click at [710, 266] on icon "0 ? ?" at bounding box center [449, 229] width 644 height 401
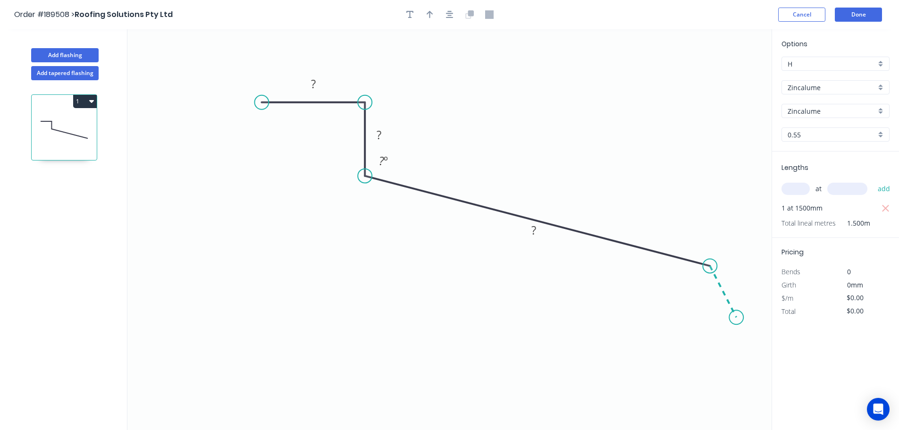
click at [737, 318] on icon "0 ? ? ? ? º" at bounding box center [449, 229] width 644 height 401
click at [737, 318] on circle at bounding box center [736, 317] width 14 height 14
click at [313, 80] on tspan "?" at bounding box center [313, 84] width 5 height 16
click at [433, 12] on icon "button" at bounding box center [430, 14] width 7 height 8
type input "$10.14"
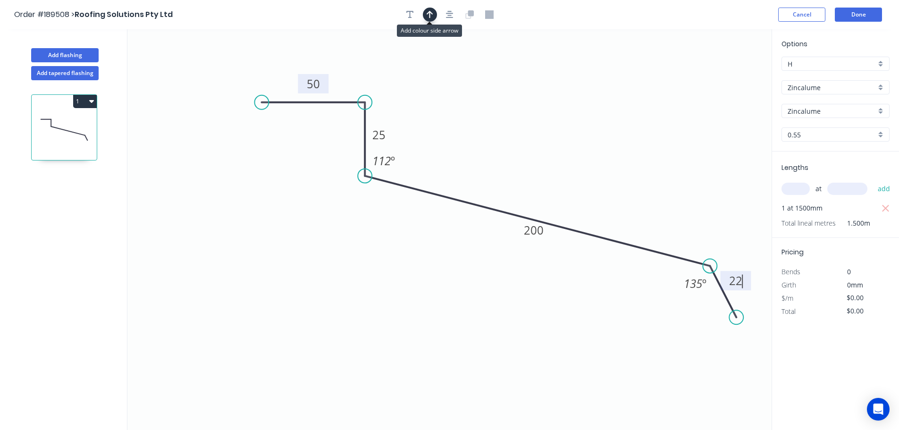
type input "$15.21"
click at [724, 74] on icon at bounding box center [724, 66] width 8 height 30
drag, startPoint x: 724, startPoint y: 74, endPoint x: 547, endPoint y: 123, distance: 183.7
click at [547, 123] on icon at bounding box center [554, 115] width 27 height 27
click at [73, 71] on button "Add tapered flashing" at bounding box center [65, 73] width 68 height 14
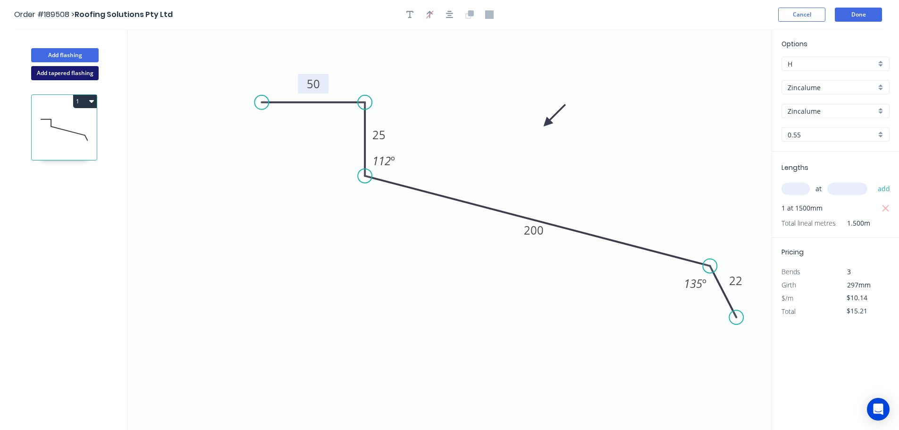
type input "$0.00"
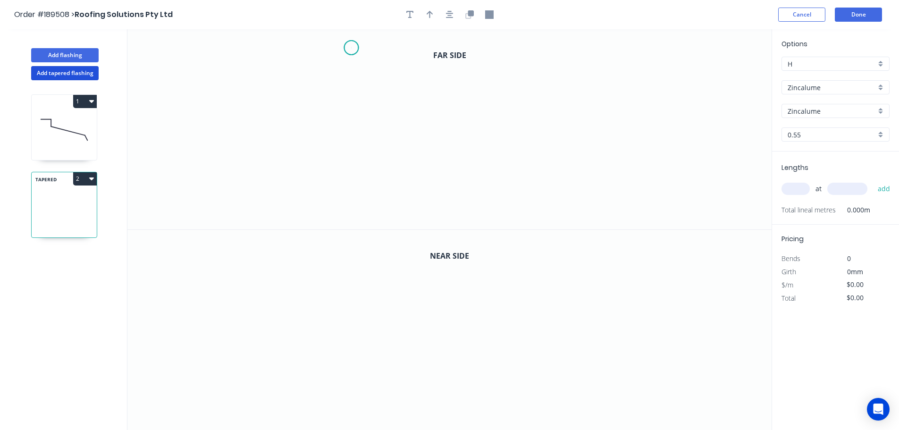
click at [351, 48] on icon "0" at bounding box center [449, 129] width 644 height 200
click at [342, 174] on icon "0" at bounding box center [449, 129] width 644 height 200
click at [595, 168] on icon "0 ?" at bounding box center [449, 129] width 644 height 200
click at [631, 207] on icon "0 ? ?" at bounding box center [449, 129] width 644 height 200
click at [631, 207] on circle at bounding box center [630, 209] width 14 height 14
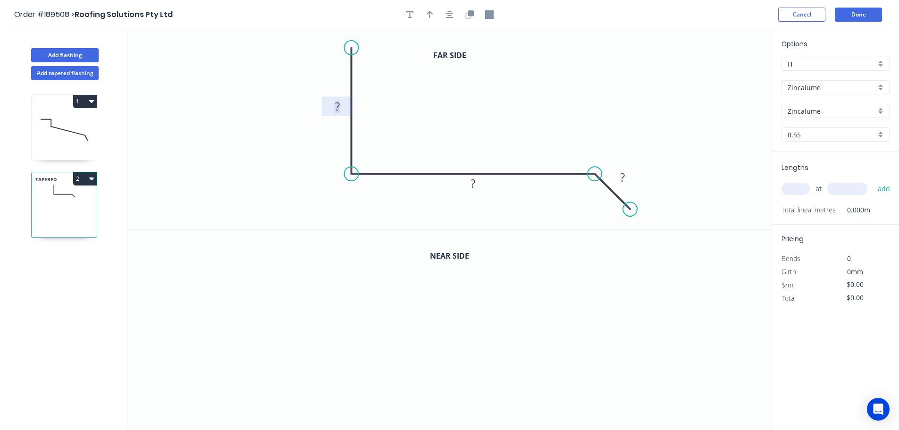
click at [338, 104] on tspan "?" at bounding box center [337, 107] width 5 height 16
click at [427, 10] on icon "button" at bounding box center [430, 14] width 7 height 8
click at [726, 75] on icon at bounding box center [724, 66] width 8 height 30
drag, startPoint x: 726, startPoint y: 75, endPoint x: 513, endPoint y: 80, distance: 213.0
click at [550, 81] on icon at bounding box center [563, 74] width 27 height 27
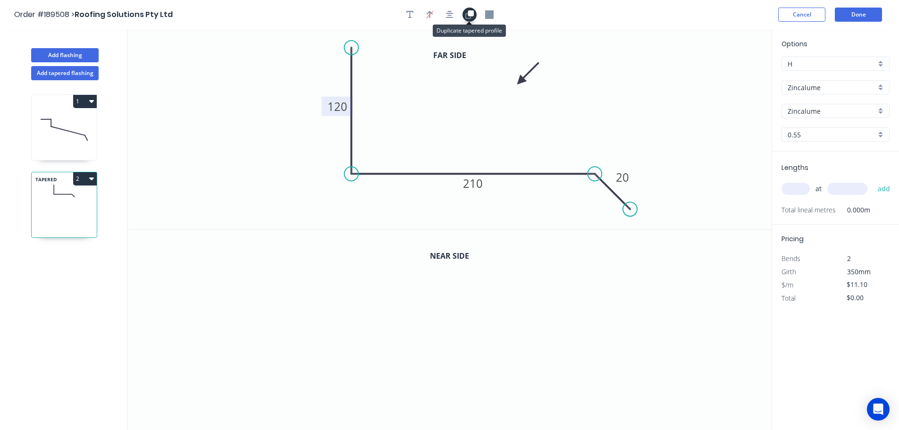
click at [467, 13] on icon "button" at bounding box center [469, 14] width 8 height 8
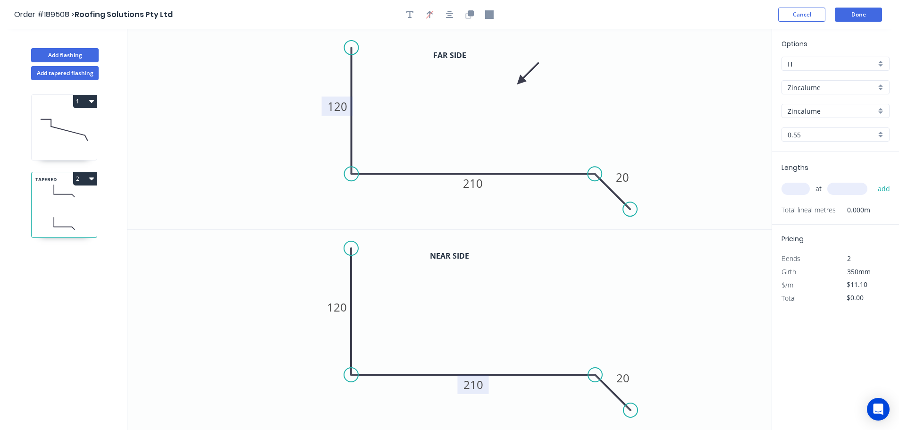
click at [478, 384] on tspan "210" at bounding box center [474, 385] width 20 height 16
click at [797, 190] on input "text" at bounding box center [796, 189] width 28 height 12
type input "$14.40"
type input "1"
type input "2800"
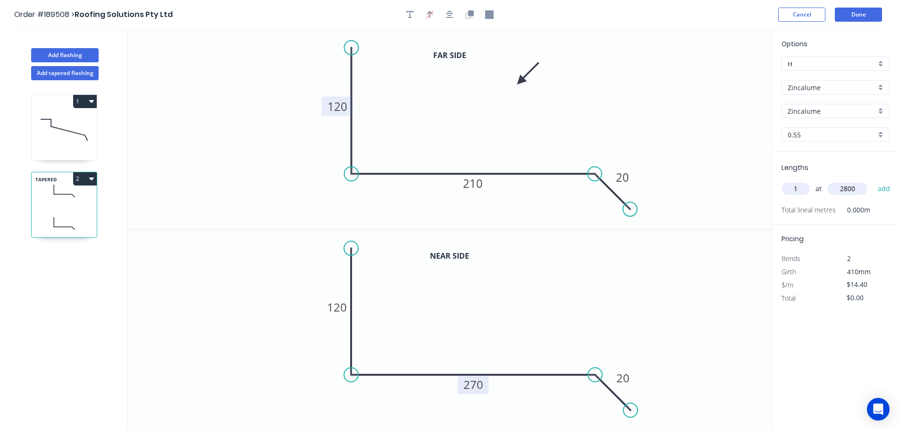
click at [873, 181] on button "add" at bounding box center [884, 189] width 22 height 16
type input "$40.32"
click at [70, 54] on button "Add flashing" at bounding box center [65, 55] width 68 height 14
type input "$0.00"
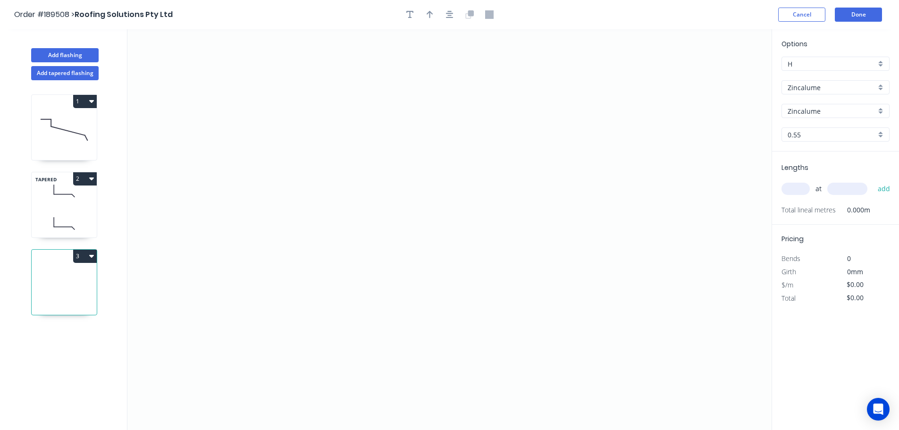
click at [807, 87] on input "Zincalume" at bounding box center [832, 88] width 88 height 10
click at [807, 103] on div "Colorbond" at bounding box center [835, 105] width 107 height 17
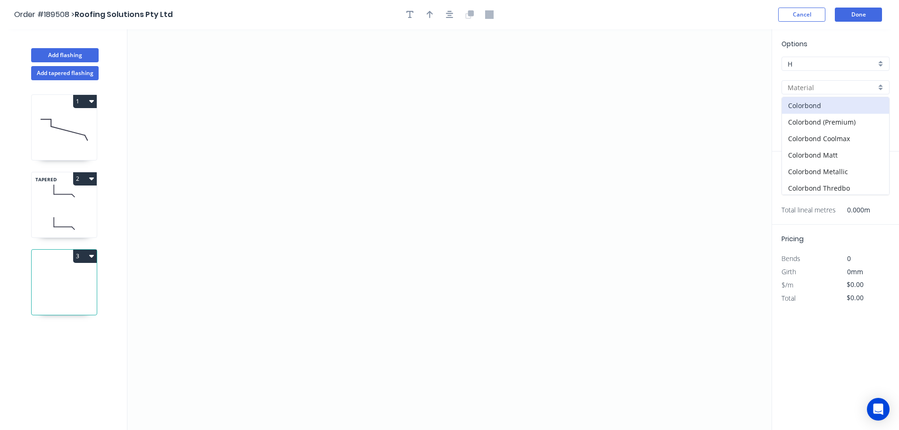
type input "Colorbond"
type input "aNoColor"
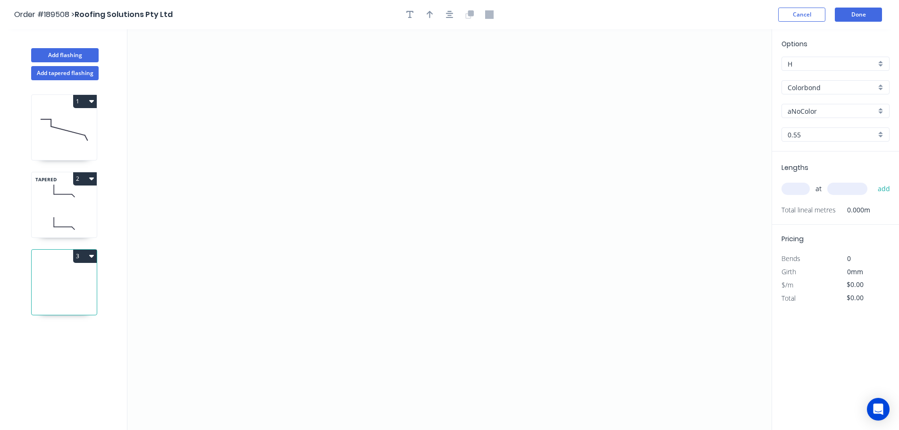
click at [807, 112] on input "aNoColor" at bounding box center [832, 111] width 88 height 10
click at [809, 155] on div "Pale Eucalypt" at bounding box center [835, 157] width 107 height 17
type input "Pale Eucalypt"
click at [794, 187] on input "text" at bounding box center [796, 189] width 28 height 12
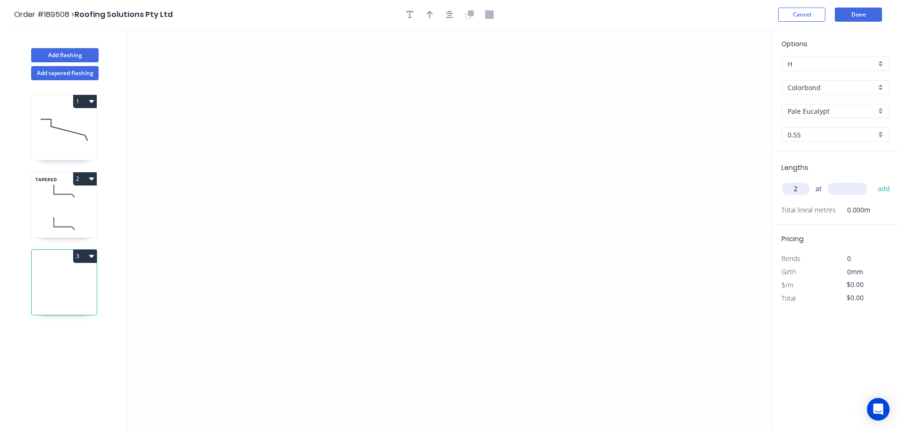
type input "2"
type input "3000"
click at [873, 181] on button "add" at bounding box center [884, 189] width 22 height 16
click at [654, 139] on icon "0" at bounding box center [449, 229] width 644 height 401
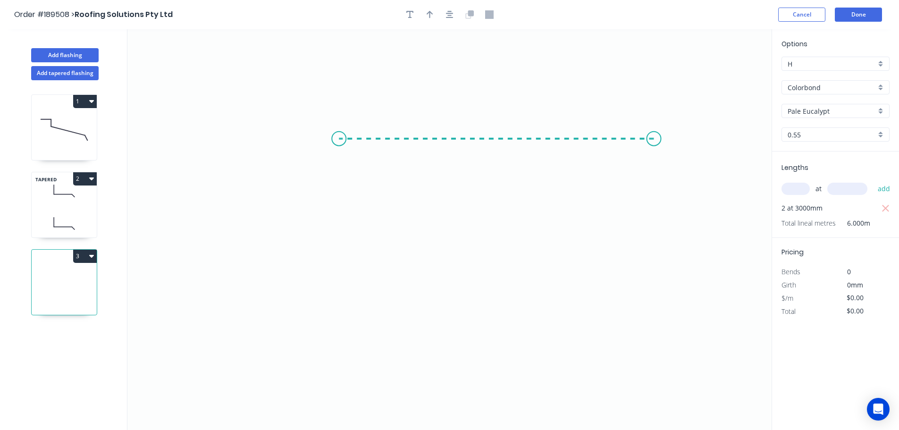
click at [339, 135] on icon "0" at bounding box center [449, 229] width 644 height 401
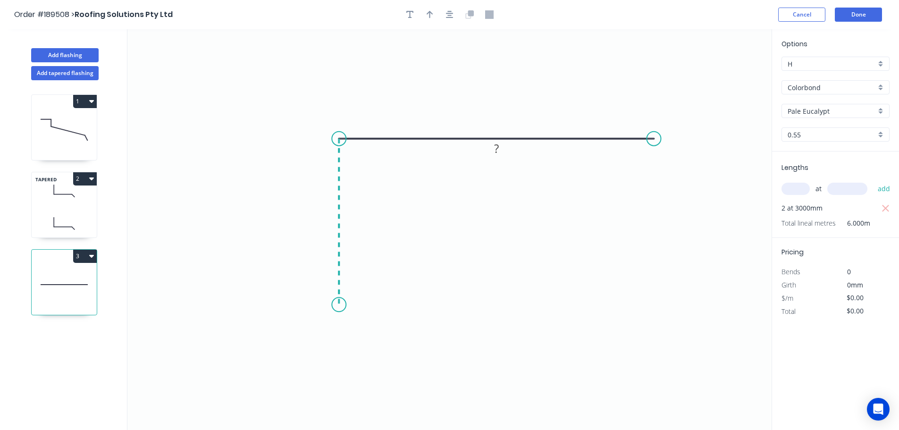
click at [326, 305] on icon "0 ?" at bounding box center [449, 229] width 644 height 401
click at [326, 305] on icon "0 ? ?" at bounding box center [449, 229] width 644 height 401
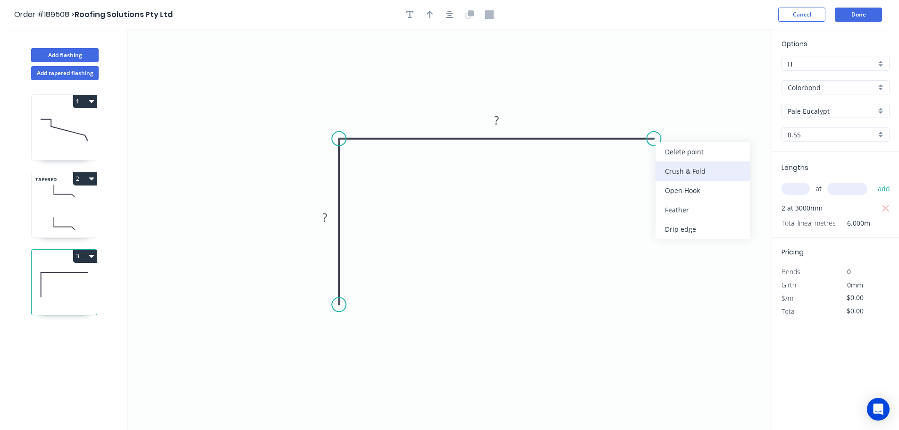
click at [668, 167] on div "Crush & Fold" at bounding box center [703, 170] width 95 height 19
click at [672, 170] on div "Flip bend" at bounding box center [706, 170] width 95 height 19
drag, startPoint x: 683, startPoint y: 152, endPoint x: 681, endPoint y: 180, distance: 27.9
click at [681, 180] on rect at bounding box center [666, 177] width 38 height 19
click at [670, 186] on tspan "10" at bounding box center [671, 182] width 13 height 16
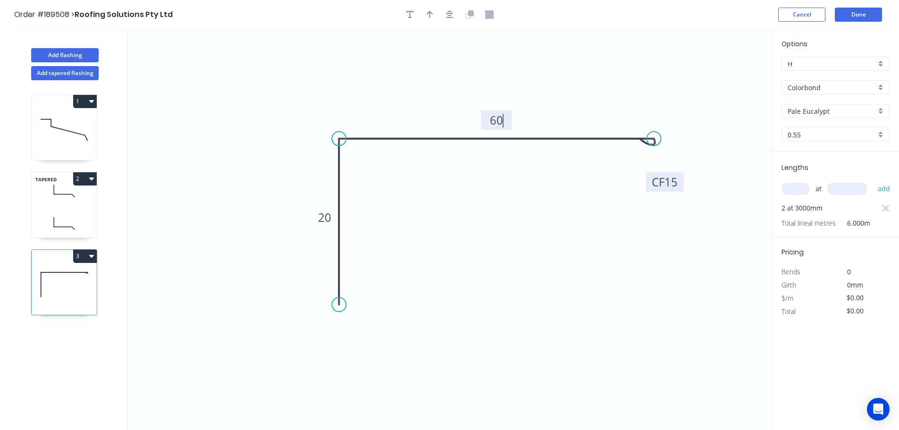
type input "$6.89"
type input "$41.34"
click at [430, 19] on button "button" at bounding box center [430, 15] width 14 height 14
click at [726, 76] on icon at bounding box center [724, 66] width 8 height 30
drag, startPoint x: 726, startPoint y: 76, endPoint x: 576, endPoint y: 76, distance: 150.1
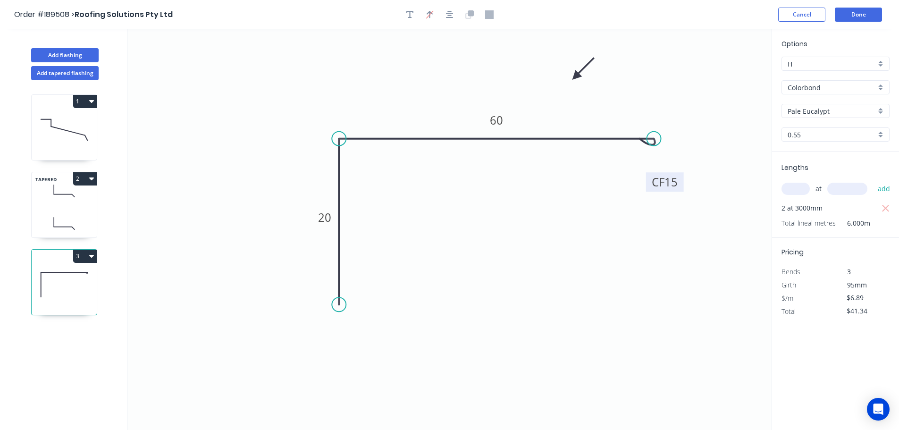
click at [576, 76] on icon at bounding box center [583, 68] width 27 height 27
click at [57, 52] on button "Add flashing" at bounding box center [65, 55] width 68 height 14
type input "$0.00"
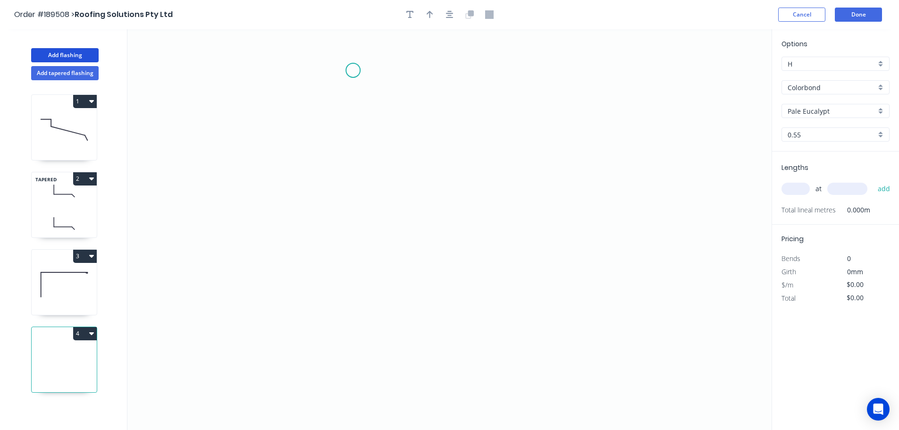
click at [353, 70] on icon "0" at bounding box center [449, 229] width 644 height 401
click at [353, 312] on icon "0" at bounding box center [449, 229] width 644 height 401
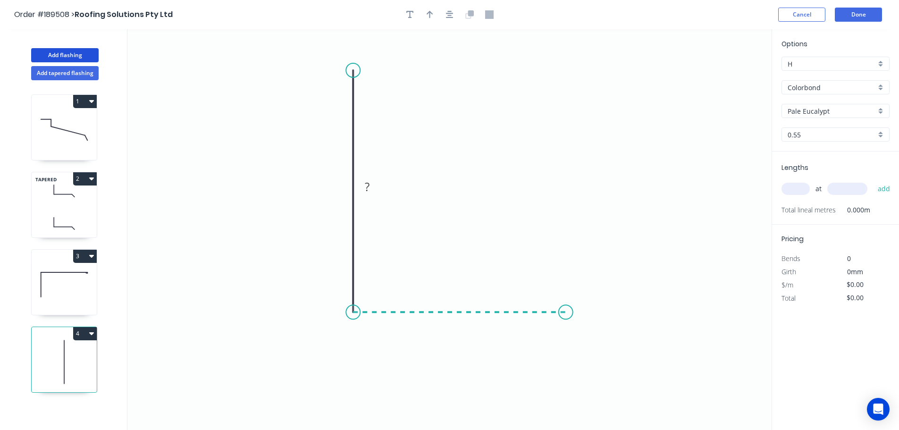
click at [566, 323] on icon "0 ?" at bounding box center [449, 229] width 644 height 401
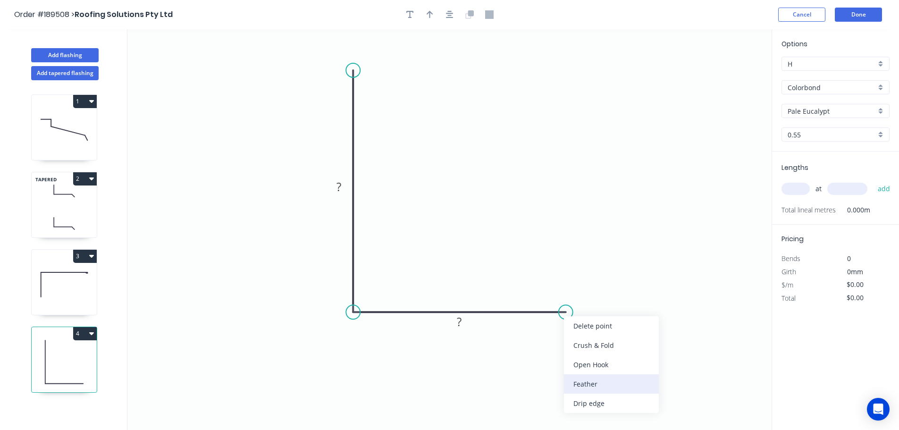
click at [585, 384] on div "Feather" at bounding box center [611, 383] width 95 height 19
drag, startPoint x: 568, startPoint y: 329, endPoint x: 567, endPoint y: 357, distance: 27.4
click at [567, 357] on rect at bounding box center [551, 354] width 37 height 19
click at [559, 357] on tspan "15" at bounding box center [557, 355] width 13 height 16
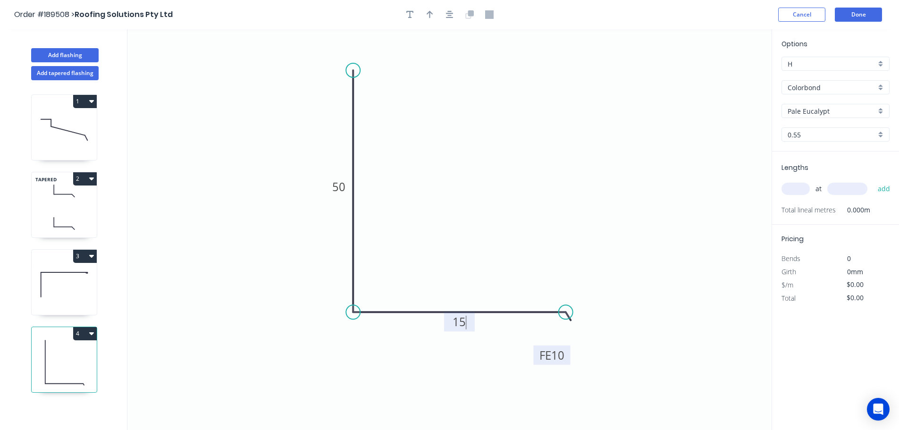
type input "$6.11"
click at [431, 15] on icon "button" at bounding box center [430, 14] width 7 height 8
click at [725, 76] on icon at bounding box center [724, 66] width 8 height 30
drag, startPoint x: 725, startPoint y: 76, endPoint x: 512, endPoint y: 174, distance: 234.0
click at [514, 174] on icon at bounding box center [527, 164] width 27 height 27
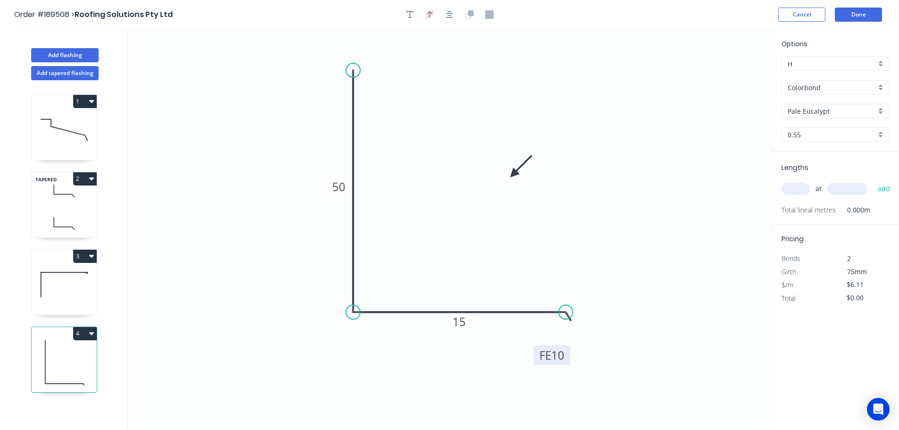
click at [793, 187] on input "text" at bounding box center [796, 189] width 28 height 12
type input "1"
type input "1500"
click at [873, 181] on button "add" at bounding box center [884, 189] width 22 height 16
type input "$9.17"
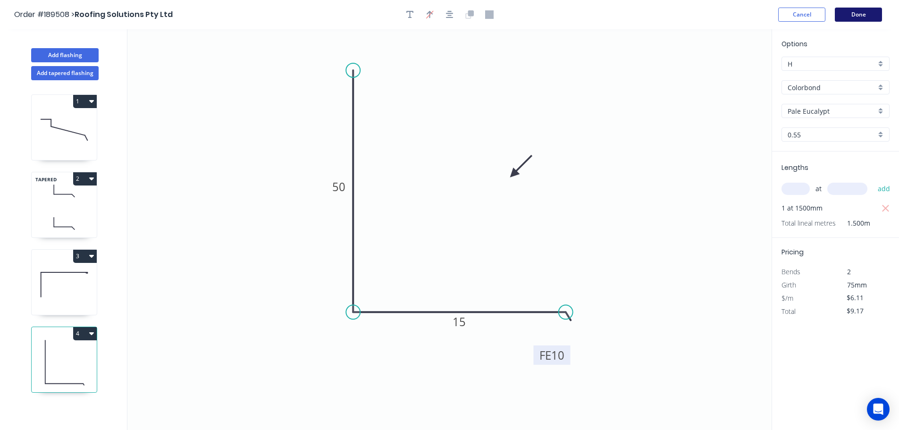
click at [862, 13] on button "Done" at bounding box center [858, 15] width 47 height 14
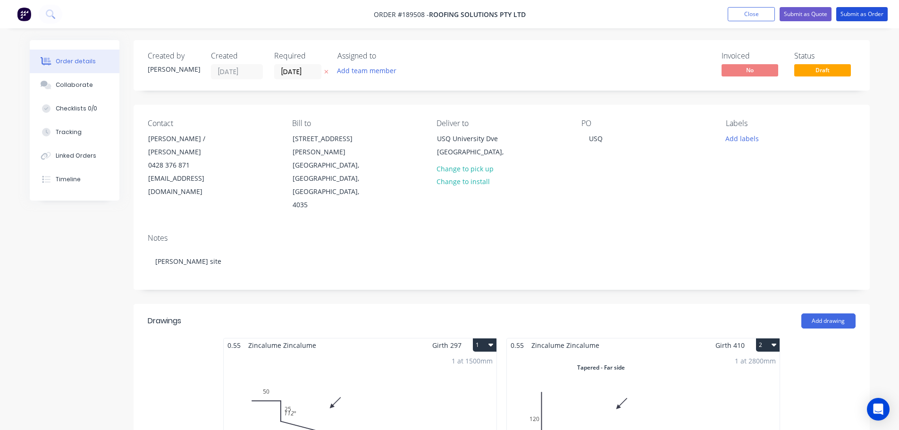
click at [862, 13] on button "Submit as Order" at bounding box center [861, 14] width 51 height 14
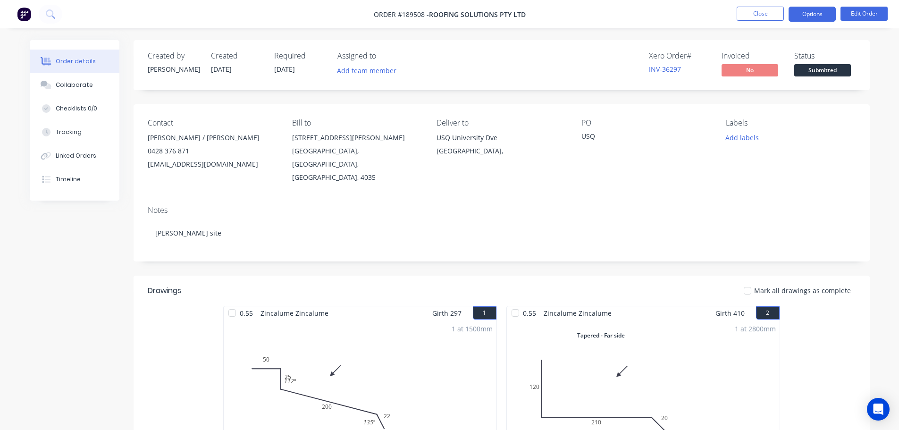
click at [810, 14] on button "Options" at bounding box center [812, 14] width 47 height 15
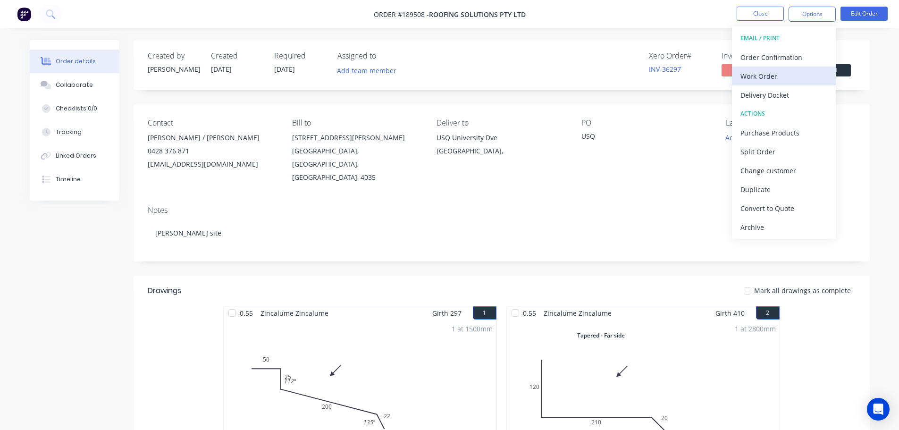
click at [749, 74] on div "Work Order" at bounding box center [784, 76] width 87 height 14
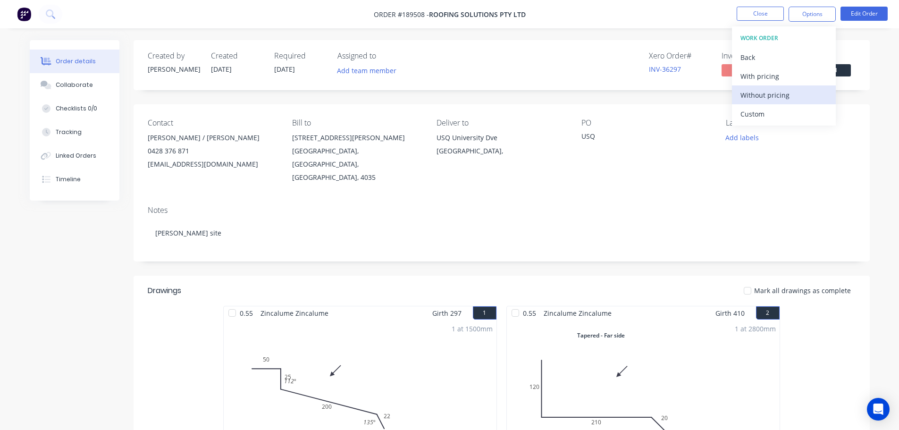
click at [750, 96] on div "Without pricing" at bounding box center [784, 95] width 87 height 14
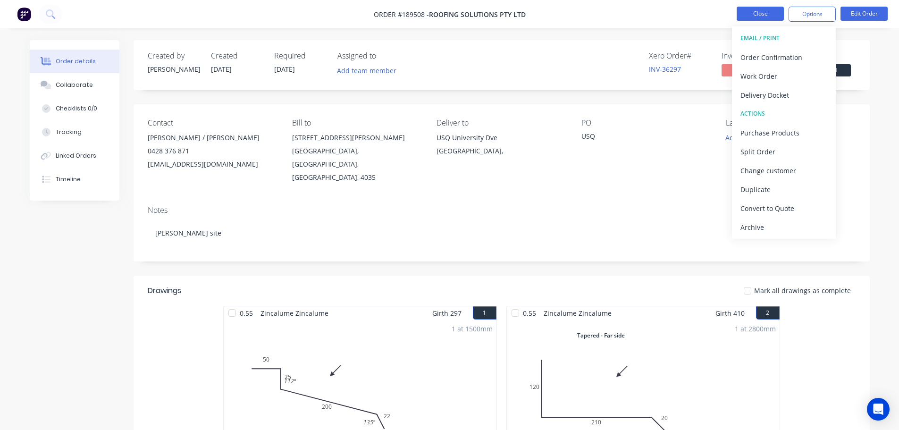
click at [760, 14] on button "Close" at bounding box center [760, 14] width 47 height 14
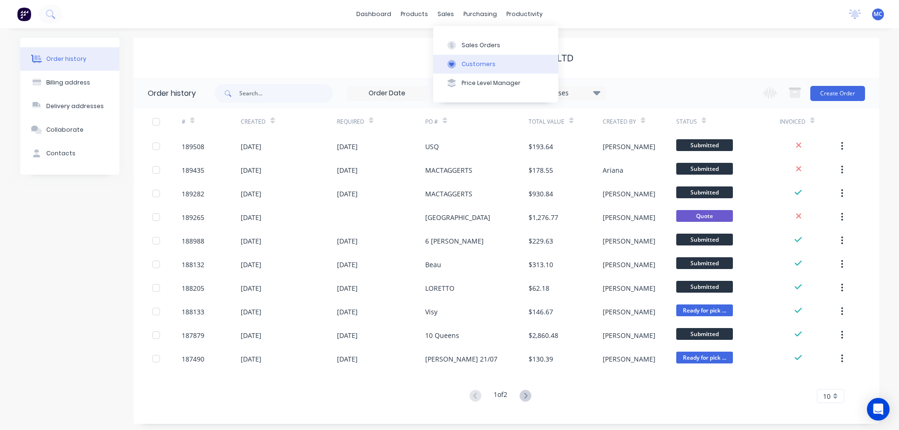
click at [472, 63] on div "Customers" at bounding box center [479, 64] width 34 height 8
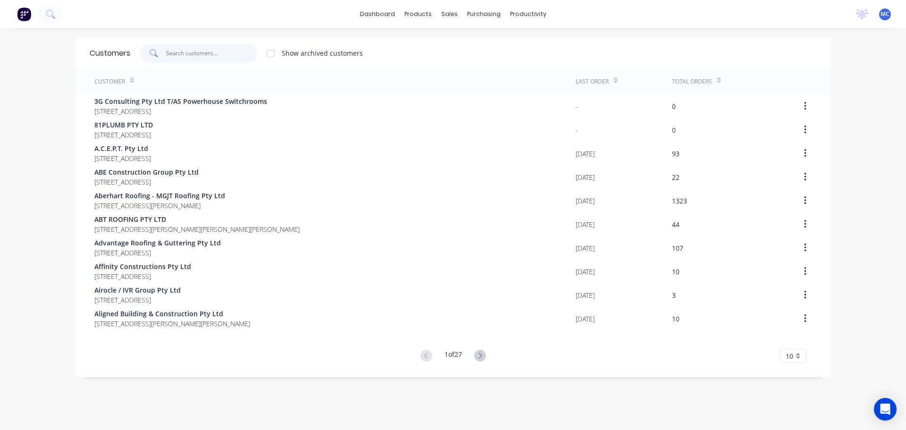
click at [180, 51] on input "text" at bounding box center [212, 53] width 92 height 19
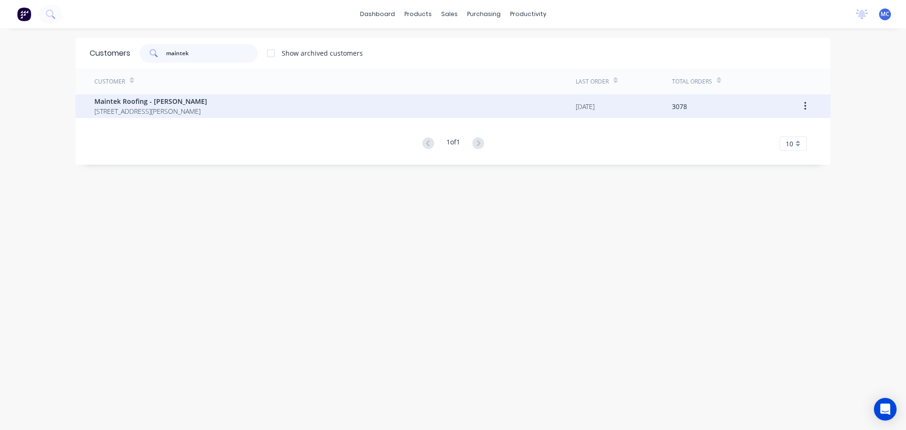
type input "maintek"
click at [125, 103] on span "Maintek Roofing - [PERSON_NAME]" at bounding box center [150, 101] width 113 height 10
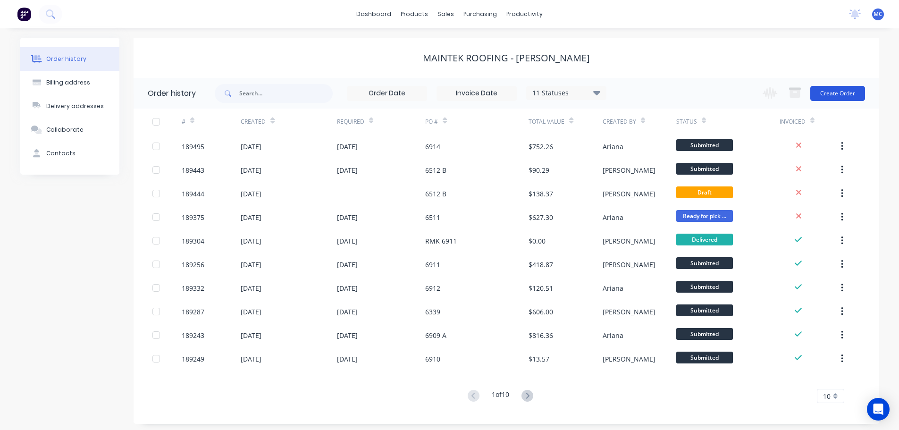
click at [840, 90] on button "Create Order" at bounding box center [837, 93] width 55 height 15
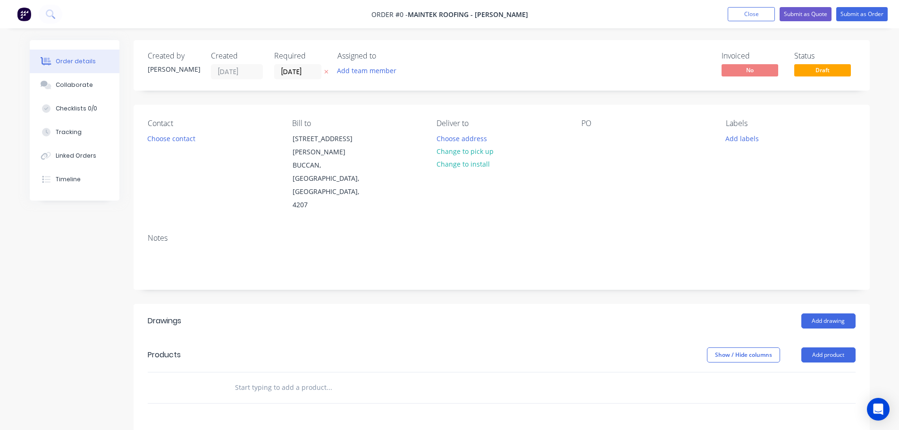
click at [301, 65] on label "[DATE]" at bounding box center [297, 71] width 47 height 15
click at [301, 65] on input "[DATE]" at bounding box center [298, 72] width 46 height 14
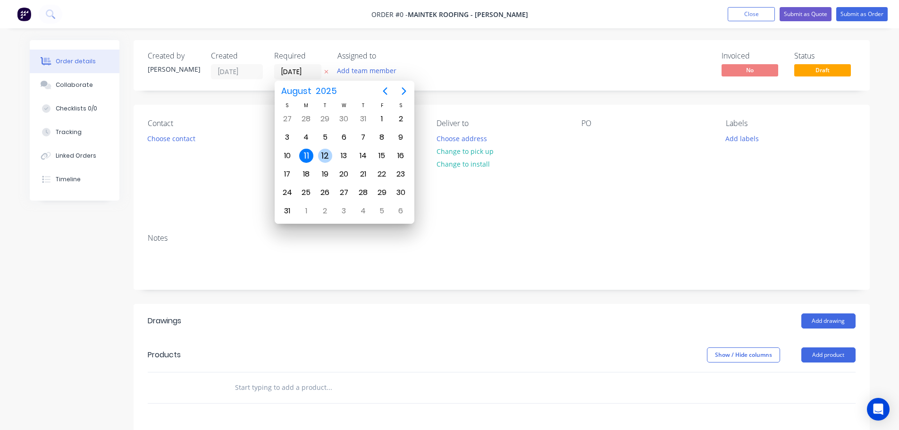
click at [325, 153] on div "12" at bounding box center [325, 156] width 14 height 14
type input "[DATE]"
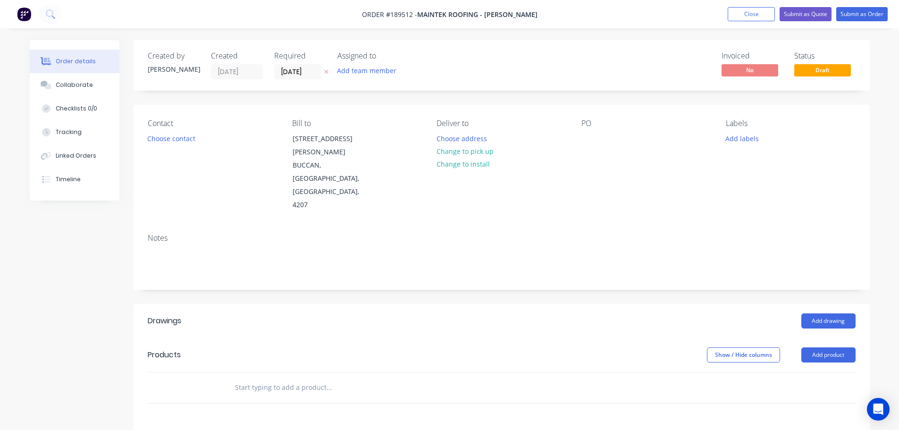
click at [172, 141] on button "Choose contact" at bounding box center [171, 138] width 58 height 13
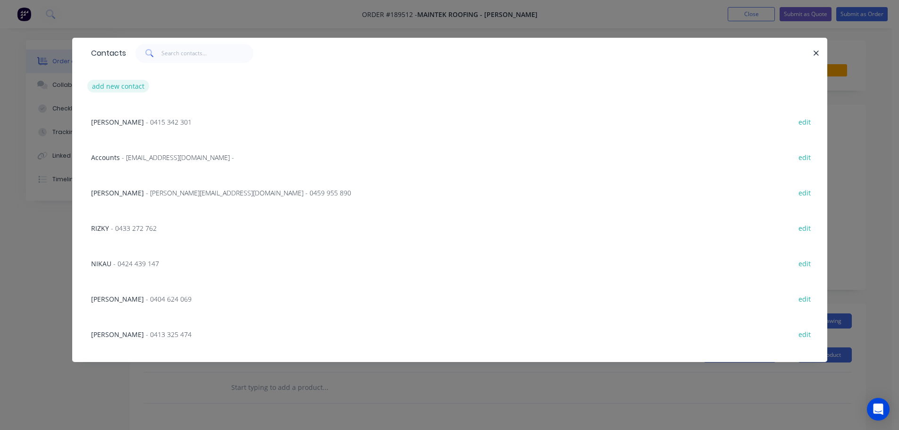
click at [121, 85] on button "add new contact" at bounding box center [118, 86] width 62 height 13
select select "AU"
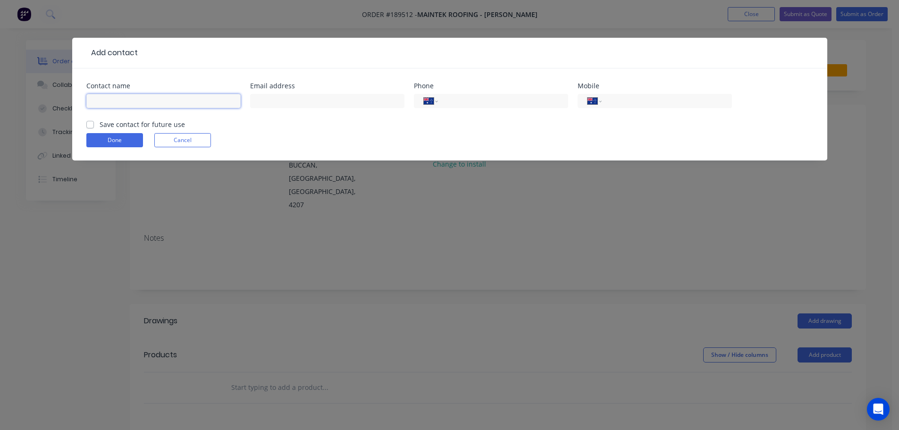
click at [101, 98] on input "text" at bounding box center [163, 101] width 154 height 14
click button "Done" at bounding box center [114, 140] width 57 height 14
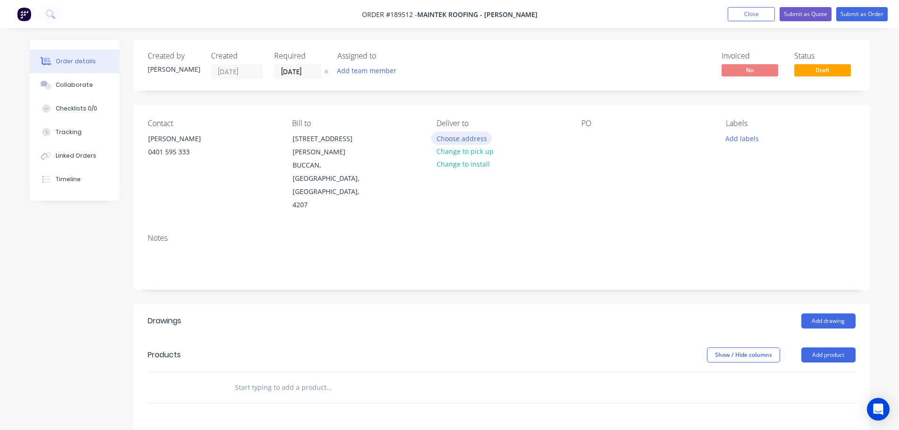
click at [471, 140] on button "Choose address" at bounding box center [461, 138] width 60 height 13
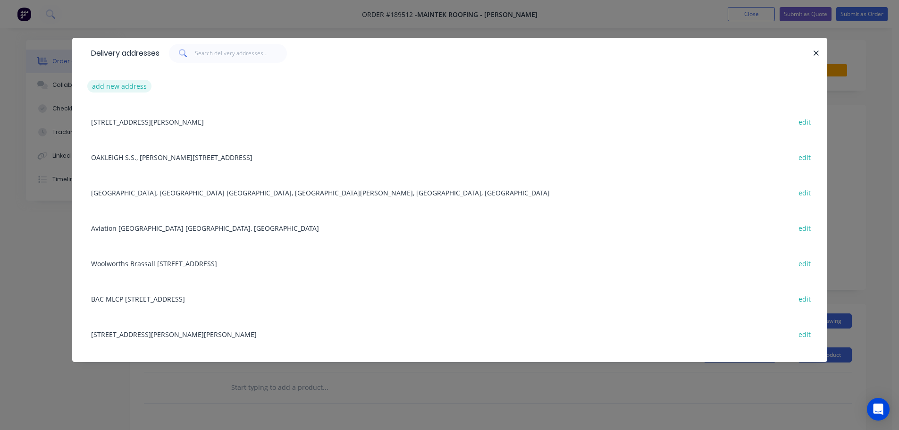
click at [121, 86] on button "add new address" at bounding box center [119, 86] width 65 height 13
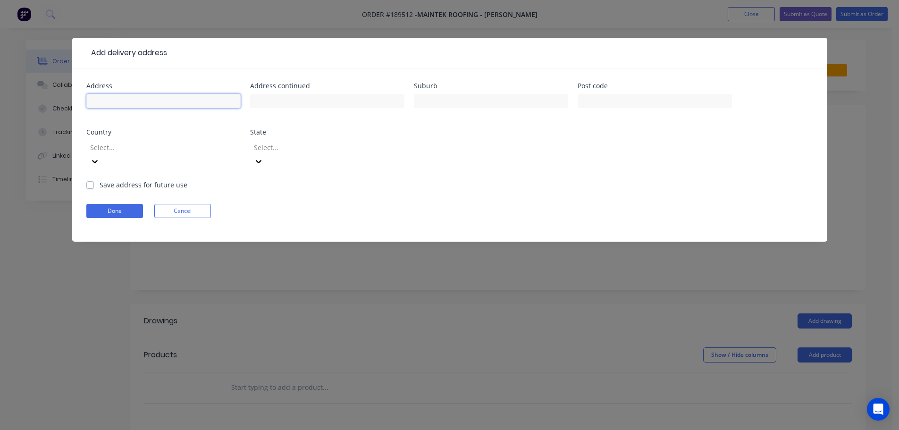
click at [107, 101] on input "text" at bounding box center [163, 101] width 154 height 14
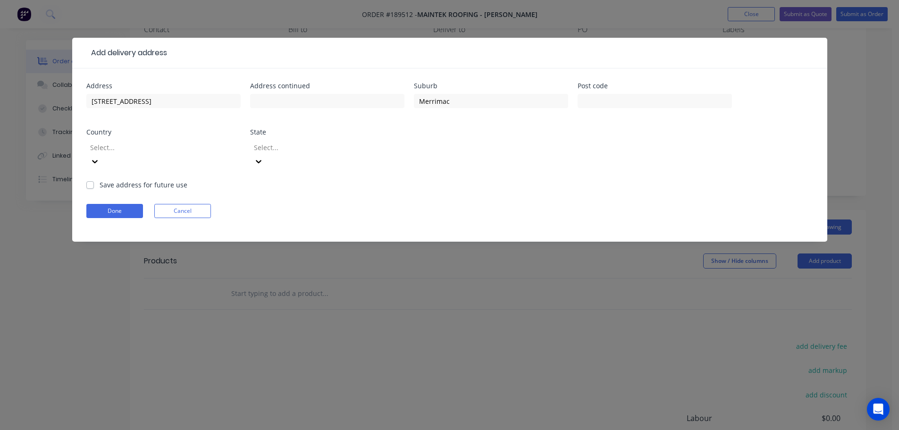
scroll to position [175, 0]
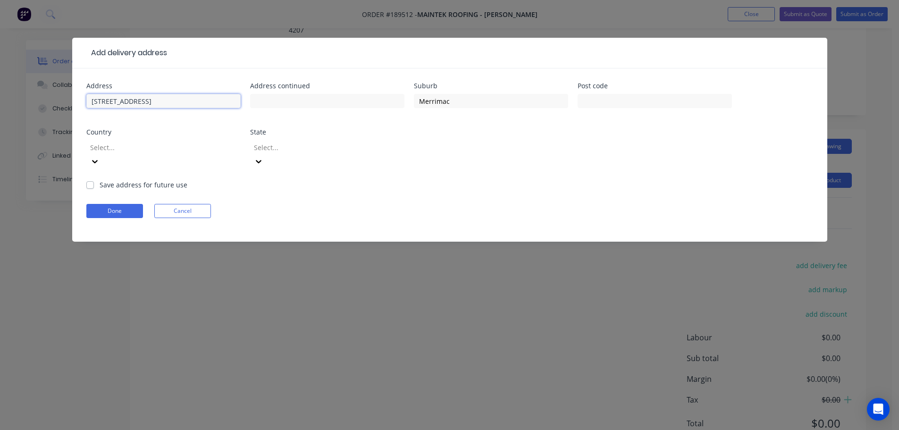
drag, startPoint x: 119, startPoint y: 102, endPoint x: 151, endPoint y: 107, distance: 31.9
click at [119, 102] on input "[STREET_ADDRESS]" at bounding box center [163, 101] width 154 height 14
click at [100, 180] on label "Save address for future use" at bounding box center [144, 185] width 88 height 10
click at [89, 180] on input "Save address for future use" at bounding box center [90, 184] width 8 height 9
click at [117, 204] on button "Done" at bounding box center [114, 211] width 57 height 14
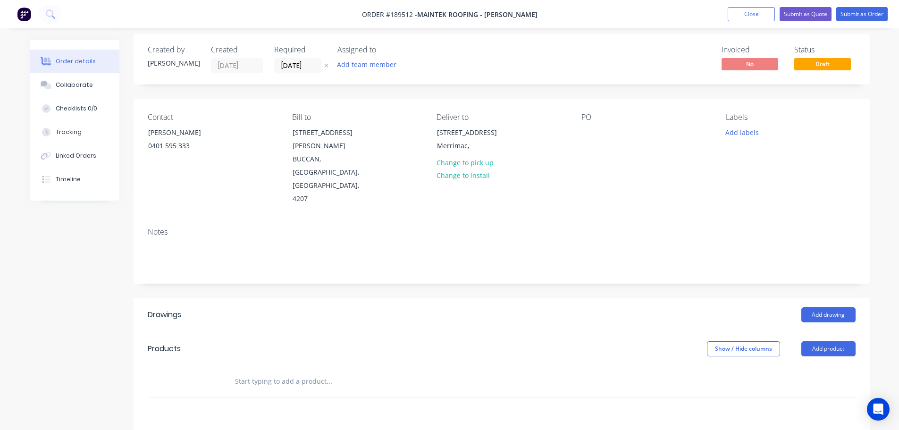
scroll to position [0, 0]
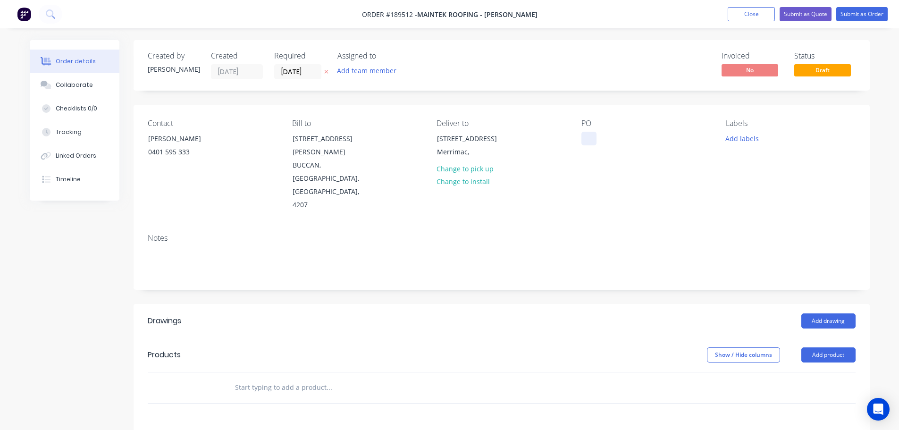
click at [590, 137] on div at bounding box center [589, 139] width 15 height 14
click at [590, 136] on div at bounding box center [589, 139] width 15 height 14
click at [461, 145] on div "[STREET_ADDRESS]" at bounding box center [476, 138] width 78 height 13
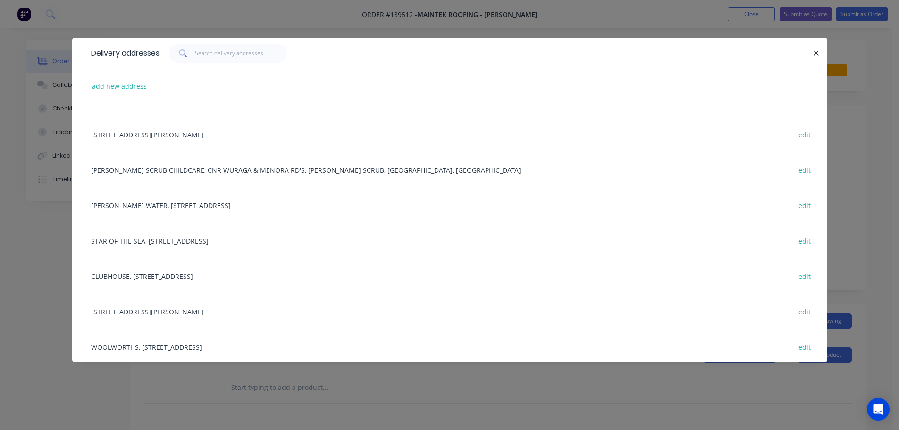
scroll to position [519, 0]
click at [171, 241] on div "STAR OF THE SEA, [STREET_ADDRESS] edit" at bounding box center [449, 239] width 727 height 35
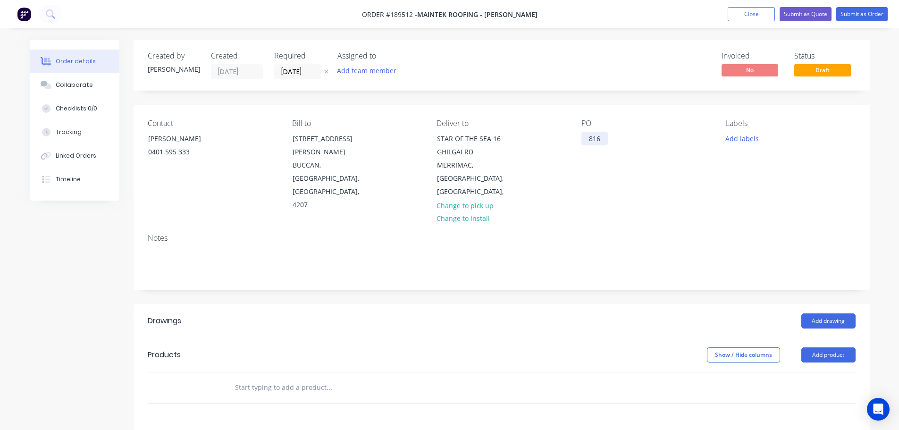
click at [591, 132] on div "816" at bounding box center [595, 139] width 26 height 14
click at [742, 139] on button "Add labels" at bounding box center [742, 138] width 43 height 13
click at [743, 251] on div at bounding box center [743, 251] width 19 height 19
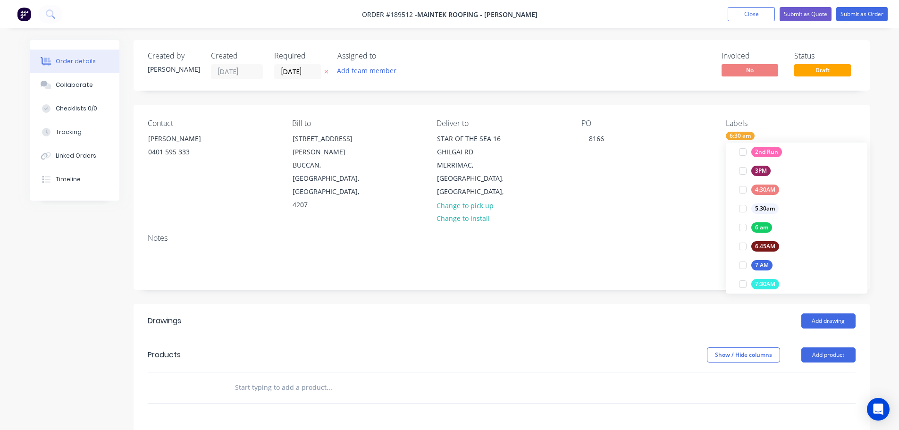
scroll to position [0, 0]
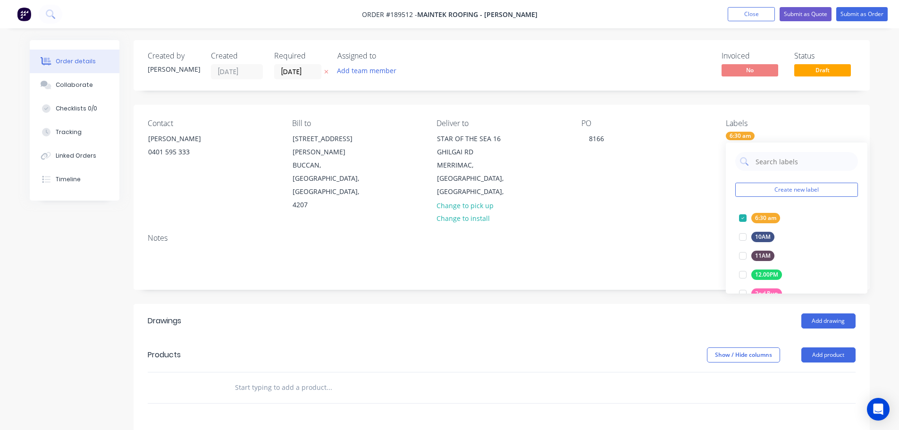
click at [651, 196] on div "Contact [PERSON_NAME] [PHONE_NUMBER] Bill to [STREET_ADDRESS][PERSON_NAME] Deli…" at bounding box center [502, 165] width 736 height 121
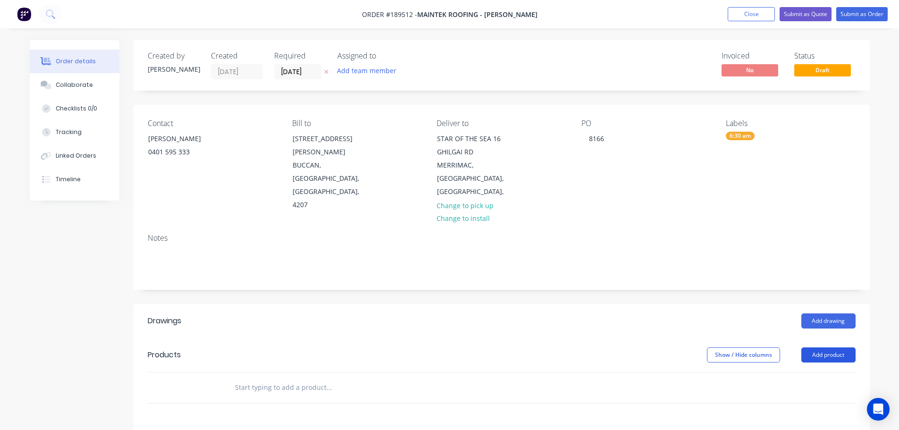
click at [825, 347] on button "Add product" at bounding box center [829, 354] width 54 height 15
click at [800, 372] on div "Product catalogue" at bounding box center [811, 379] width 73 height 14
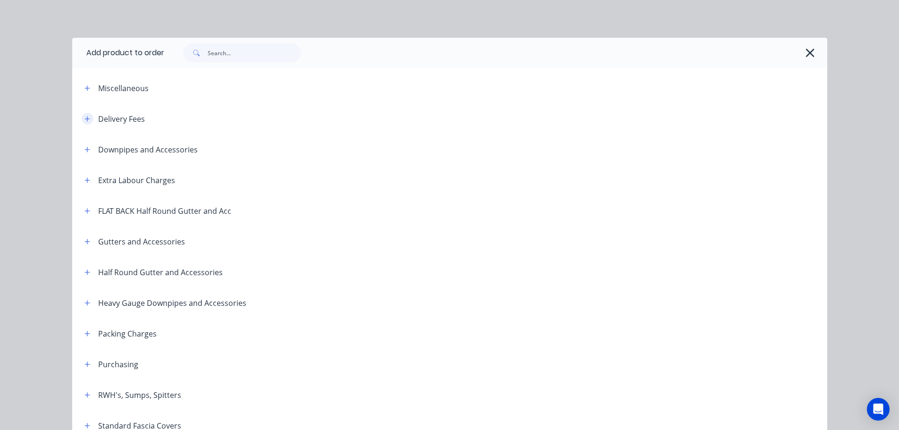
click at [84, 118] on icon "button" at bounding box center [86, 118] width 5 height 5
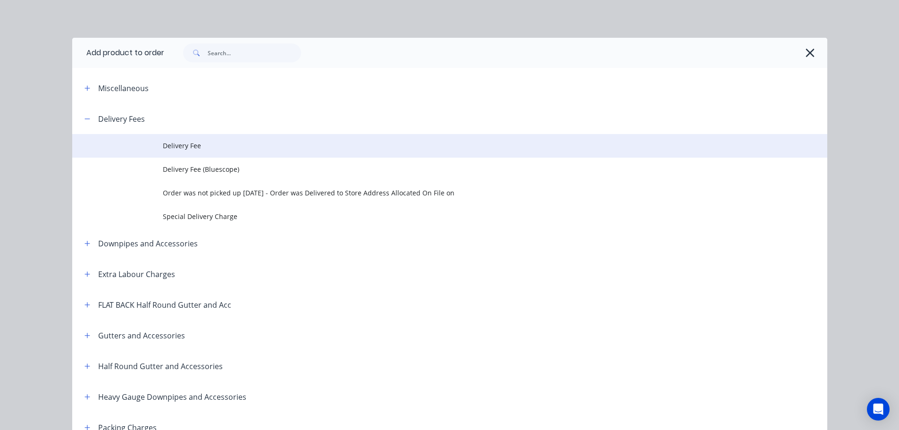
click at [179, 144] on span "Delivery Fee" at bounding box center [429, 146] width 532 height 10
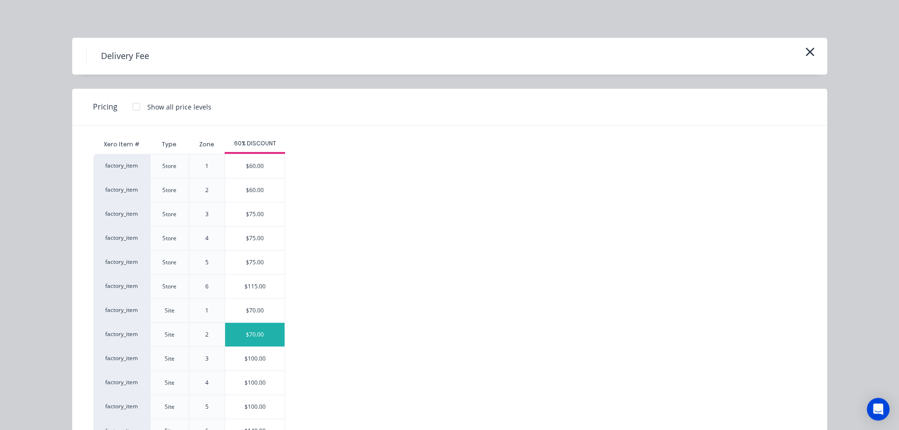
click at [251, 332] on div "$70.00" at bounding box center [254, 335] width 59 height 24
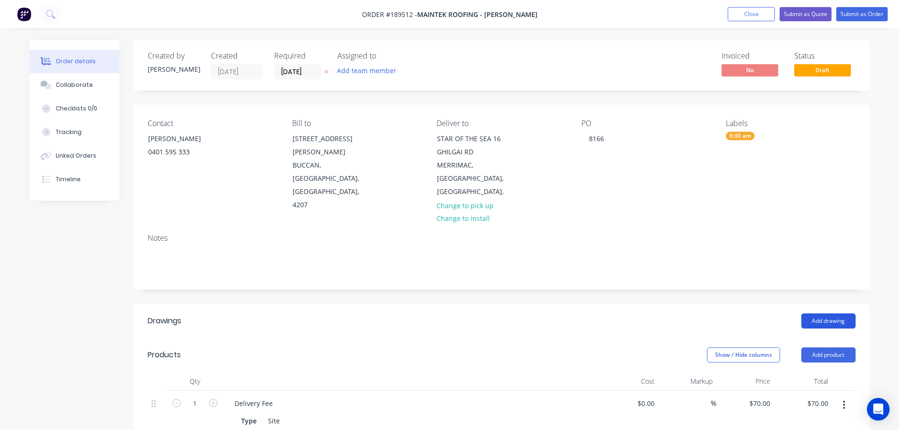
click at [830, 313] on button "Add drawing" at bounding box center [829, 320] width 54 height 15
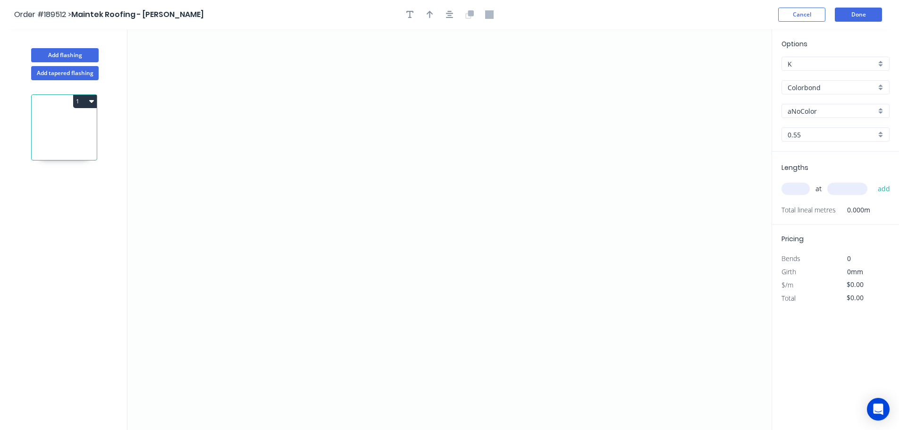
click at [813, 114] on input "aNoColor" at bounding box center [832, 111] width 88 height 10
click at [810, 169] on div "Monument" at bounding box center [835, 171] width 107 height 17
click at [793, 187] on input "text" at bounding box center [796, 189] width 28 height 12
click at [873, 181] on button "add" at bounding box center [884, 189] width 22 height 16
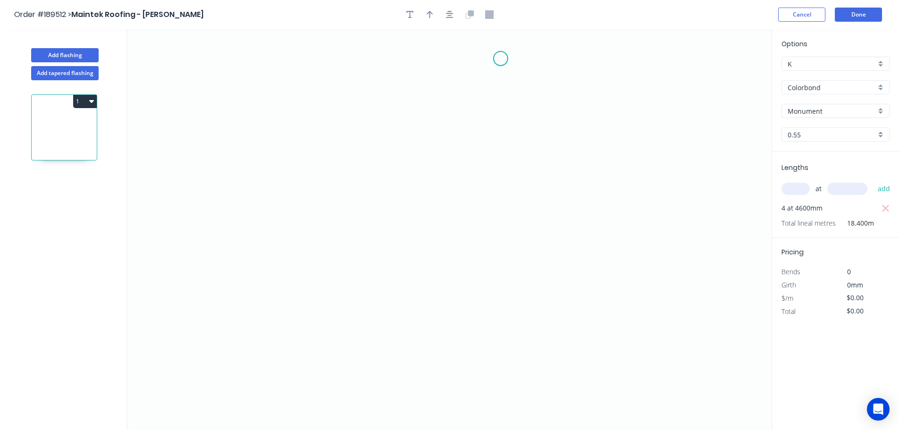
click at [501, 59] on icon "0" at bounding box center [449, 229] width 644 height 401
click at [506, 219] on icon "0" at bounding box center [449, 229] width 644 height 401
click at [605, 221] on icon "0 ?" at bounding box center [449, 229] width 644 height 401
click at [608, 343] on icon "0 ? ?" at bounding box center [449, 229] width 644 height 401
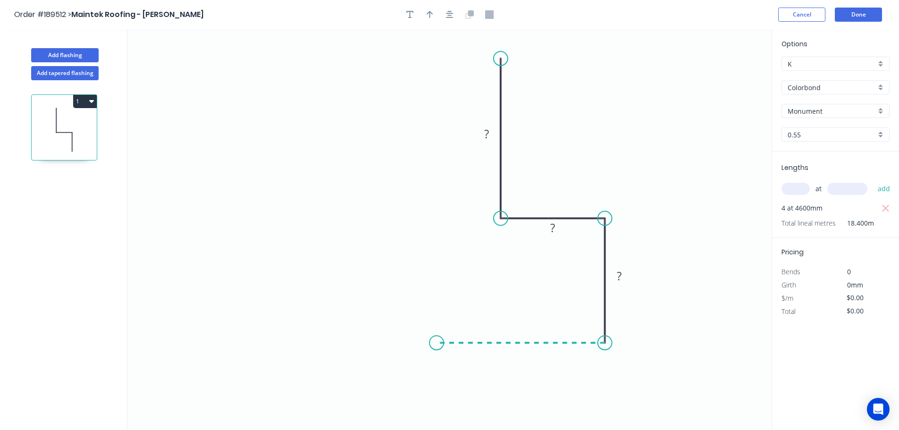
click at [437, 333] on icon "0 ? ? ?" at bounding box center [449, 229] width 644 height 401
click at [442, 277] on icon "0 ? ? ? ?" at bounding box center [449, 229] width 644 height 401
click at [288, 266] on icon "0 ? ? ? ? ?" at bounding box center [449, 229] width 644 height 401
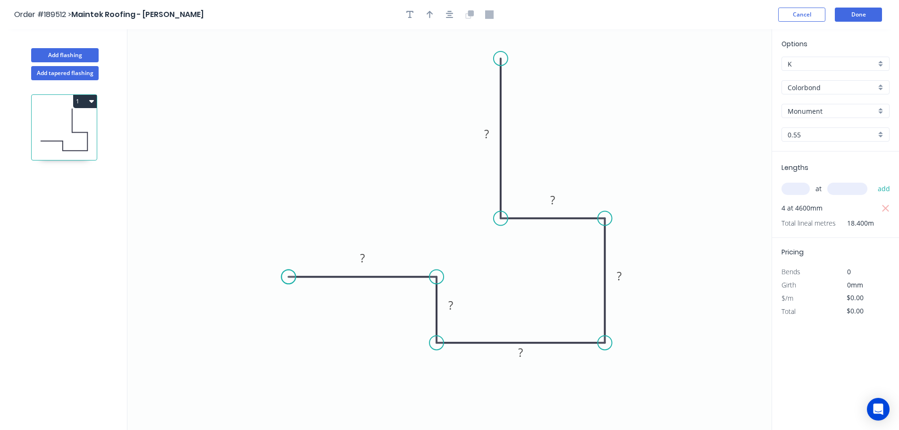
click at [288, 266] on icon "0 ? ? ? ? ? ?" at bounding box center [449, 229] width 644 height 401
click at [360, 256] on tspan "?" at bounding box center [362, 258] width 5 height 16
click at [428, 15] on icon "button" at bounding box center [430, 14] width 7 height 8
click at [724, 76] on icon at bounding box center [723, 65] width 8 height 30
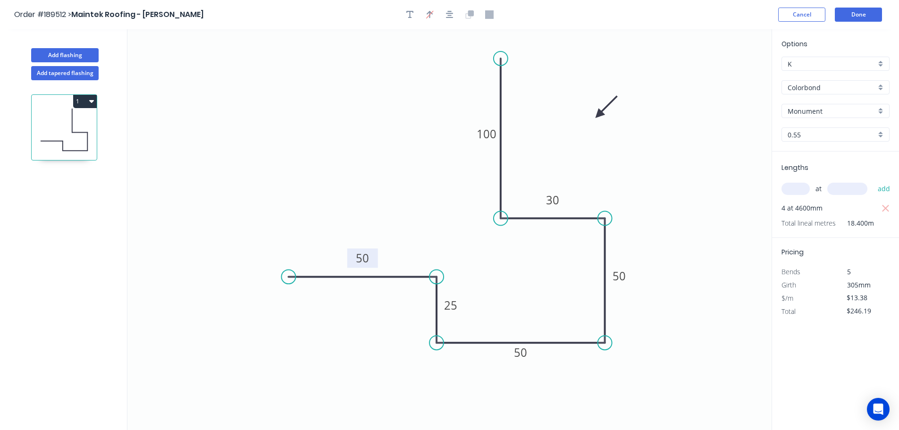
drag, startPoint x: 724, startPoint y: 76, endPoint x: 597, endPoint y: 115, distance: 132.9
click at [597, 115] on icon at bounding box center [606, 106] width 27 height 27
click at [63, 54] on button "Add flashing" at bounding box center [65, 55] width 68 height 14
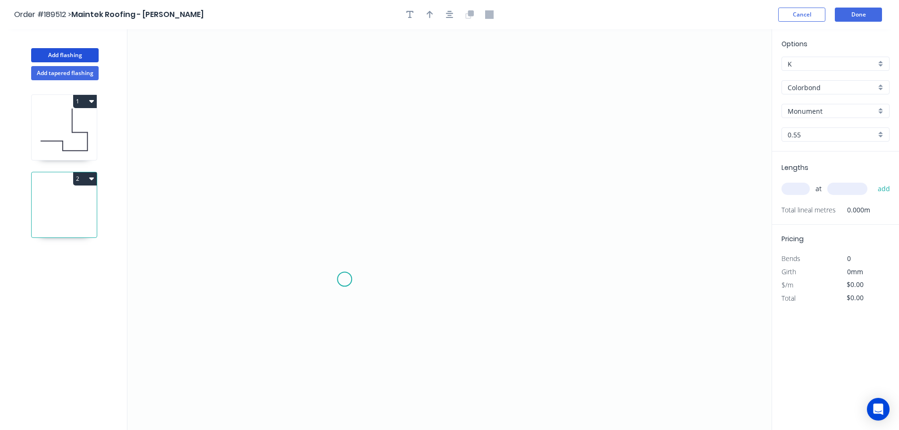
click at [345, 279] on icon "0" at bounding box center [449, 229] width 644 height 401
click at [346, 211] on icon "0" at bounding box center [449, 229] width 644 height 401
click at [312, 210] on icon "0 ?" at bounding box center [449, 229] width 644 height 401
click at [317, 54] on icon "0 ? ?" at bounding box center [449, 229] width 644 height 401
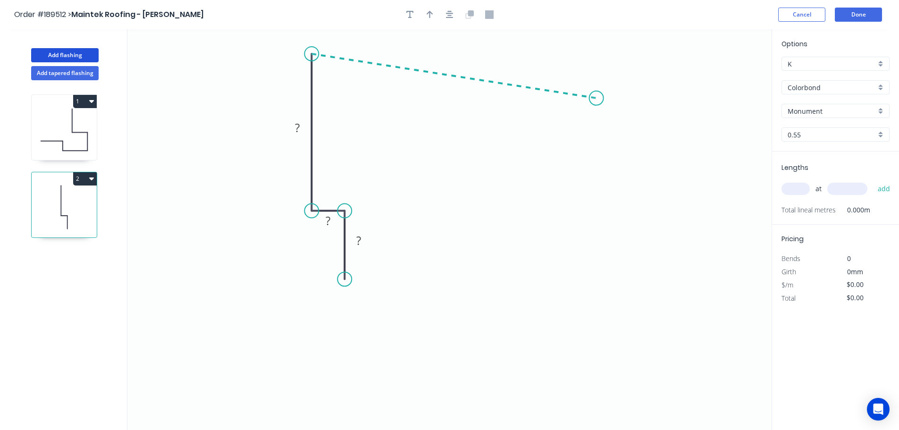
click at [597, 98] on icon "0 ? ? ?" at bounding box center [449, 229] width 644 height 401
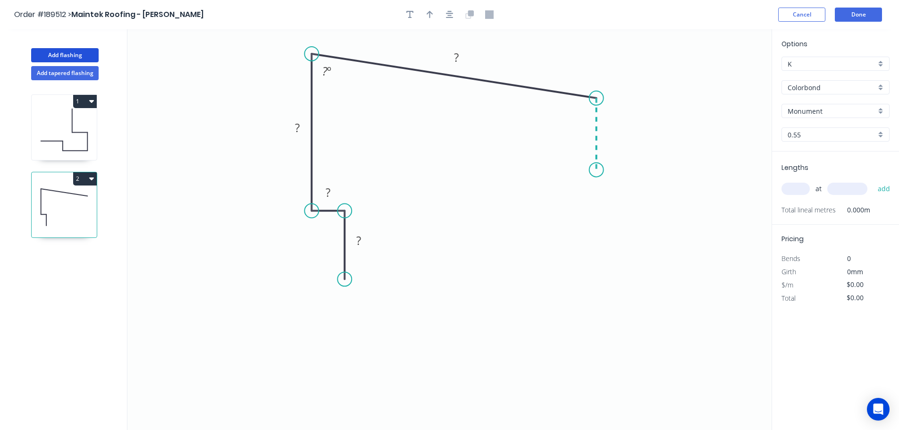
click at [597, 170] on icon "0 ? ? ? ? ? º" at bounding box center [449, 229] width 644 height 401
click at [357, 239] on tspan "?" at bounding box center [358, 241] width 5 height 16
click at [444, 14] on button "button" at bounding box center [450, 15] width 14 height 14
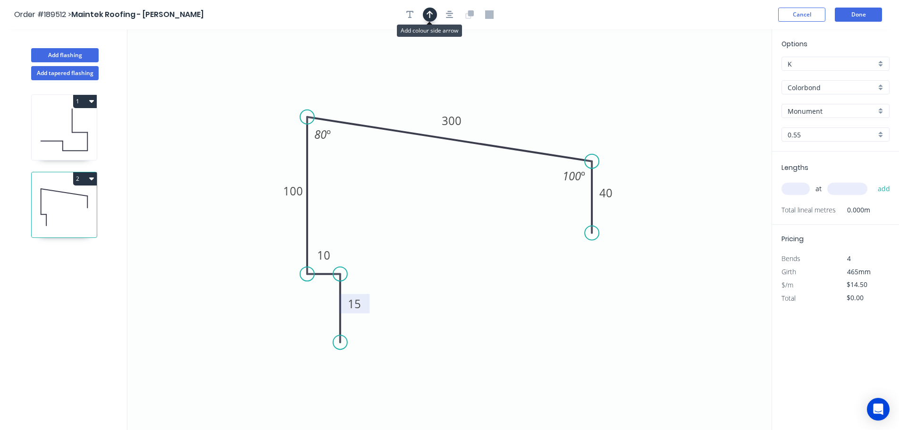
click at [430, 15] on icon "button" at bounding box center [430, 15] width 7 height 8
click at [725, 76] on icon at bounding box center [724, 66] width 8 height 30
drag, startPoint x: 725, startPoint y: 76, endPoint x: 589, endPoint y: 102, distance: 138.6
click at [603, 101] on icon at bounding box center [616, 90] width 27 height 27
click at [800, 188] on input "text" at bounding box center [796, 189] width 28 height 12
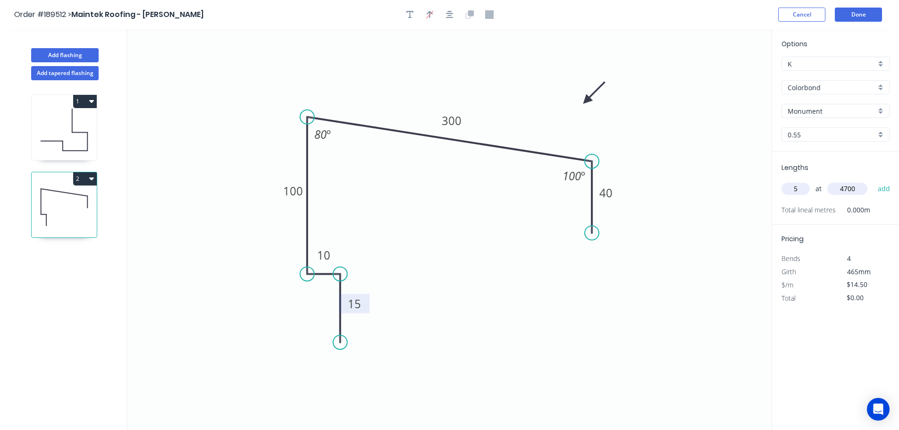
click at [873, 181] on button "add" at bounding box center [884, 189] width 22 height 16
click at [66, 72] on button "Add tapered flashing" at bounding box center [65, 73] width 68 height 14
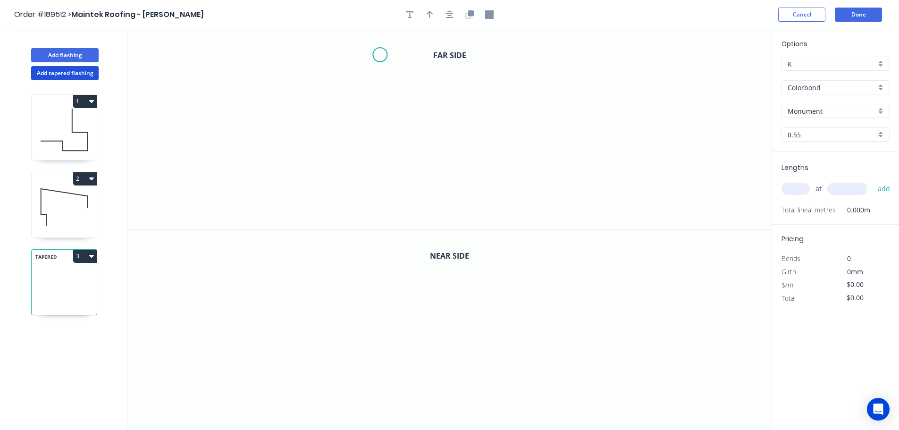
click at [380, 55] on icon "0" at bounding box center [449, 129] width 644 height 200
click at [384, 141] on icon "0" at bounding box center [449, 129] width 644 height 200
click at [517, 136] on icon "0 ?" at bounding box center [449, 129] width 644 height 200
click at [517, 215] on icon "0 ? ?" at bounding box center [449, 129] width 644 height 200
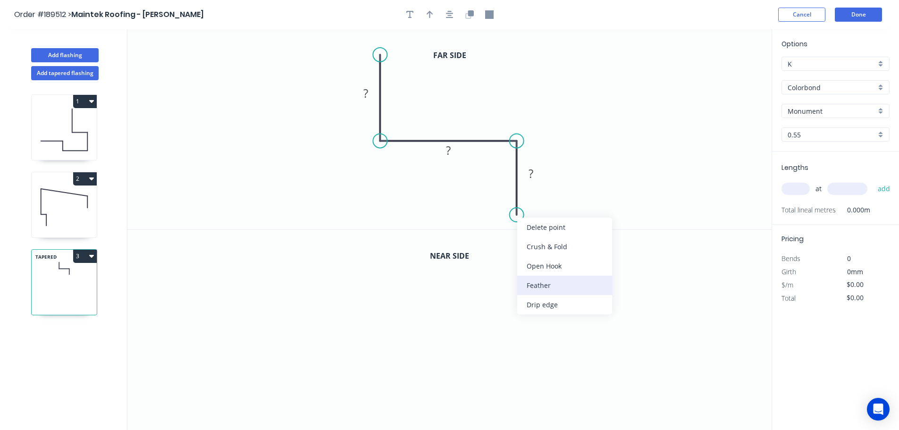
click at [540, 285] on div "Feather" at bounding box center [564, 285] width 95 height 19
drag, startPoint x: 482, startPoint y: 199, endPoint x: 458, endPoint y: 209, distance: 26.5
click at [458, 209] on rect at bounding box center [472, 207] width 37 height 19
click at [365, 94] on tspan "?" at bounding box center [365, 93] width 5 height 16
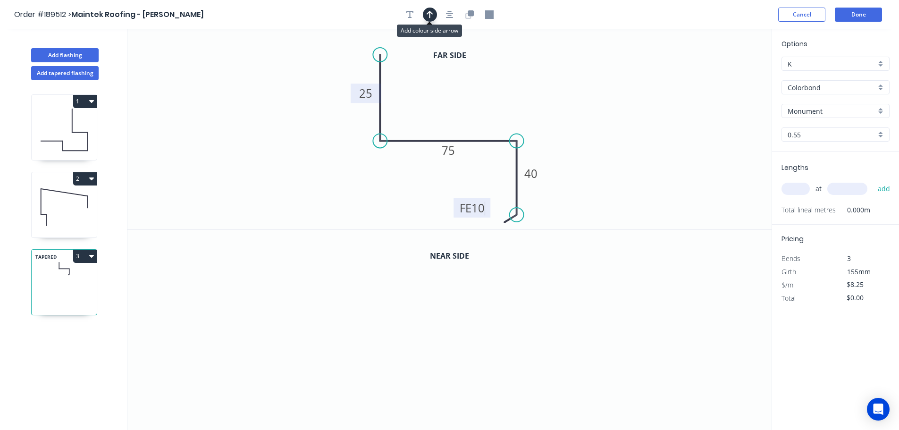
click at [430, 16] on icon "button" at bounding box center [430, 15] width 7 height 8
click at [724, 75] on icon at bounding box center [724, 66] width 8 height 30
drag, startPoint x: 724, startPoint y: 75, endPoint x: 554, endPoint y: 84, distance: 170.7
click at [554, 84] on icon at bounding box center [561, 76] width 27 height 27
click at [473, 15] on icon "button" at bounding box center [471, 13] width 6 height 6
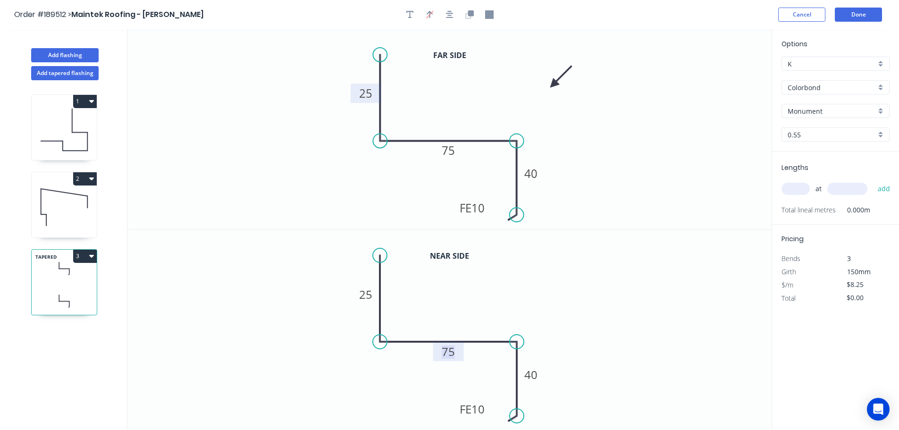
click at [450, 349] on tspan "75" at bounding box center [448, 352] width 13 height 16
click at [794, 186] on input "text" at bounding box center [796, 189] width 28 height 12
click at [873, 181] on button "add" at bounding box center [884, 189] width 22 height 16
click at [65, 200] on icon at bounding box center [64, 207] width 65 height 60
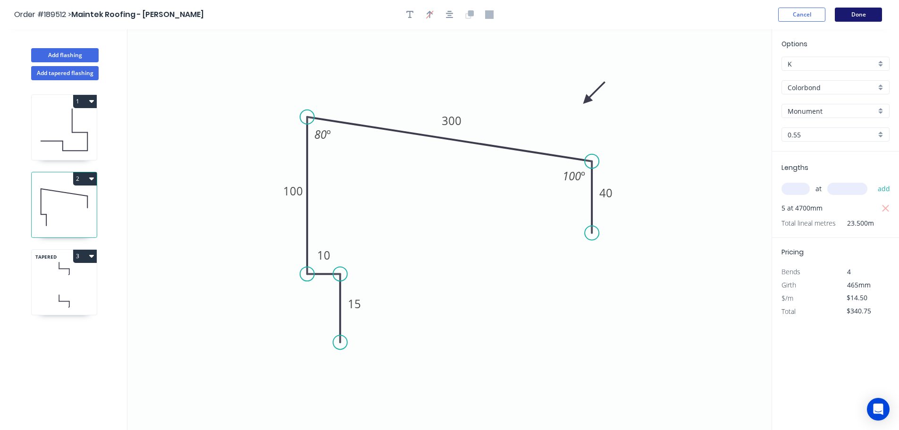
click at [861, 13] on button "Done" at bounding box center [858, 15] width 47 height 14
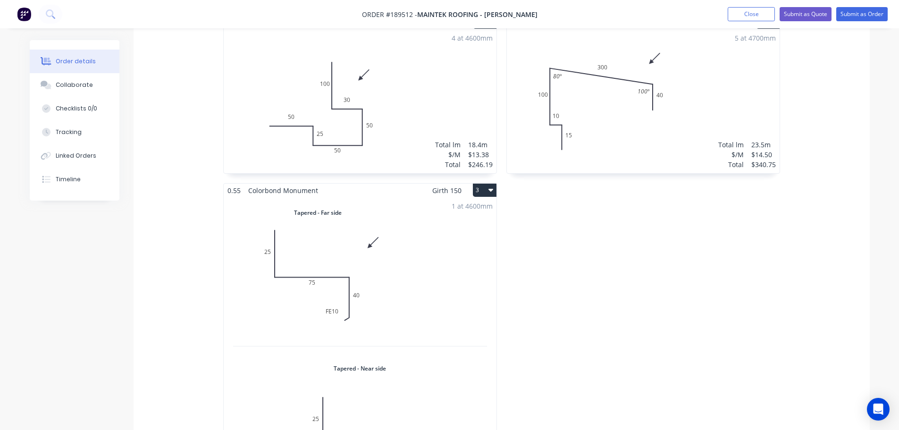
scroll to position [330, 0]
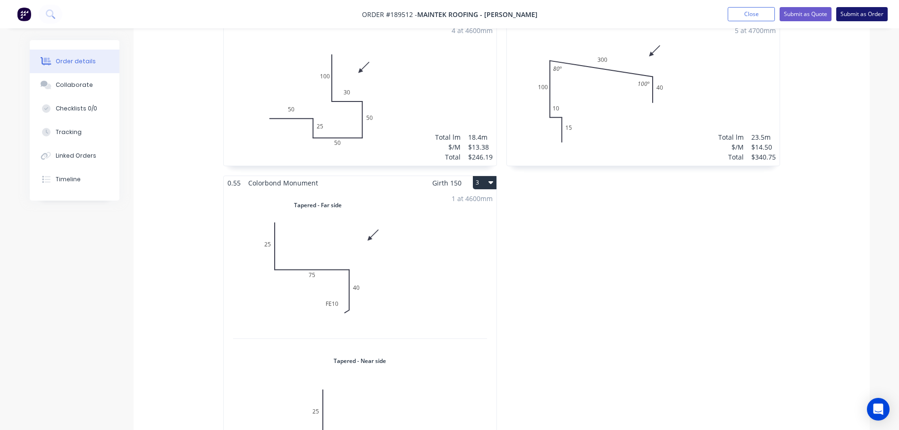
click at [866, 12] on button "Submit as Order" at bounding box center [861, 14] width 51 height 14
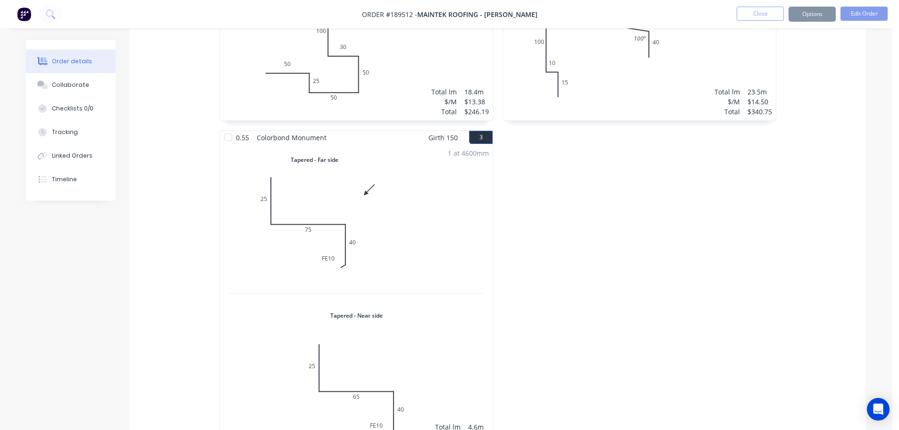
scroll to position [0, 0]
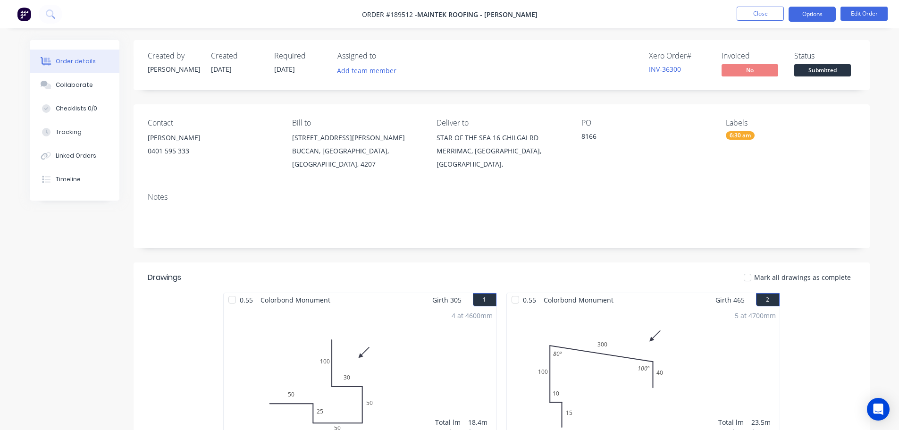
click at [826, 15] on button "Options" at bounding box center [812, 14] width 47 height 15
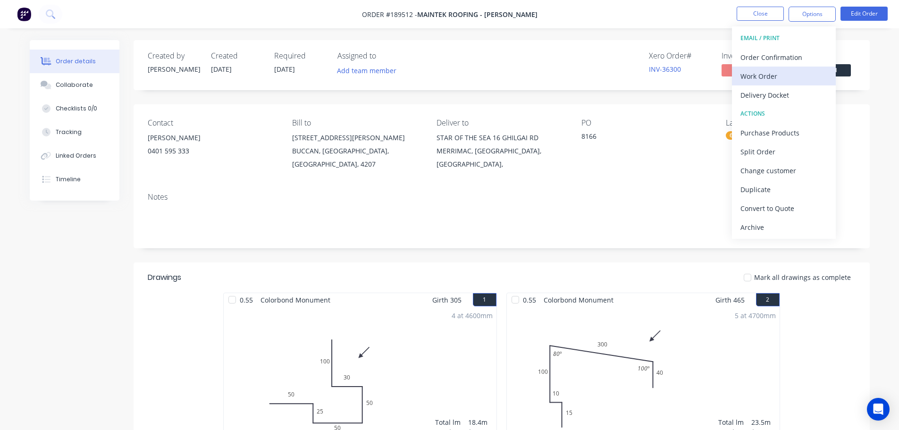
click at [757, 73] on div "Work Order" at bounding box center [784, 76] width 87 height 14
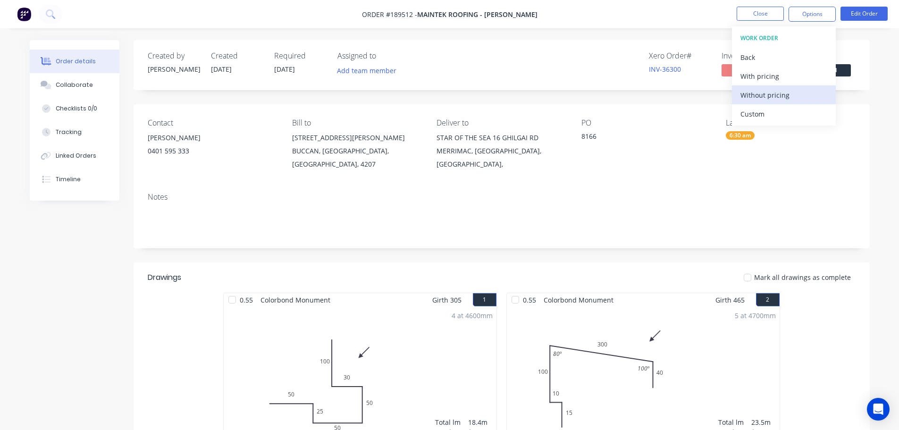
click at [761, 93] on div "Without pricing" at bounding box center [784, 95] width 87 height 14
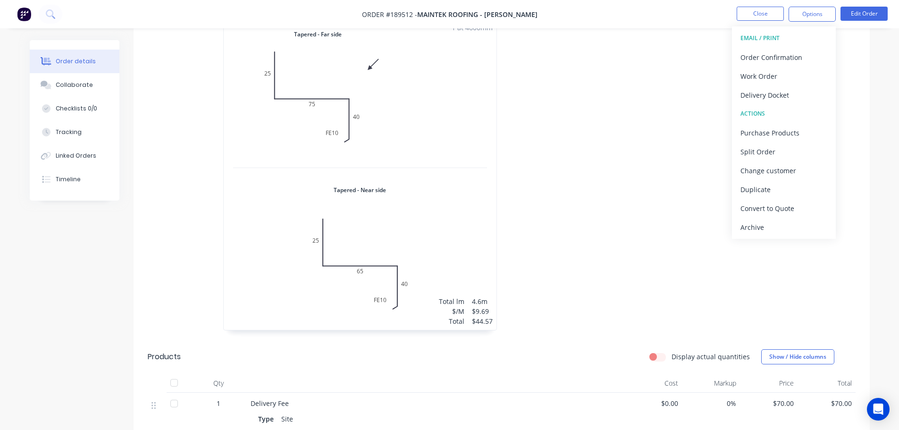
scroll to position [302, 0]
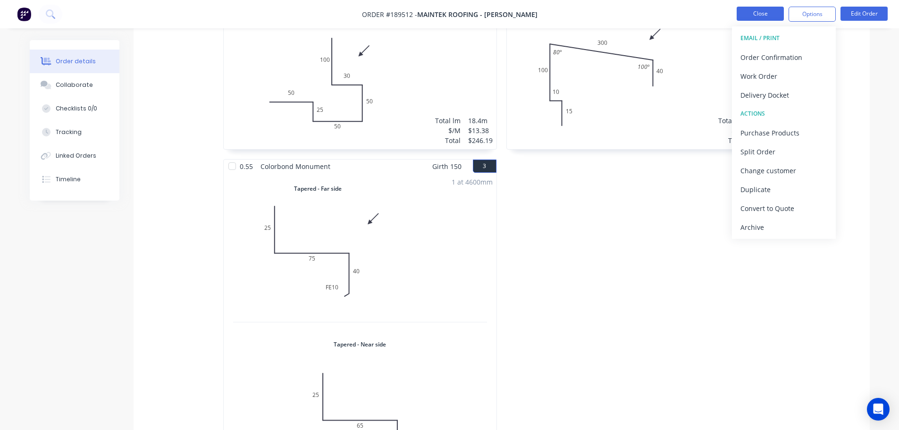
click at [763, 15] on button "Close" at bounding box center [760, 14] width 47 height 14
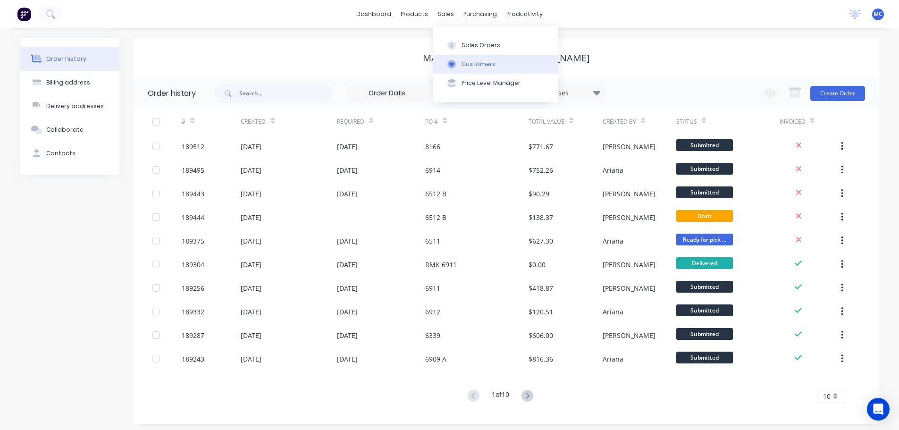
click at [470, 57] on button "Customers" at bounding box center [495, 64] width 125 height 19
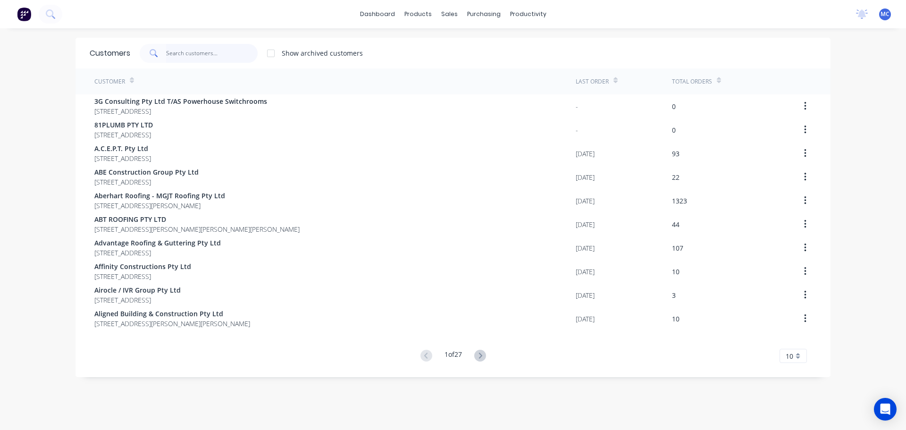
click at [193, 54] on input "text" at bounding box center [212, 53] width 92 height 19
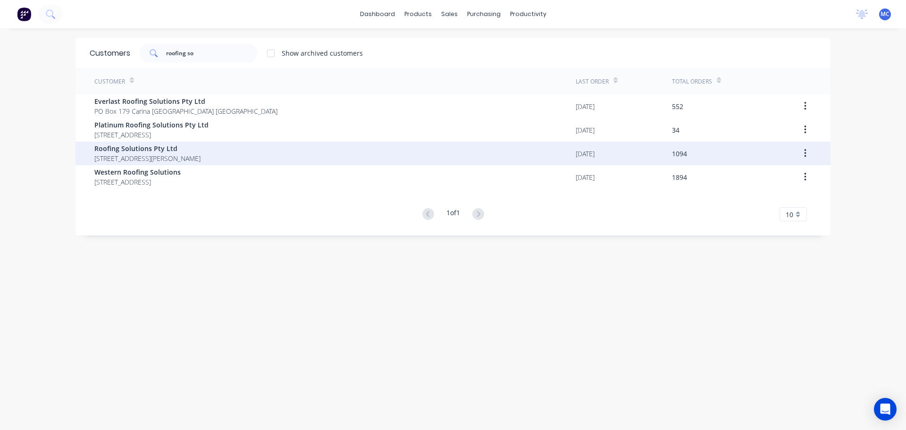
click at [123, 150] on span "Roofing Solutions Pty Ltd" at bounding box center [147, 149] width 106 height 10
